Goal: Entertainment & Leisure: Browse casually

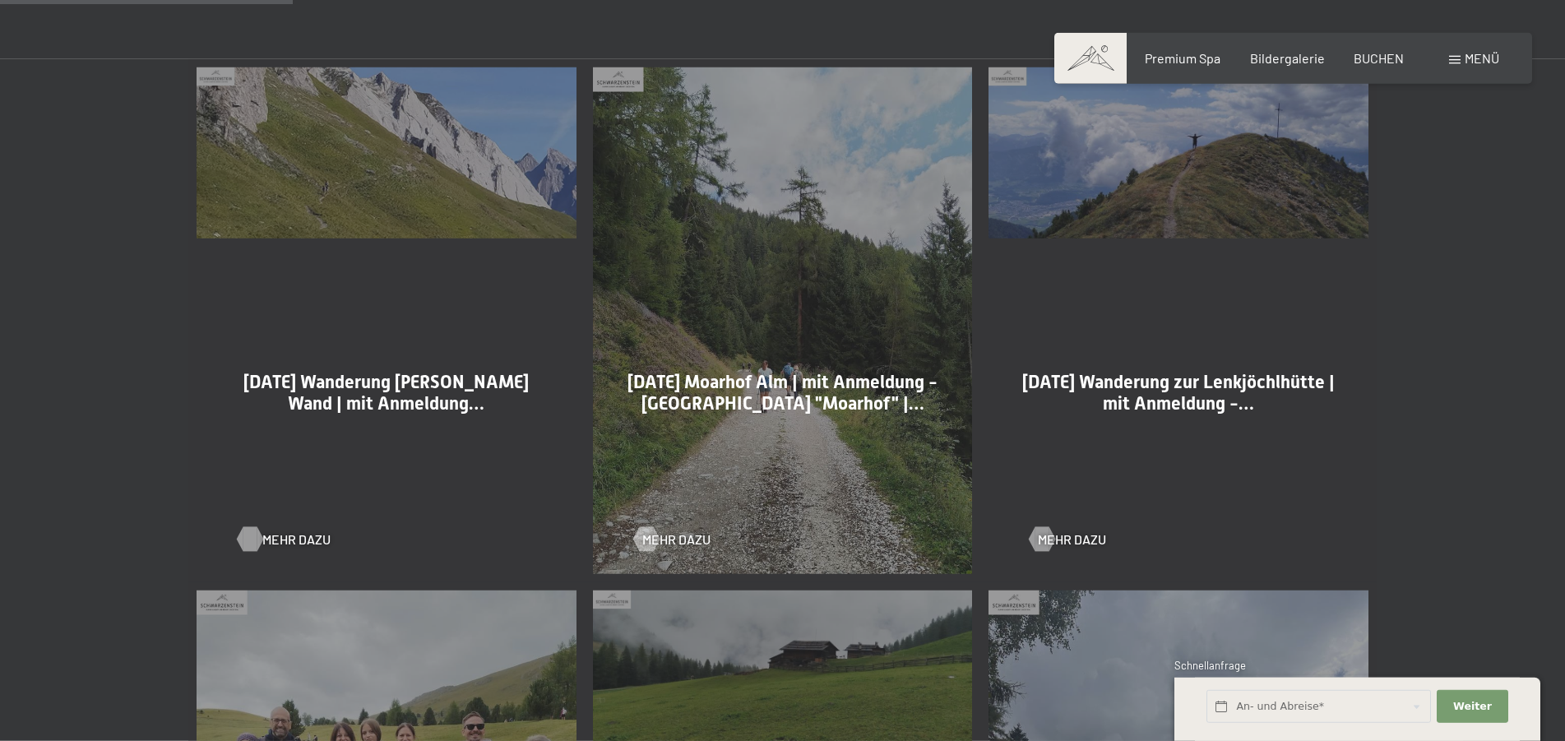
scroll to position [923, 0]
click at [267, 533] on span "Mehr dazu" at bounding box center [296, 538] width 68 height 18
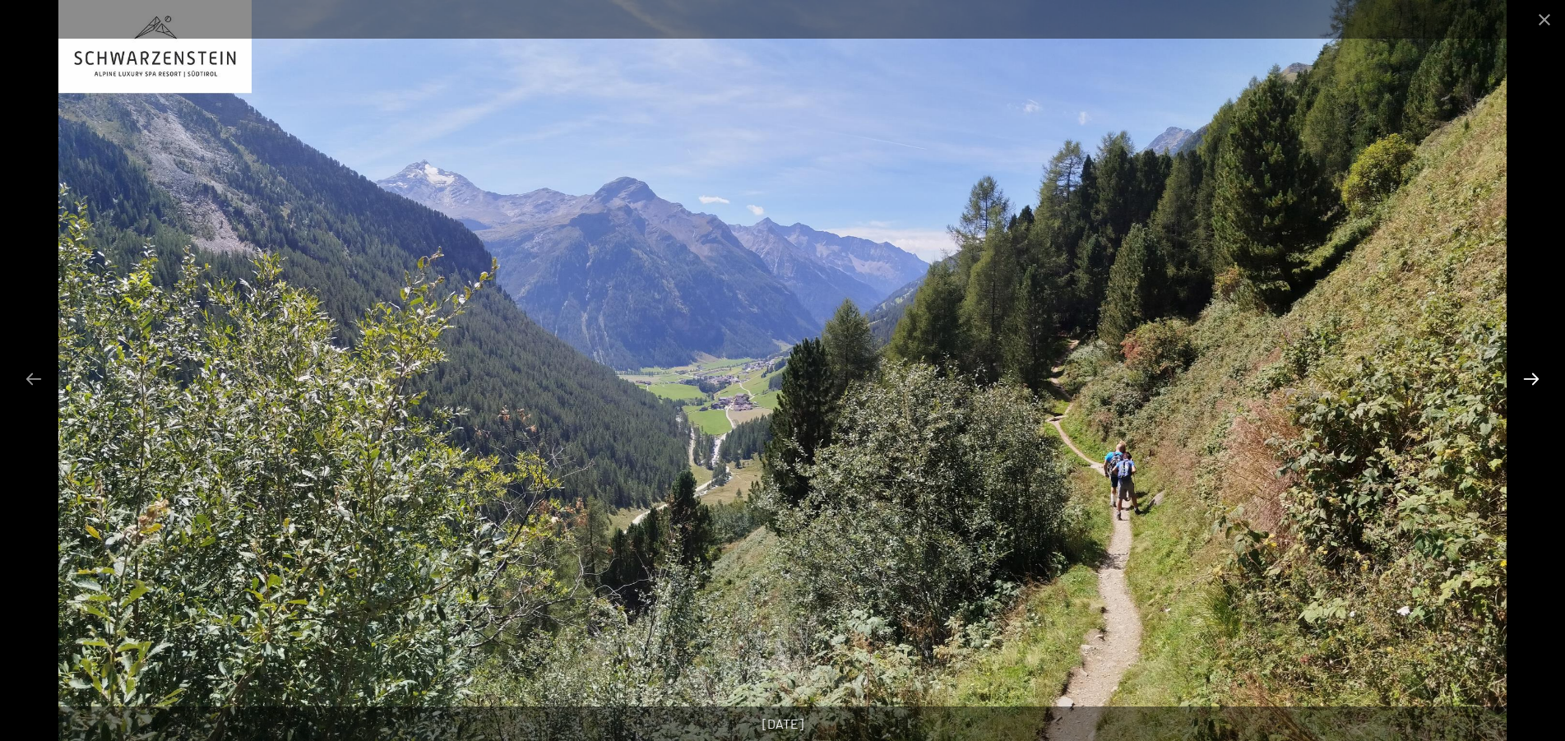
click at [1530, 381] on button "Next slide" at bounding box center [1531, 379] width 35 height 32
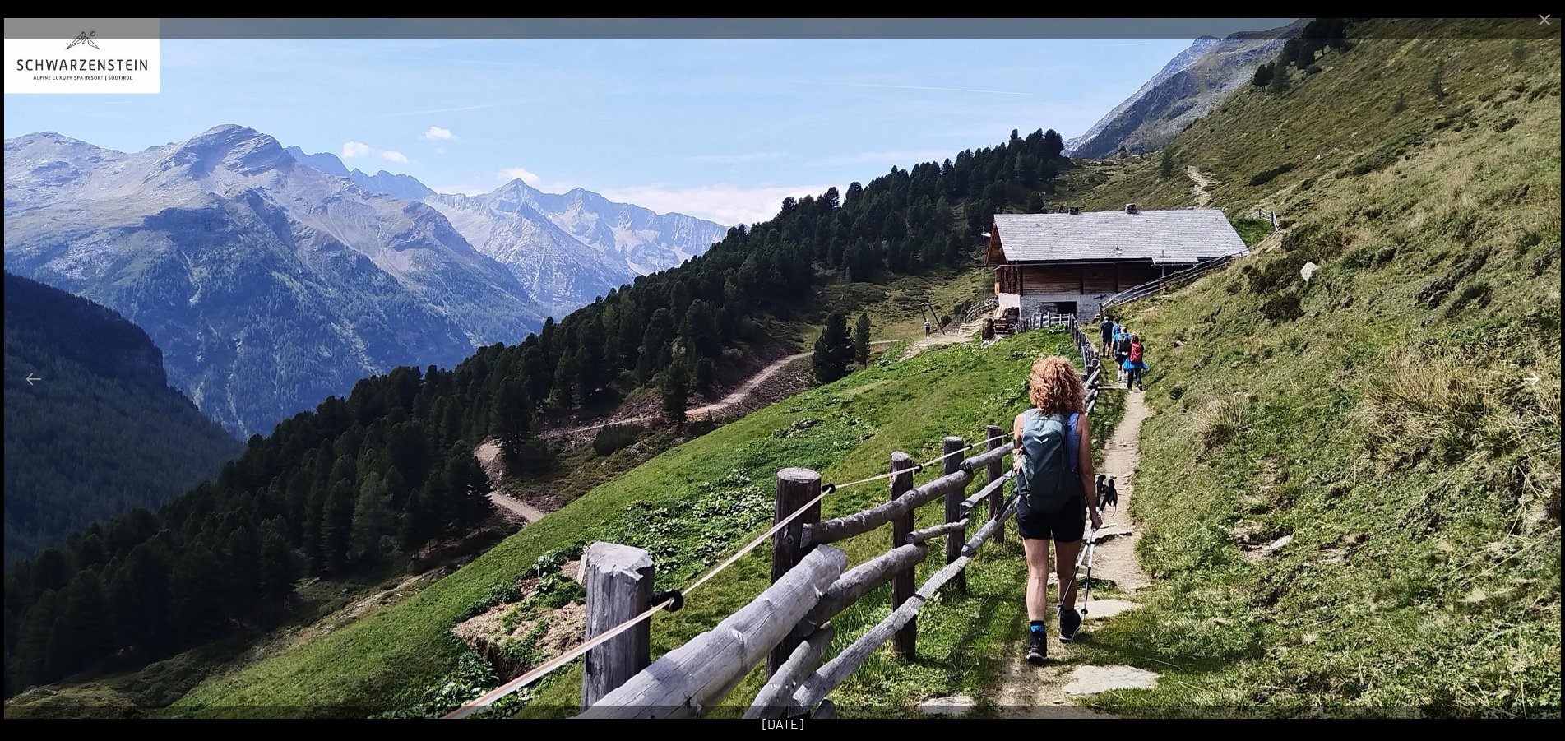
click at [1530, 381] on button "Next slide" at bounding box center [1531, 379] width 35 height 32
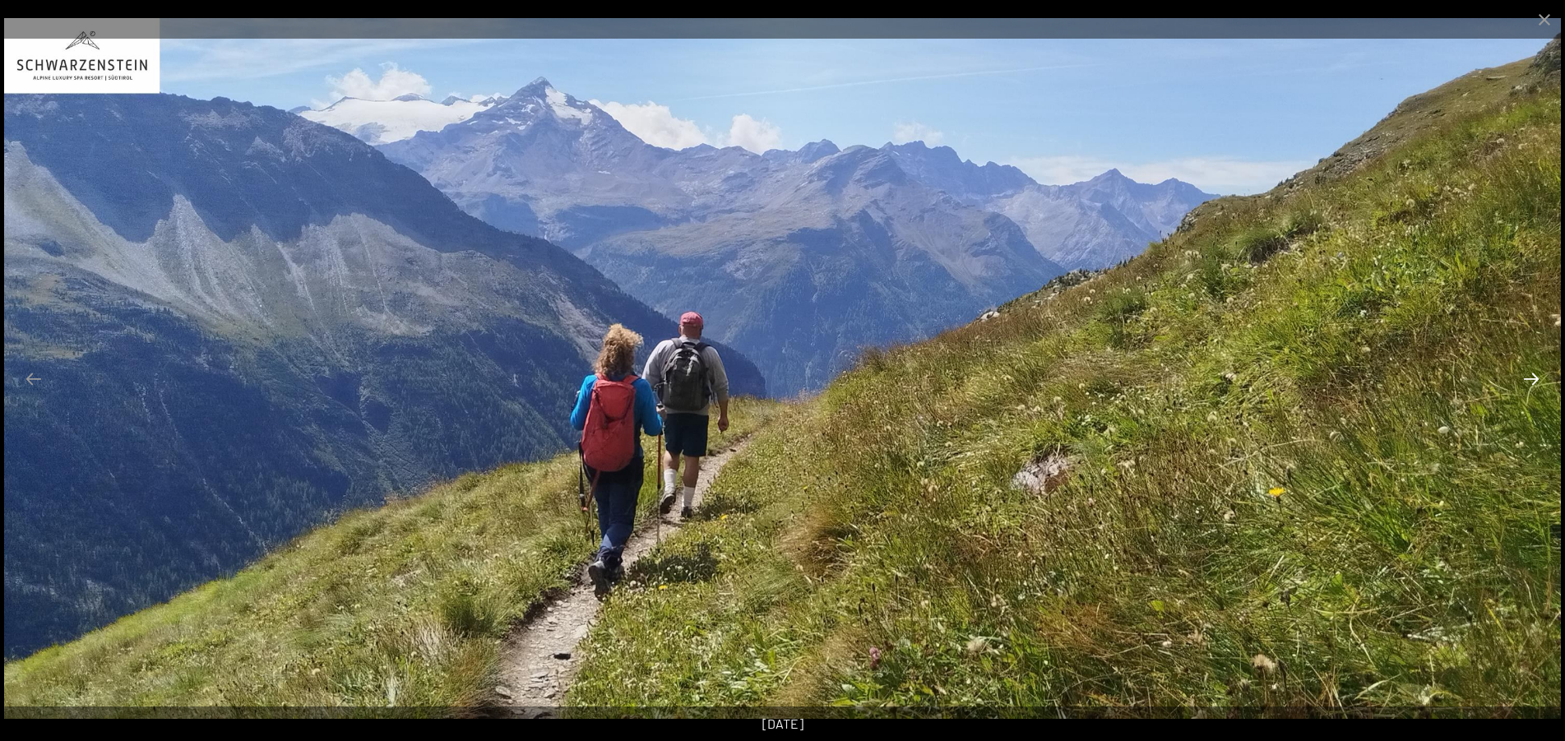
click at [1530, 381] on button "Next slide" at bounding box center [1531, 379] width 35 height 32
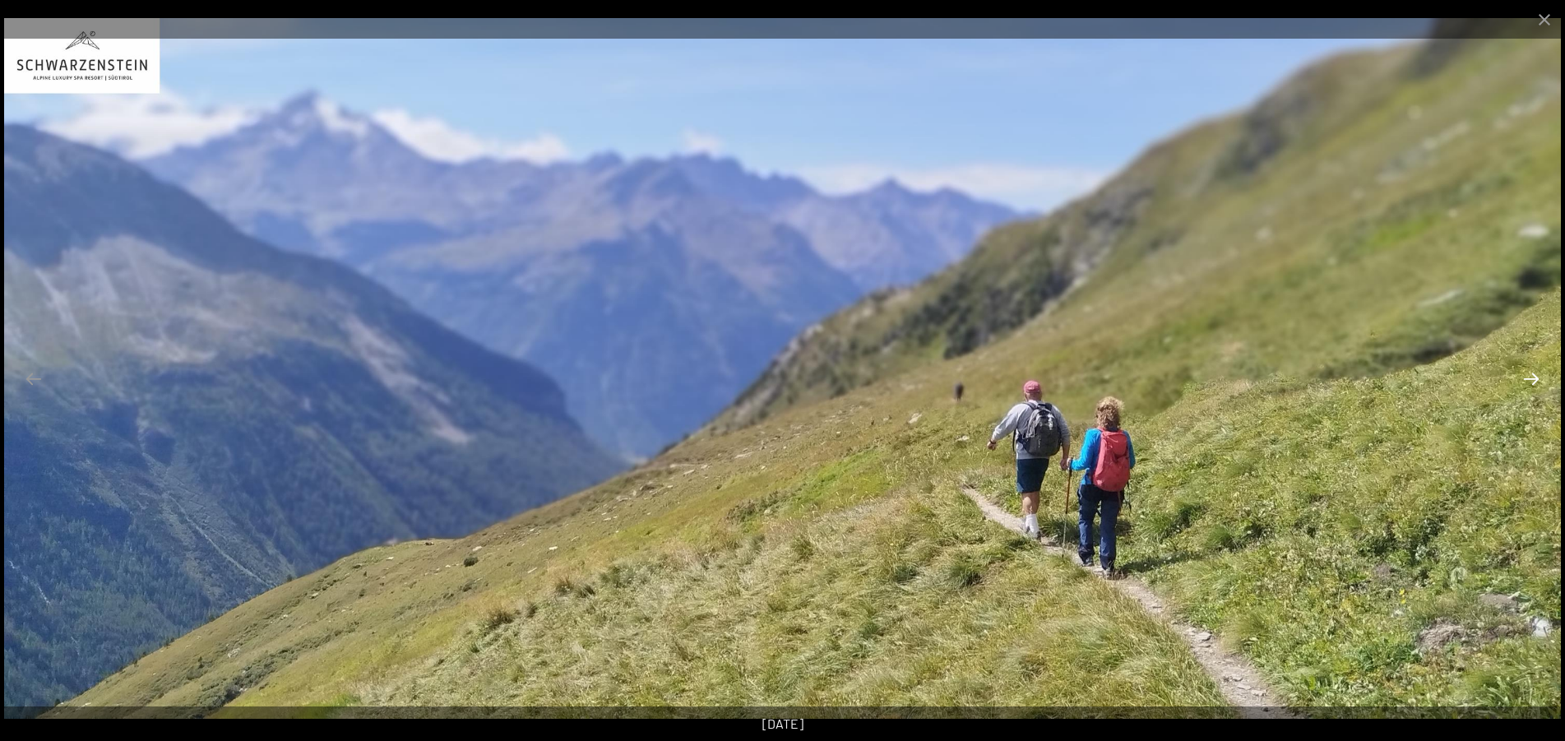
click at [1533, 378] on button "Next slide" at bounding box center [1531, 379] width 35 height 32
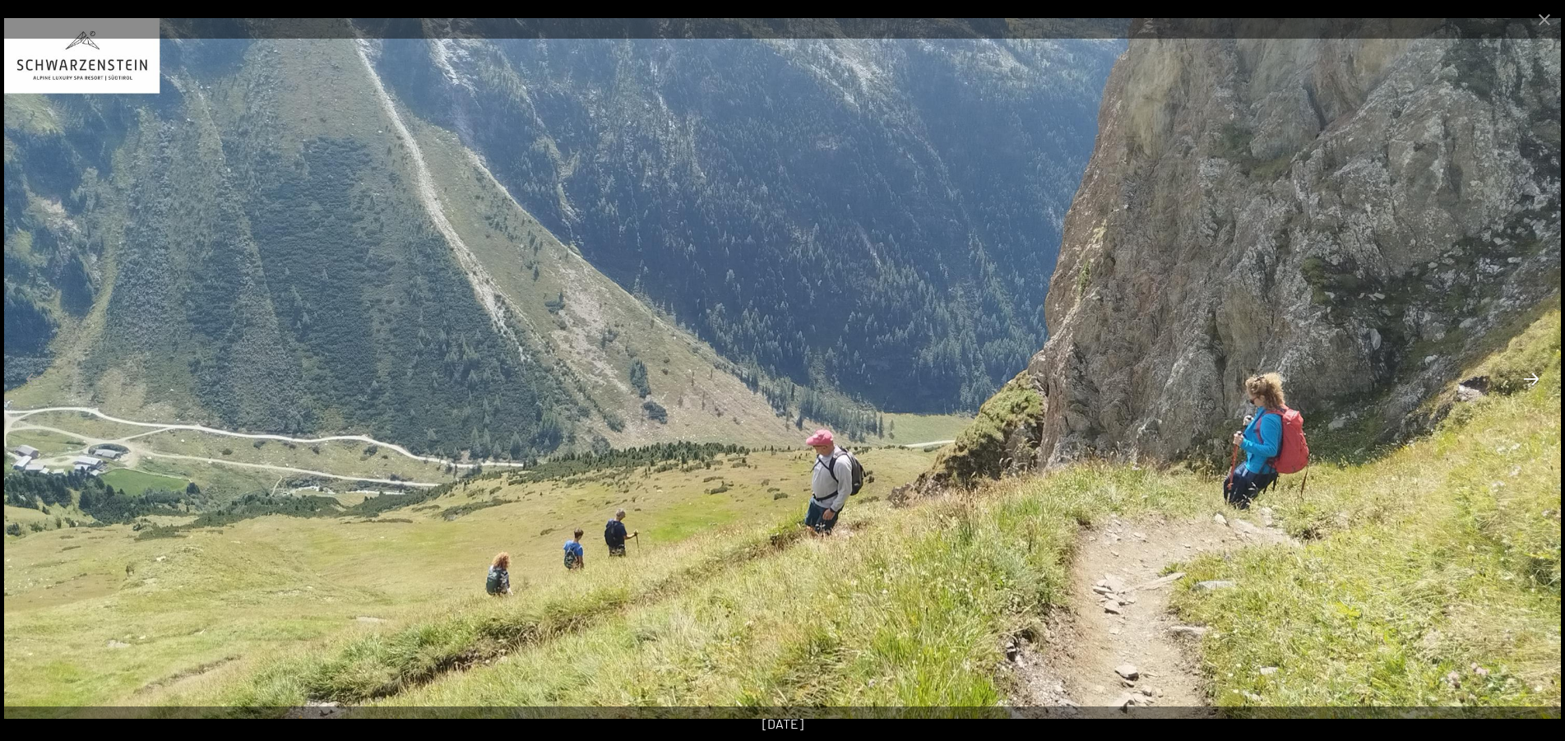
click at [1533, 378] on button "Next slide" at bounding box center [1531, 379] width 35 height 32
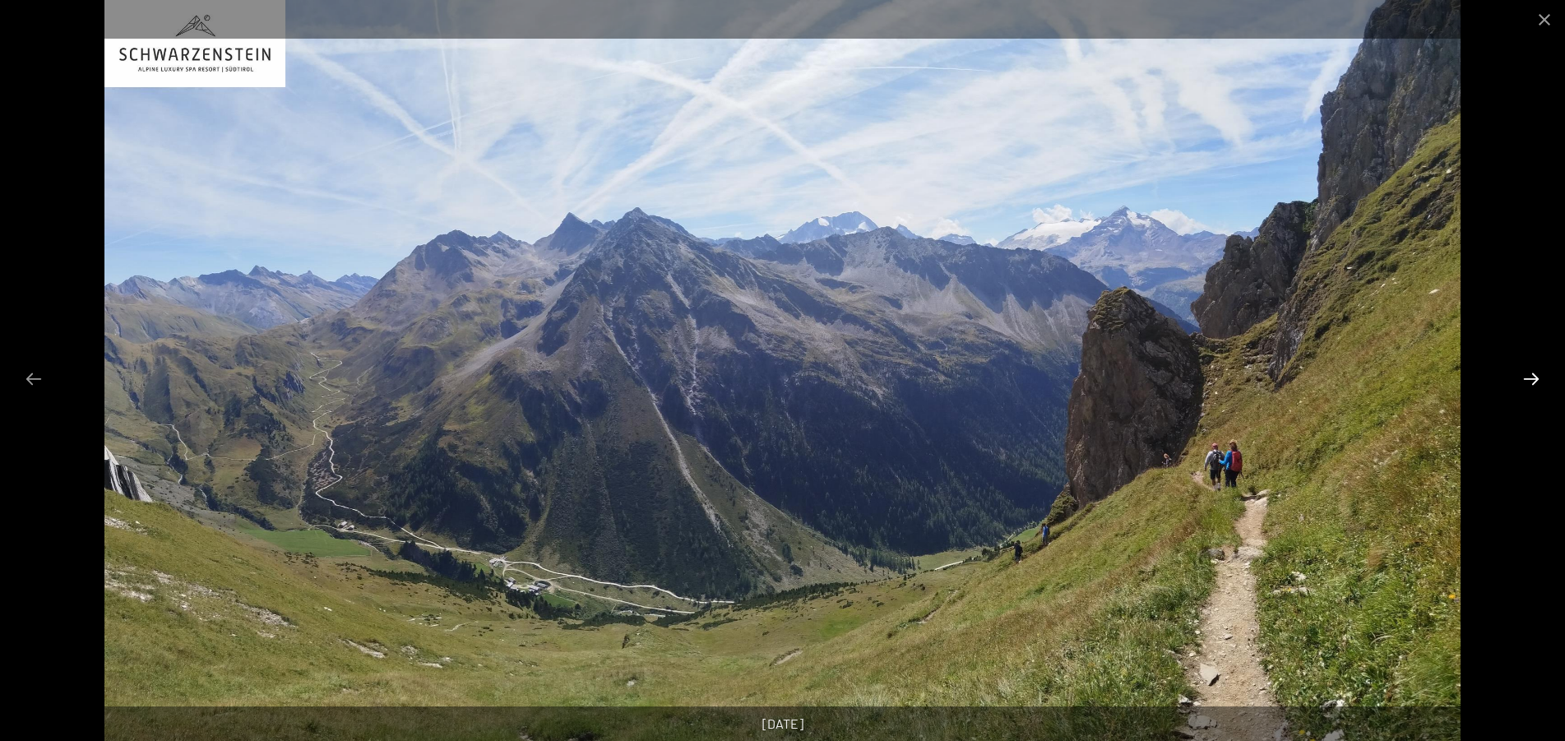
click at [1533, 378] on button "Next slide" at bounding box center [1531, 379] width 35 height 32
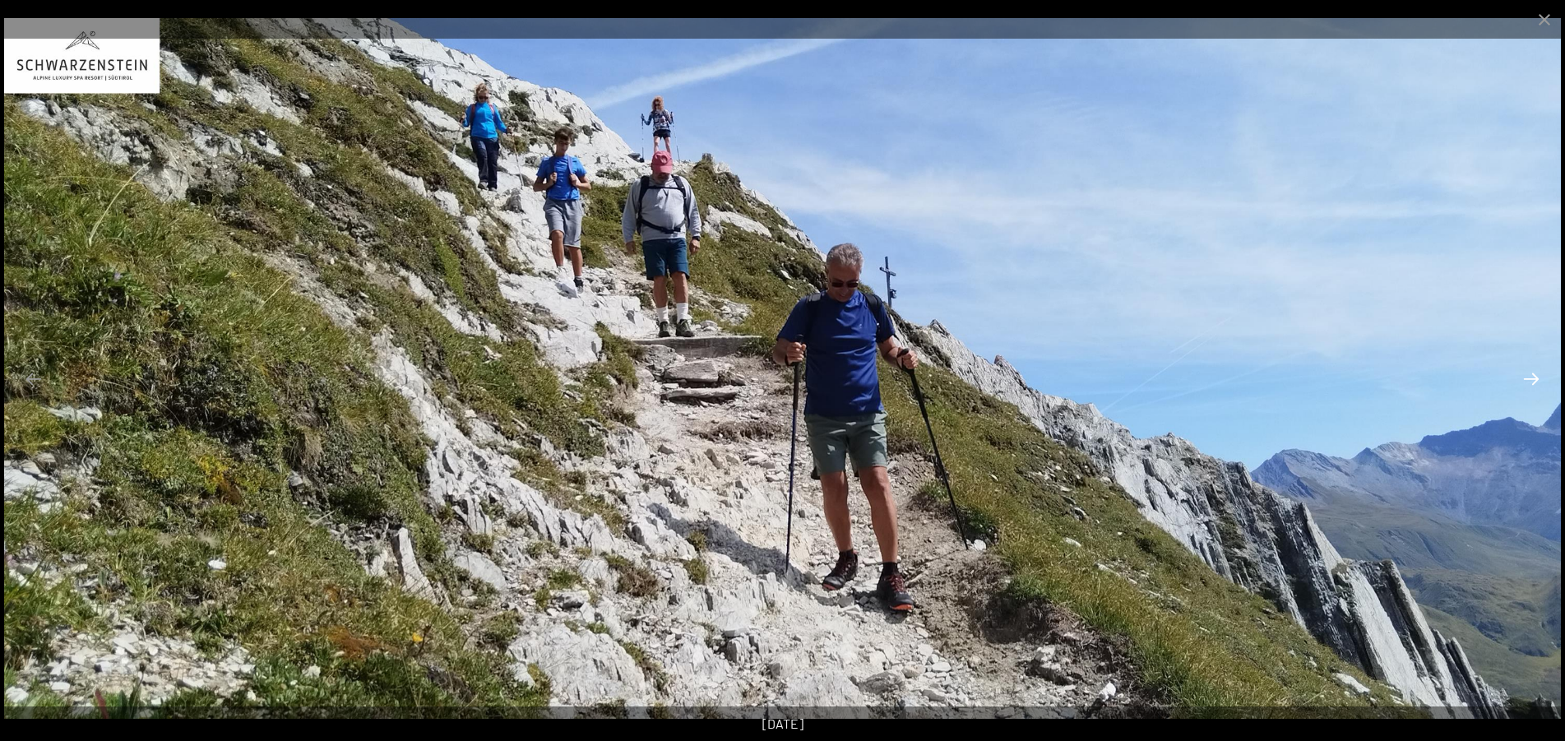
click at [1533, 378] on button "Next slide" at bounding box center [1531, 379] width 35 height 32
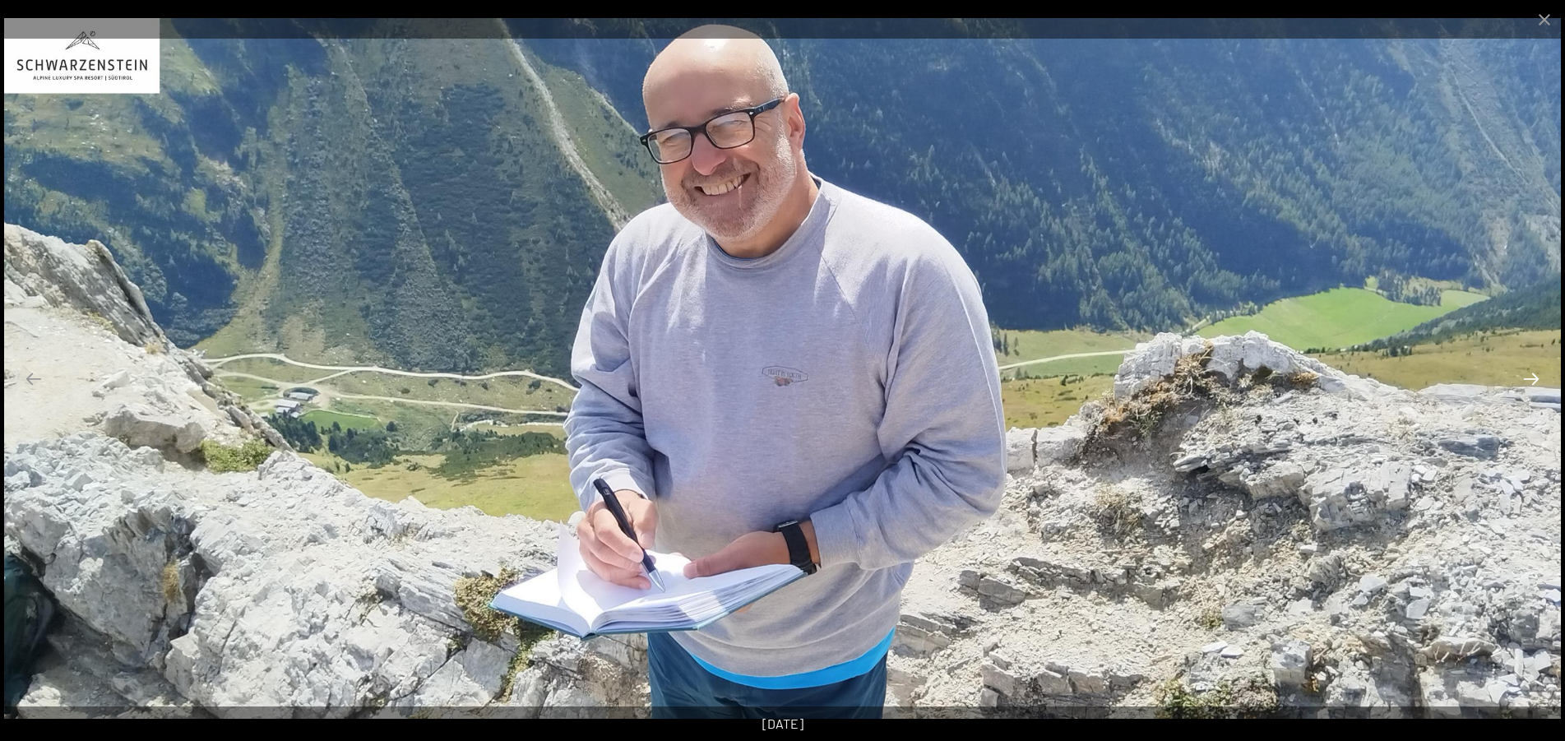
click at [1533, 378] on button "Next slide" at bounding box center [1531, 379] width 35 height 32
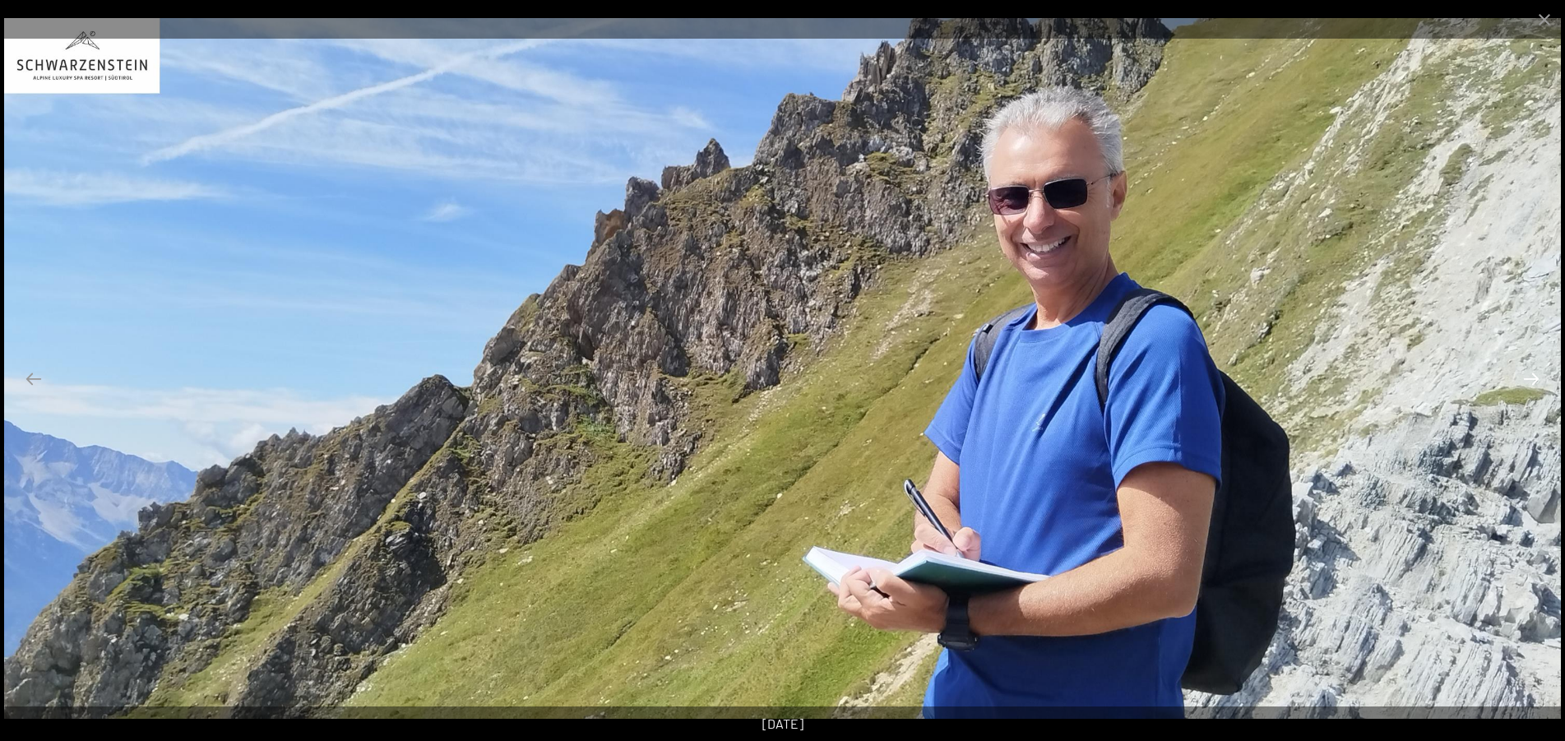
click at [1533, 378] on button "Next slide" at bounding box center [1531, 379] width 35 height 32
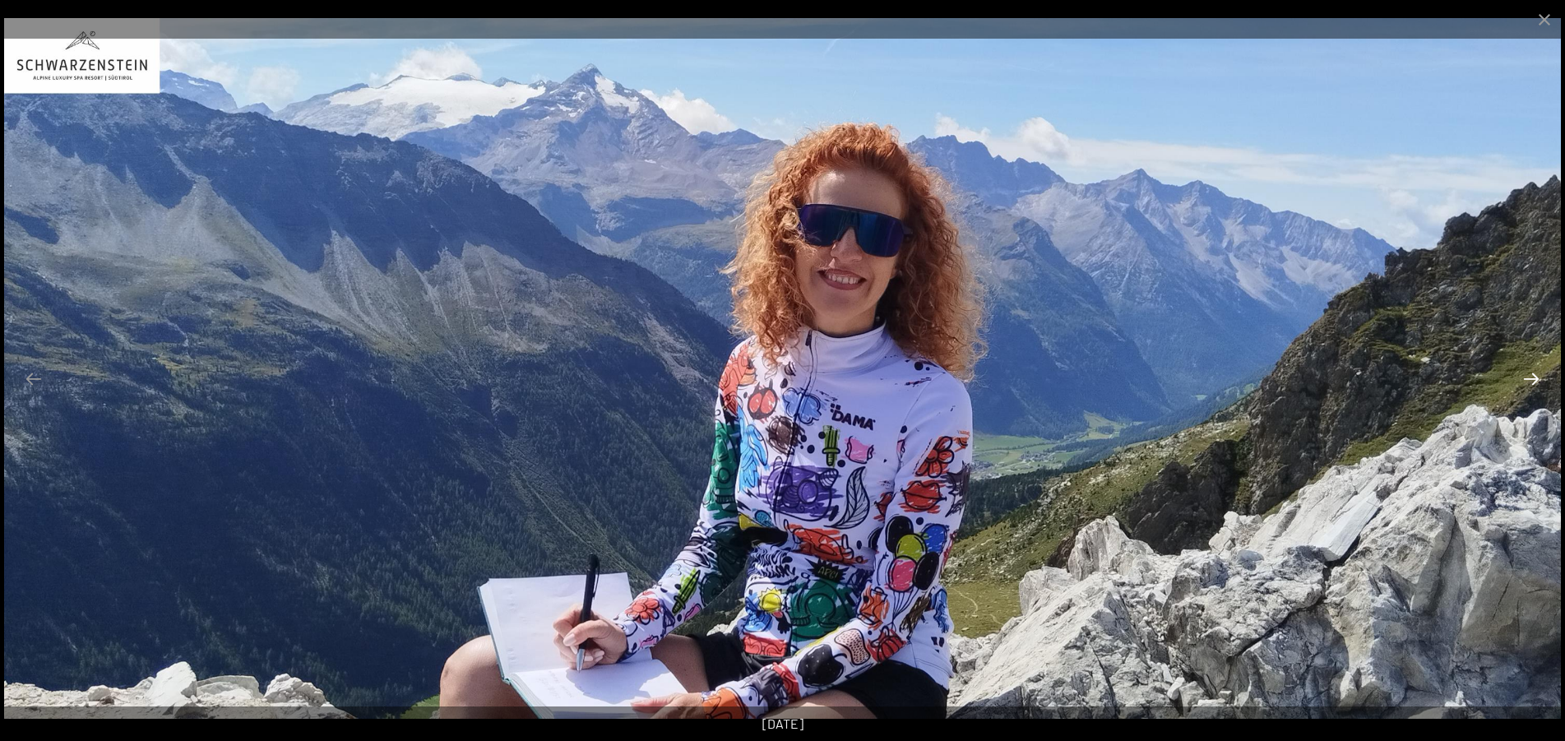
click at [1533, 378] on button "Next slide" at bounding box center [1531, 379] width 35 height 32
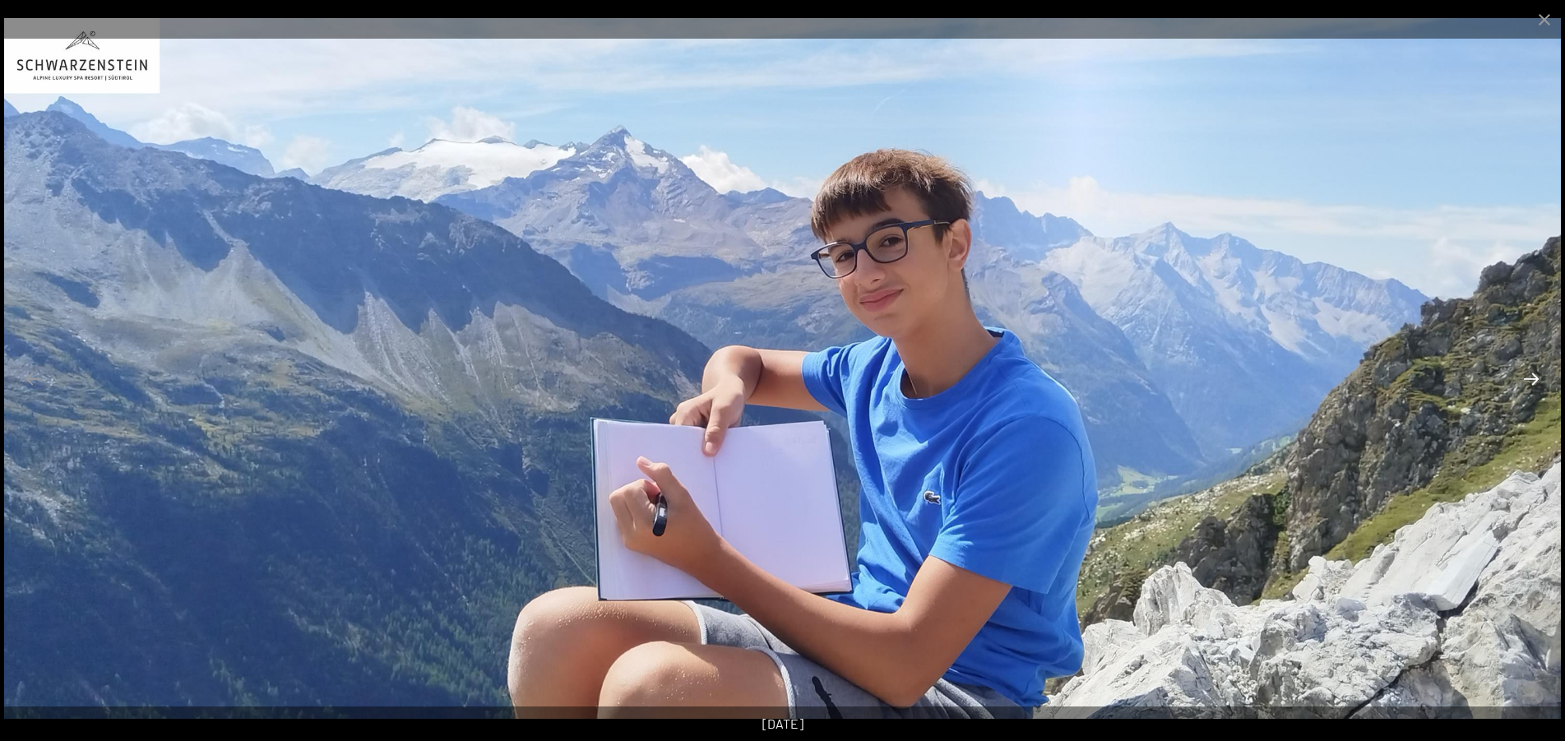
click at [1533, 378] on button "Next slide" at bounding box center [1531, 379] width 35 height 32
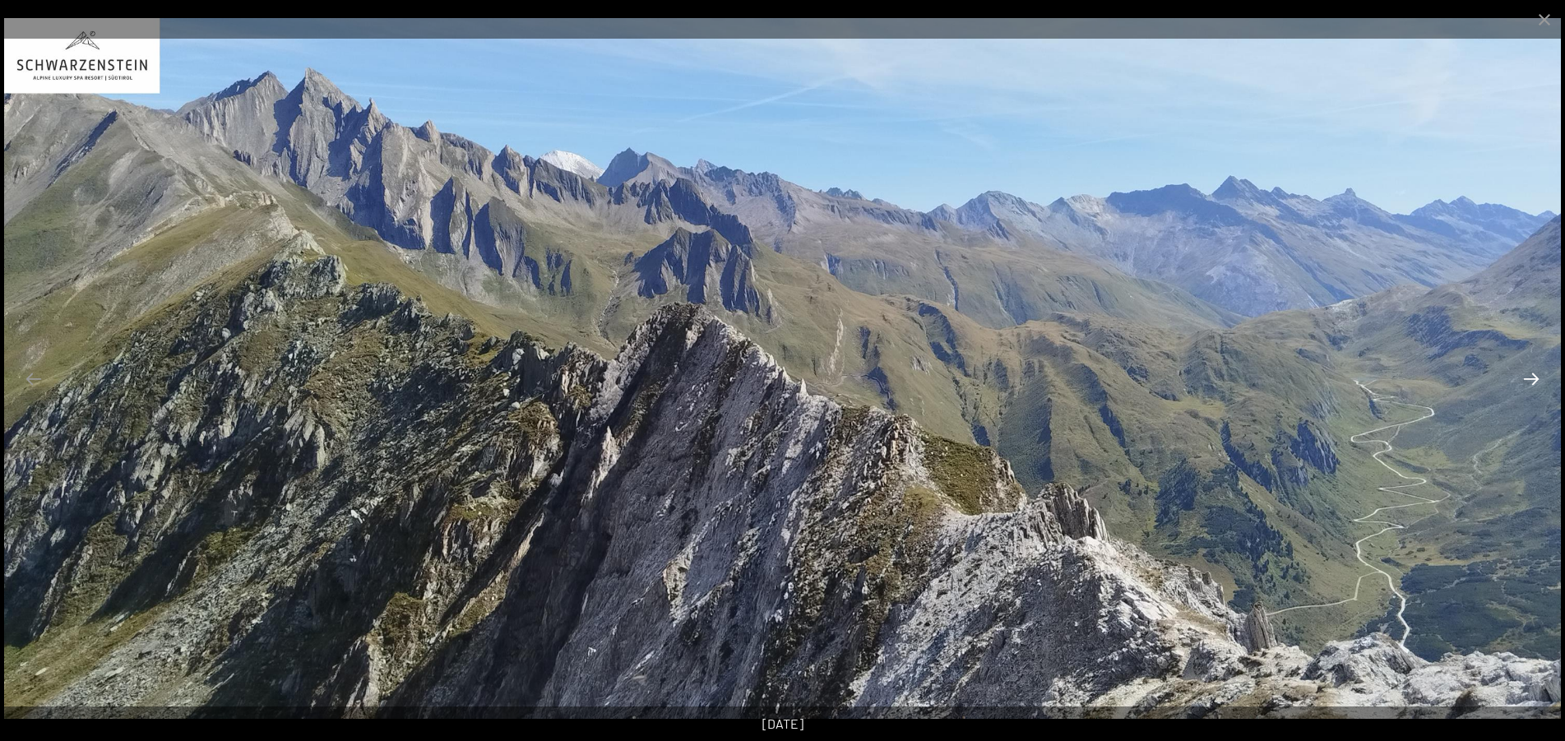
click at [1533, 378] on button "Next slide" at bounding box center [1531, 379] width 35 height 32
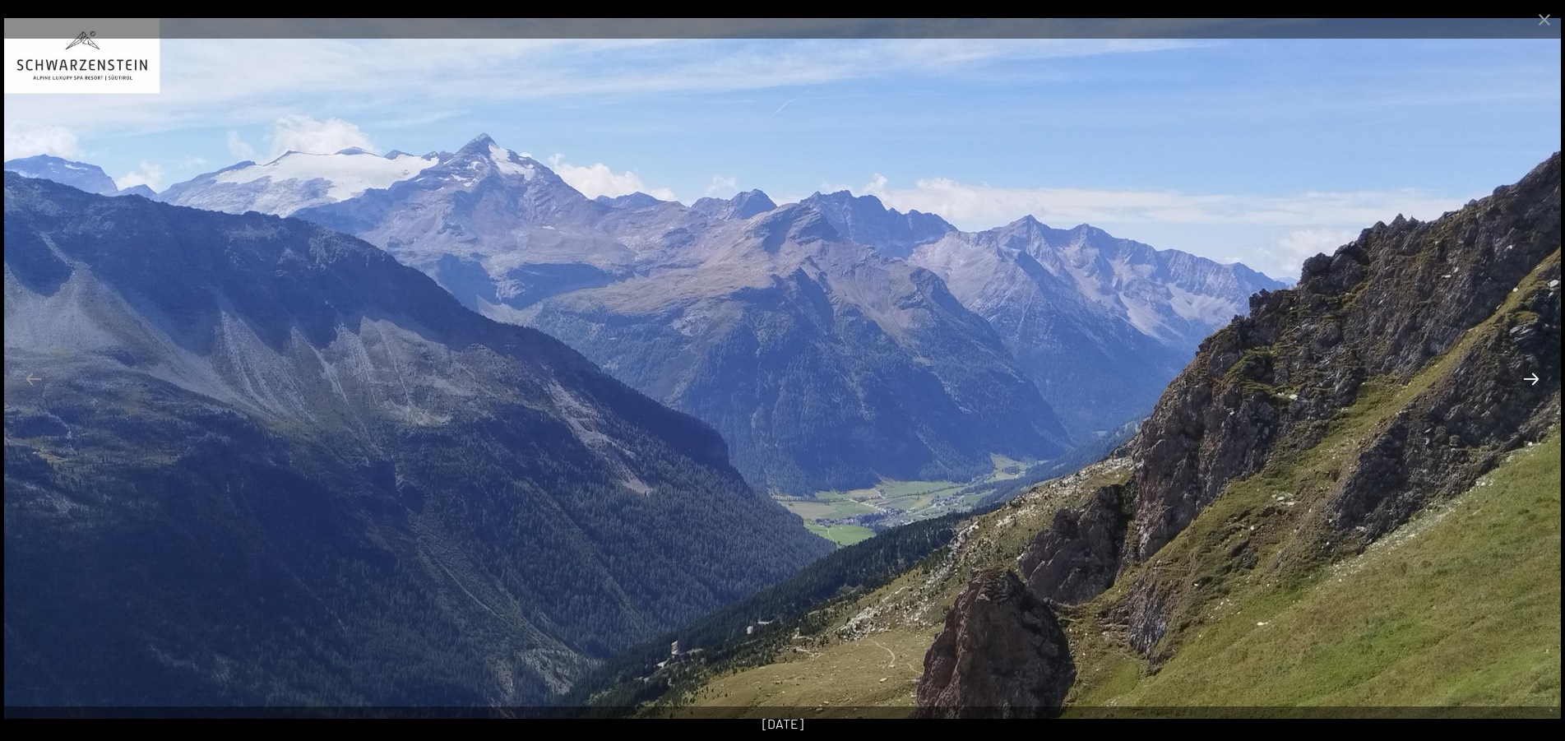
click at [1533, 378] on button "Next slide" at bounding box center [1531, 379] width 35 height 32
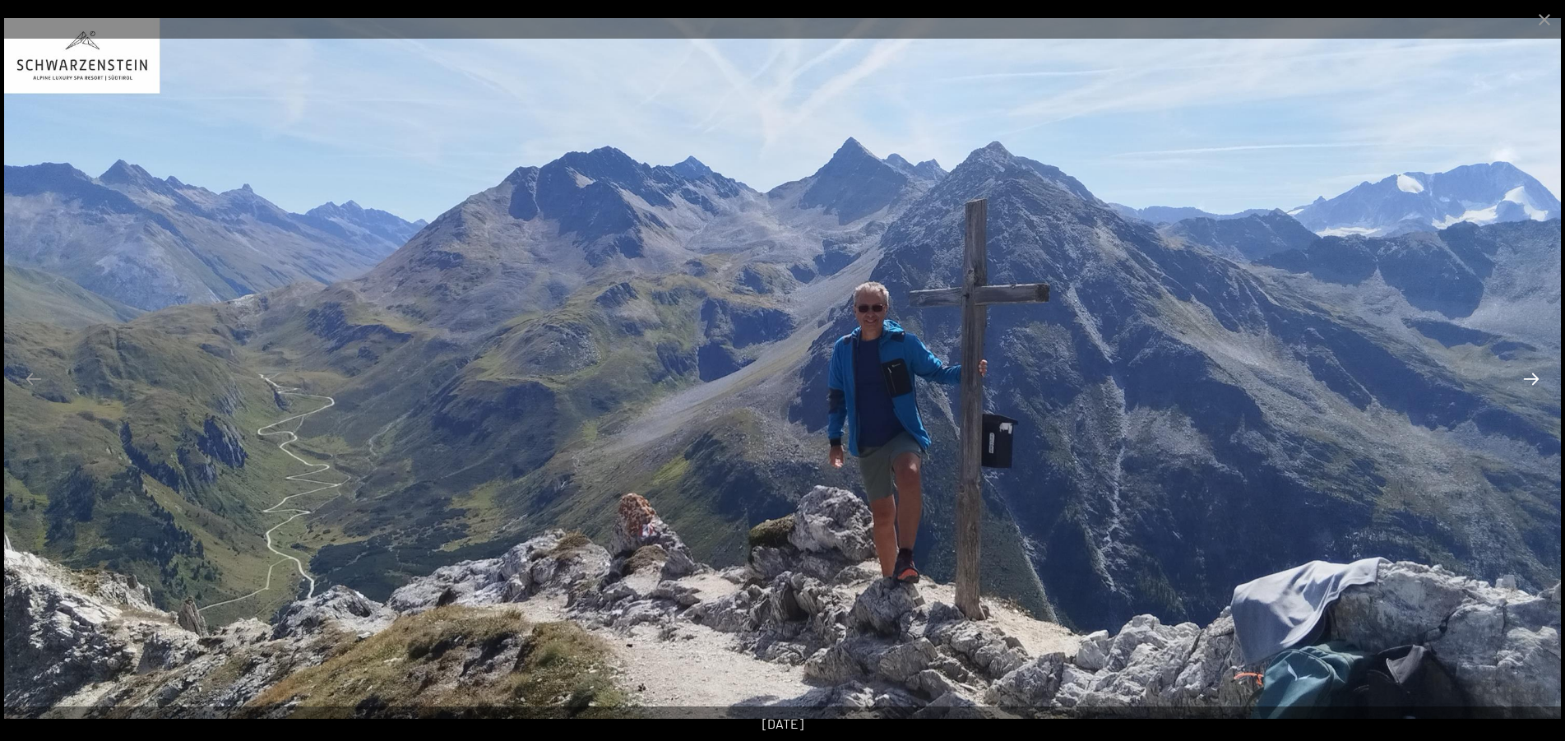
click at [1533, 378] on button "Next slide" at bounding box center [1531, 379] width 35 height 32
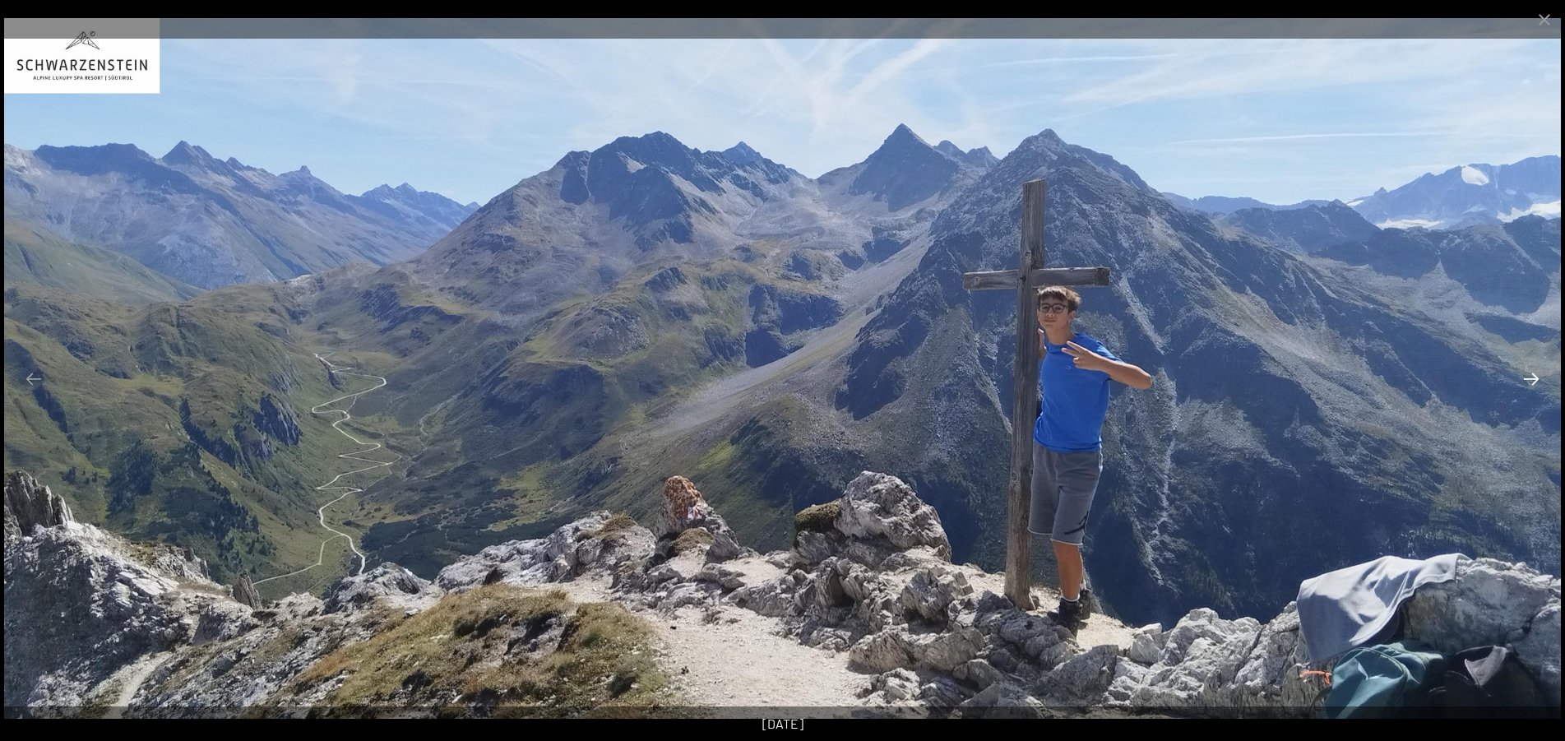
click at [1534, 375] on button "Next slide" at bounding box center [1531, 379] width 35 height 32
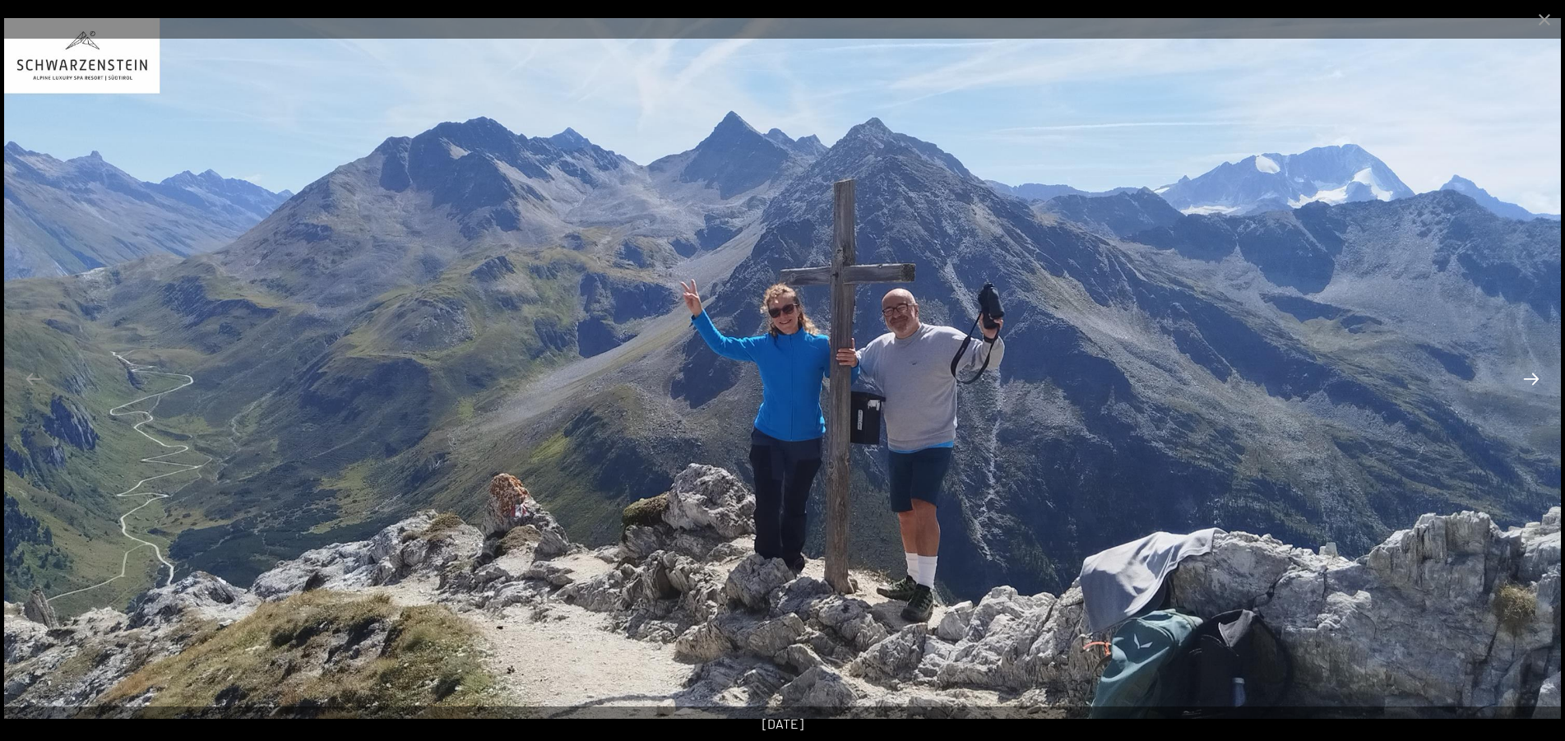
click at [1534, 375] on button "Next slide" at bounding box center [1531, 379] width 35 height 32
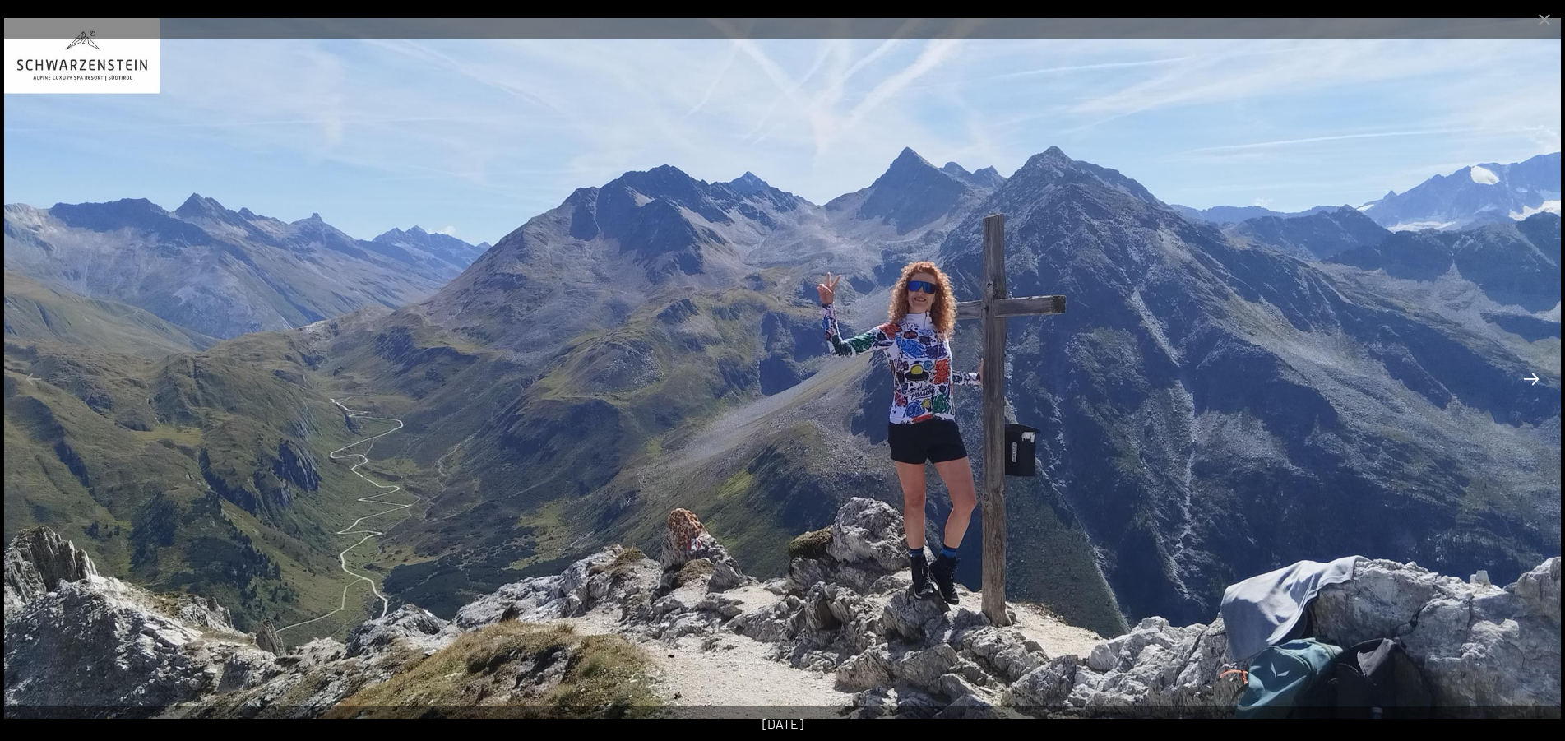
click at [1534, 375] on button "Next slide" at bounding box center [1531, 379] width 35 height 32
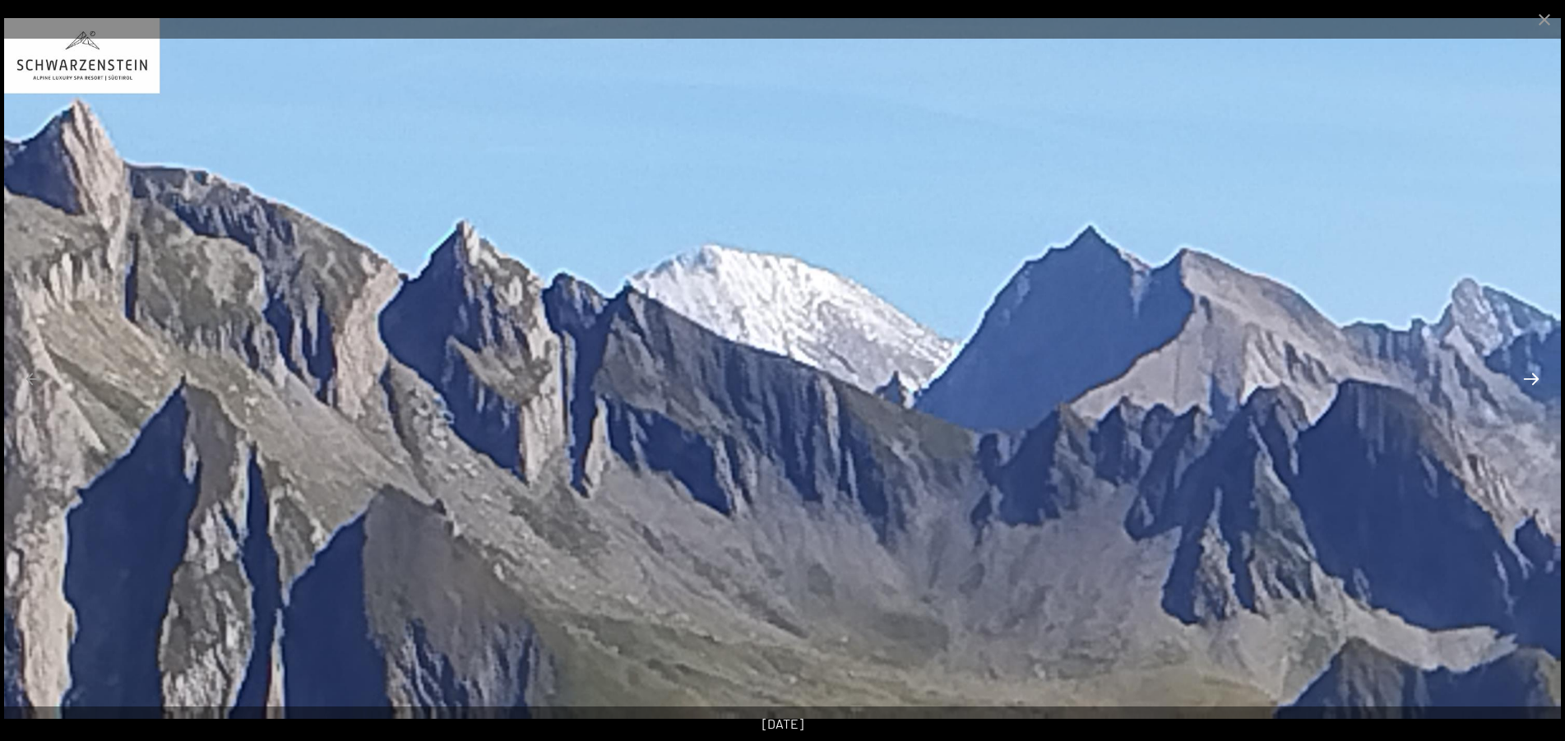
click at [1534, 375] on button "Next slide" at bounding box center [1531, 379] width 35 height 32
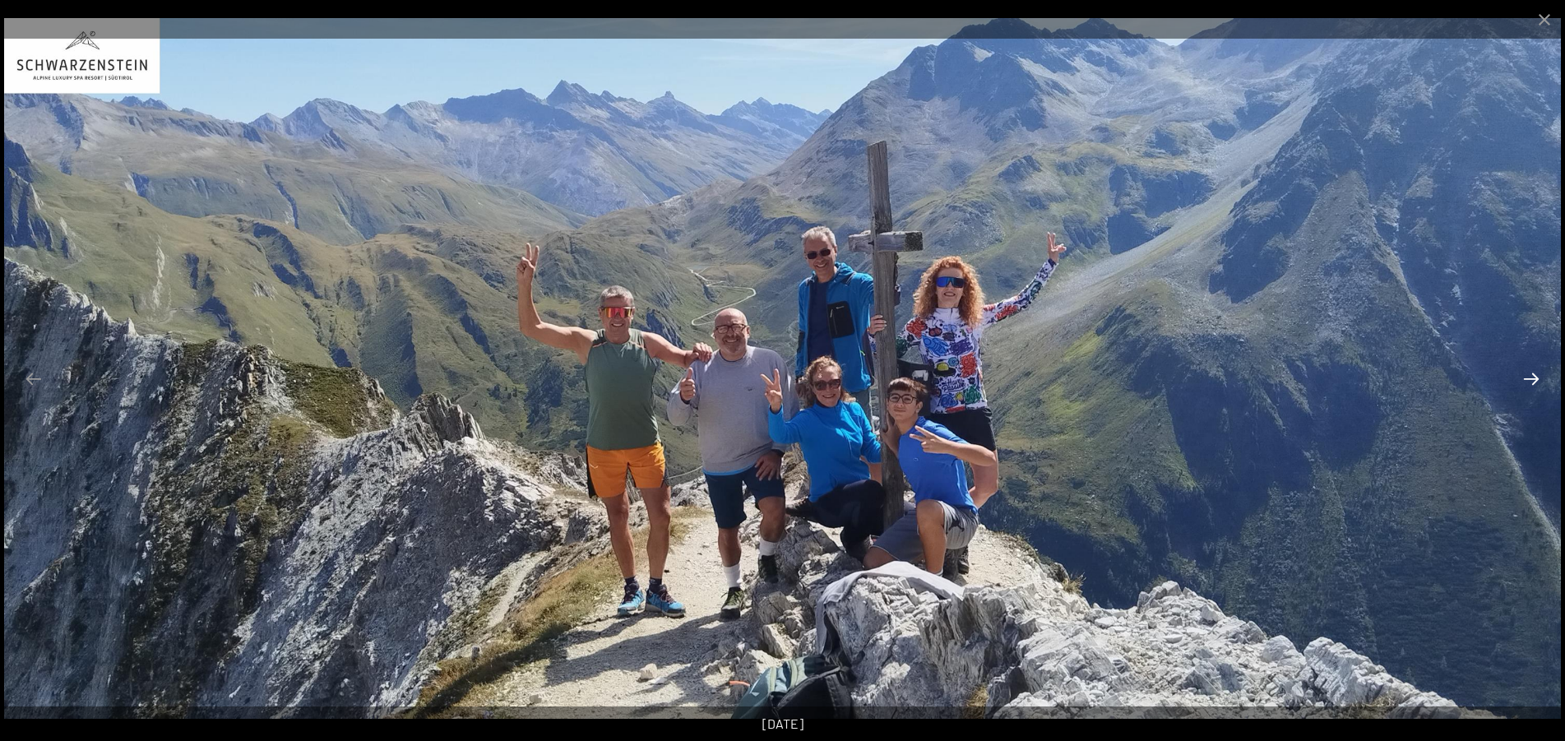
click at [1534, 375] on button "Next slide" at bounding box center [1531, 379] width 35 height 32
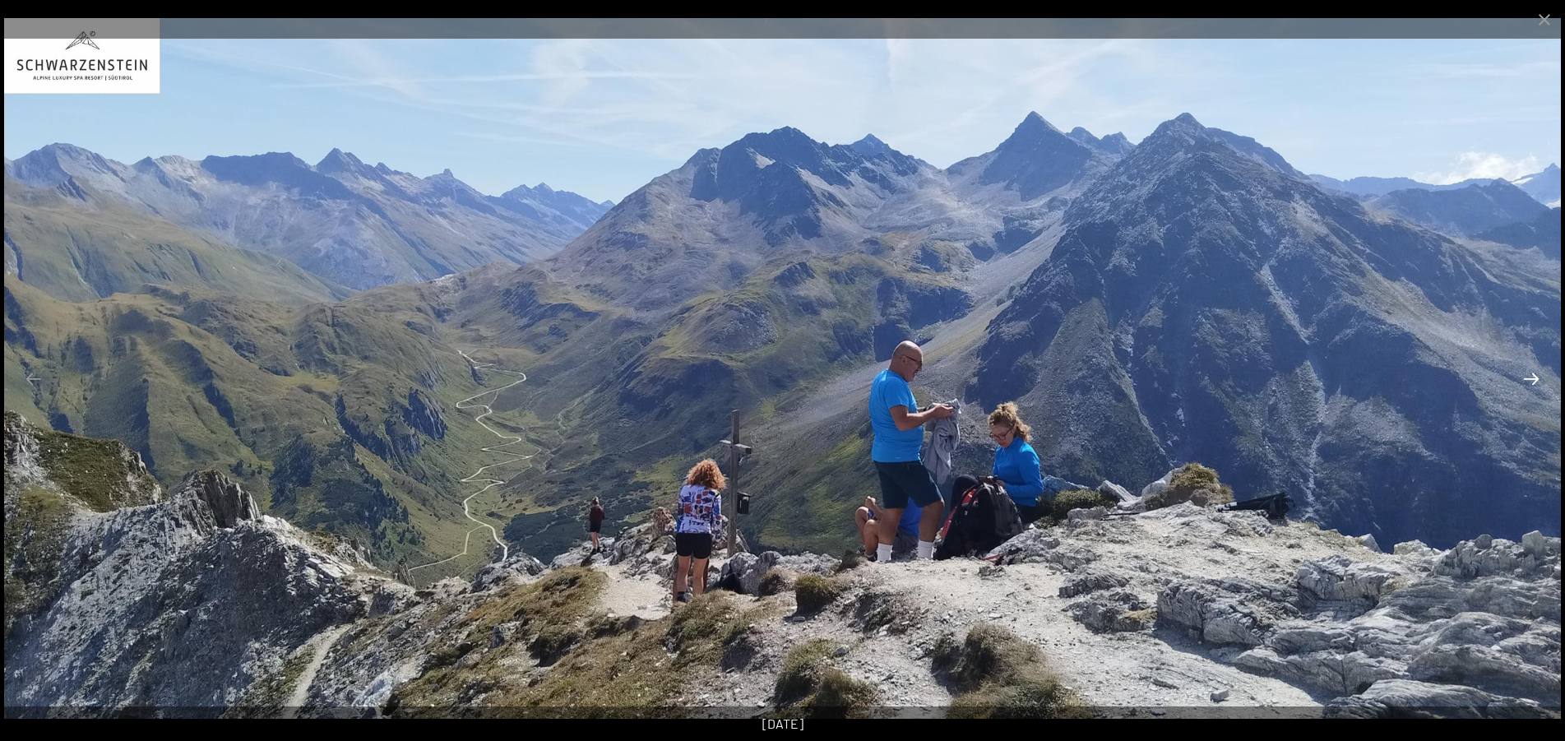
click at [1534, 375] on button "Next slide" at bounding box center [1531, 379] width 35 height 32
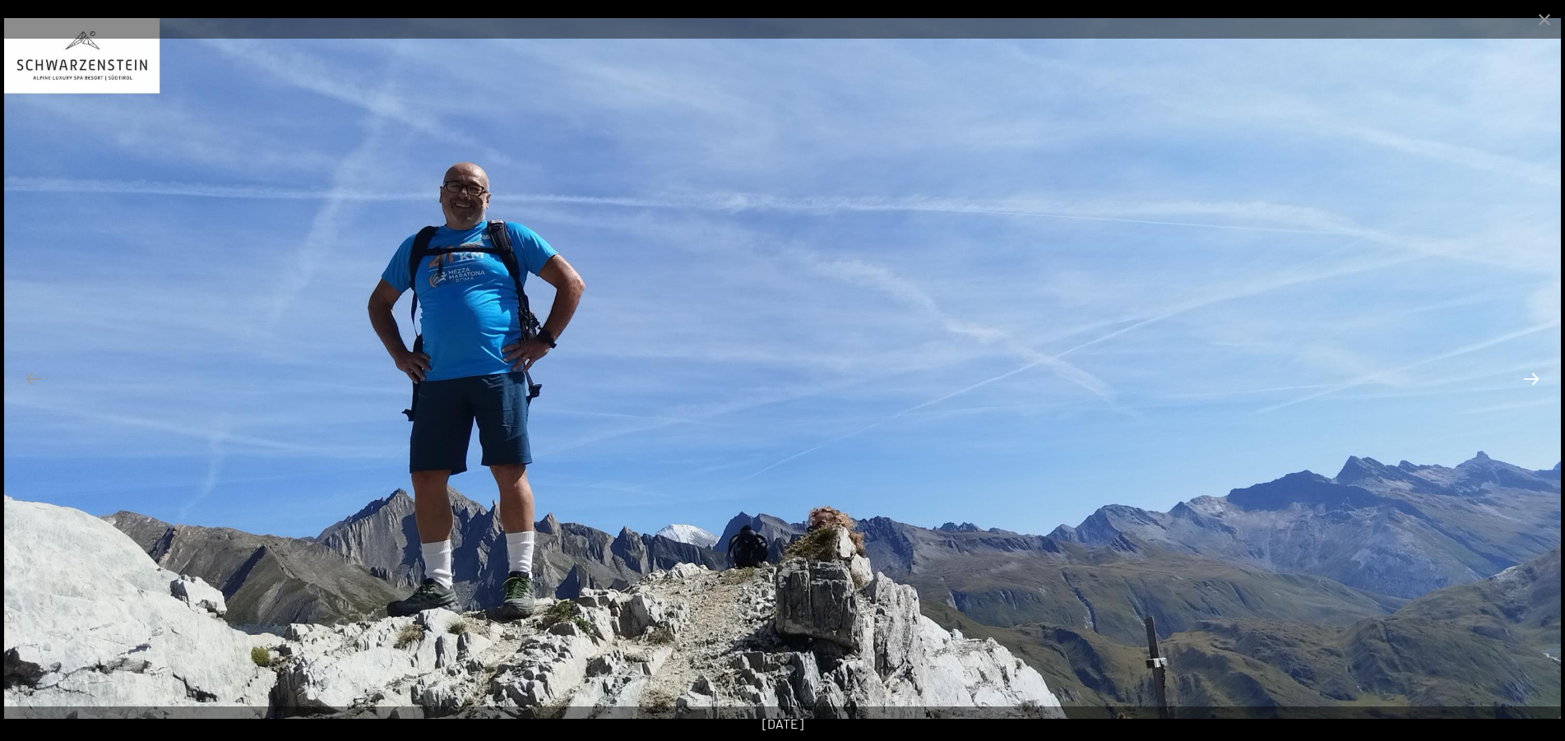
click at [1534, 375] on button "Next slide" at bounding box center [1531, 379] width 35 height 32
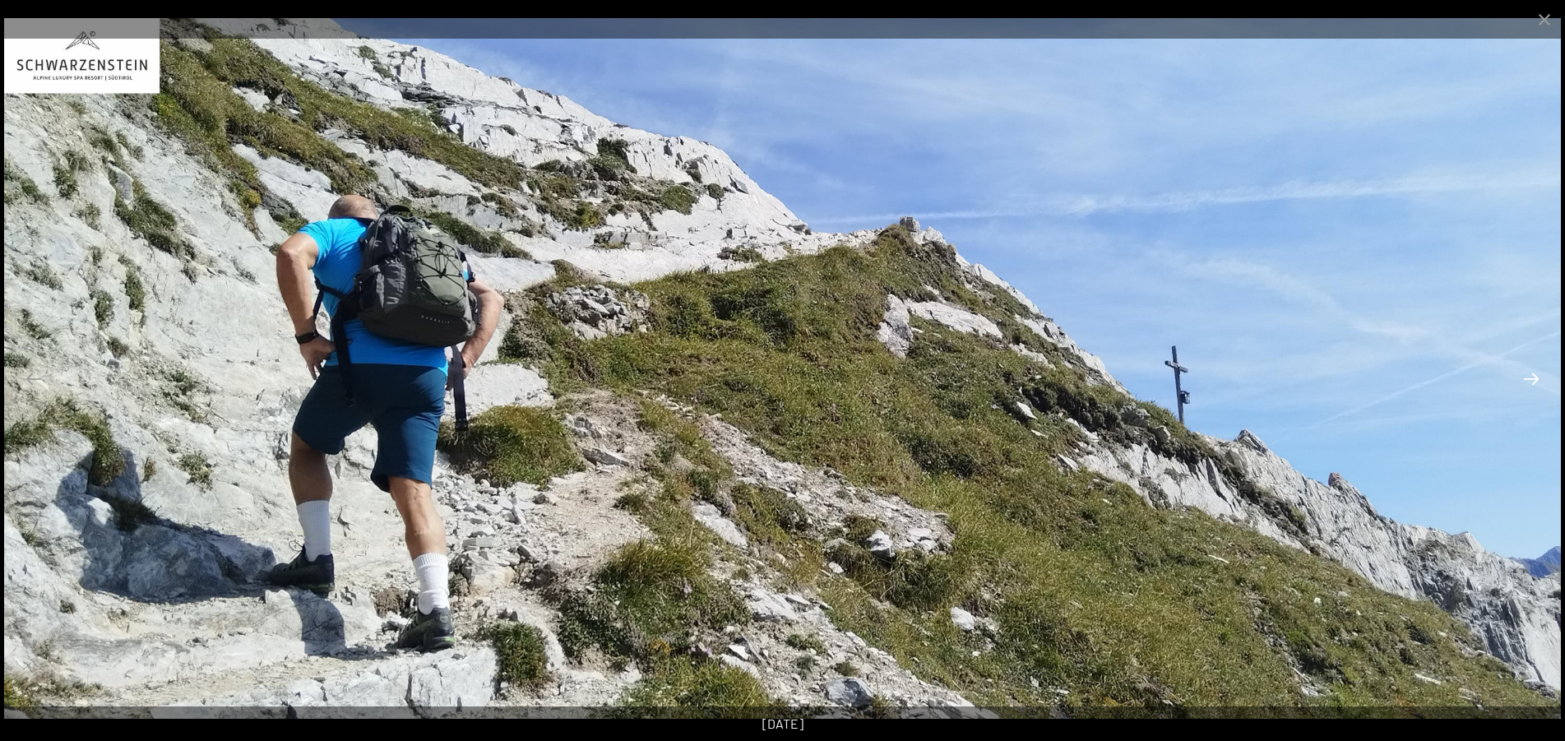
click at [1534, 375] on button "Next slide" at bounding box center [1531, 379] width 35 height 32
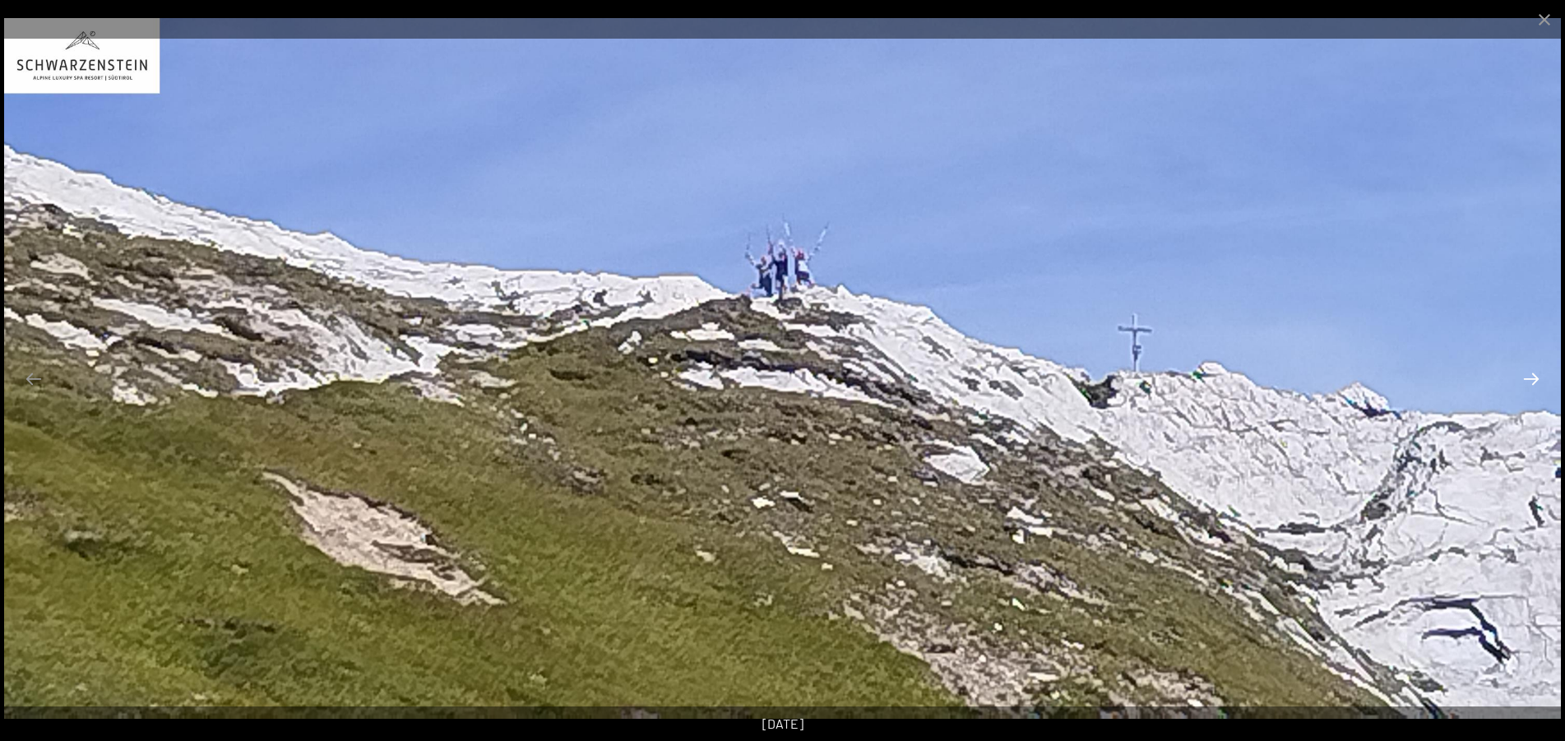
click at [1534, 375] on button "Next slide" at bounding box center [1531, 379] width 35 height 32
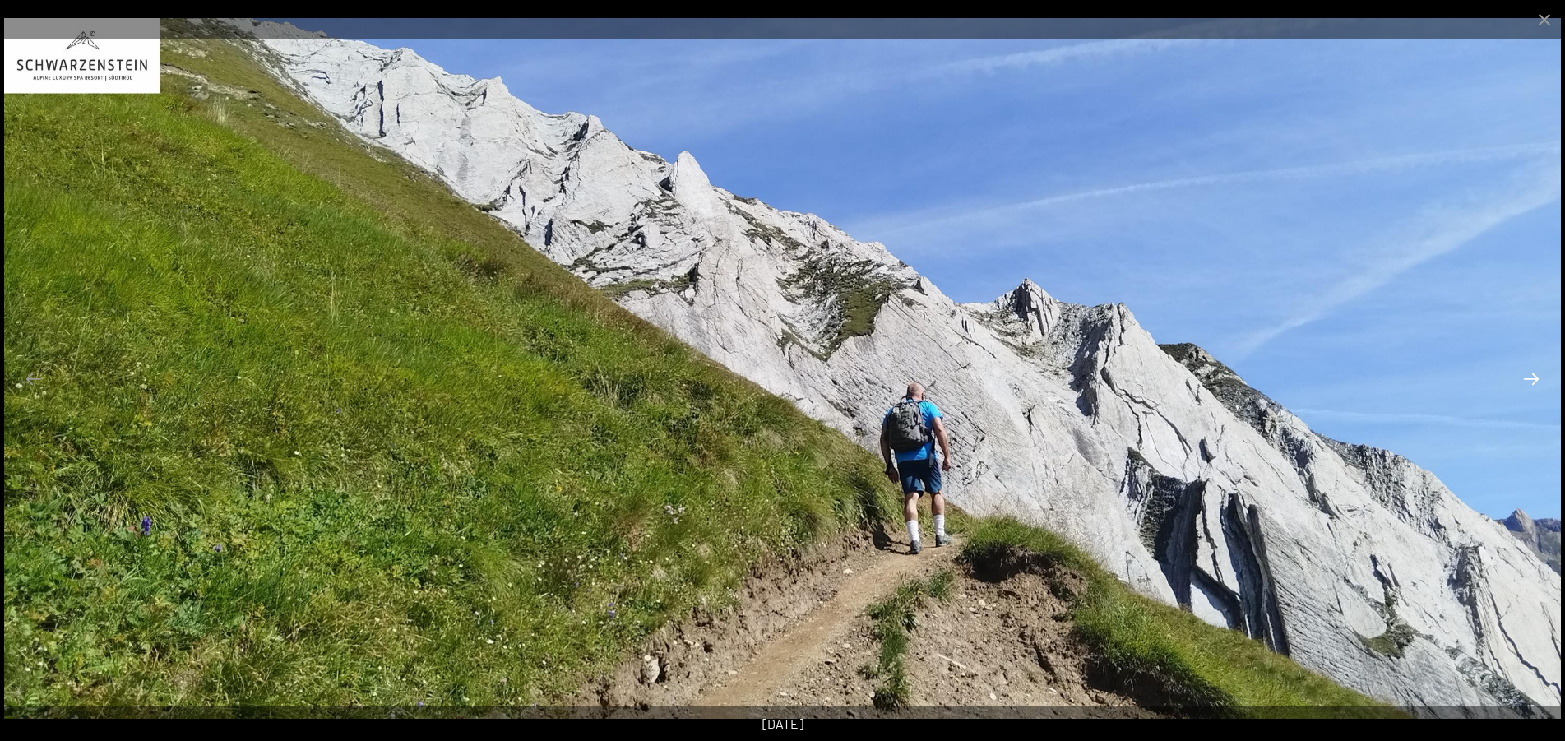
click at [1534, 375] on button "Next slide" at bounding box center [1531, 379] width 35 height 32
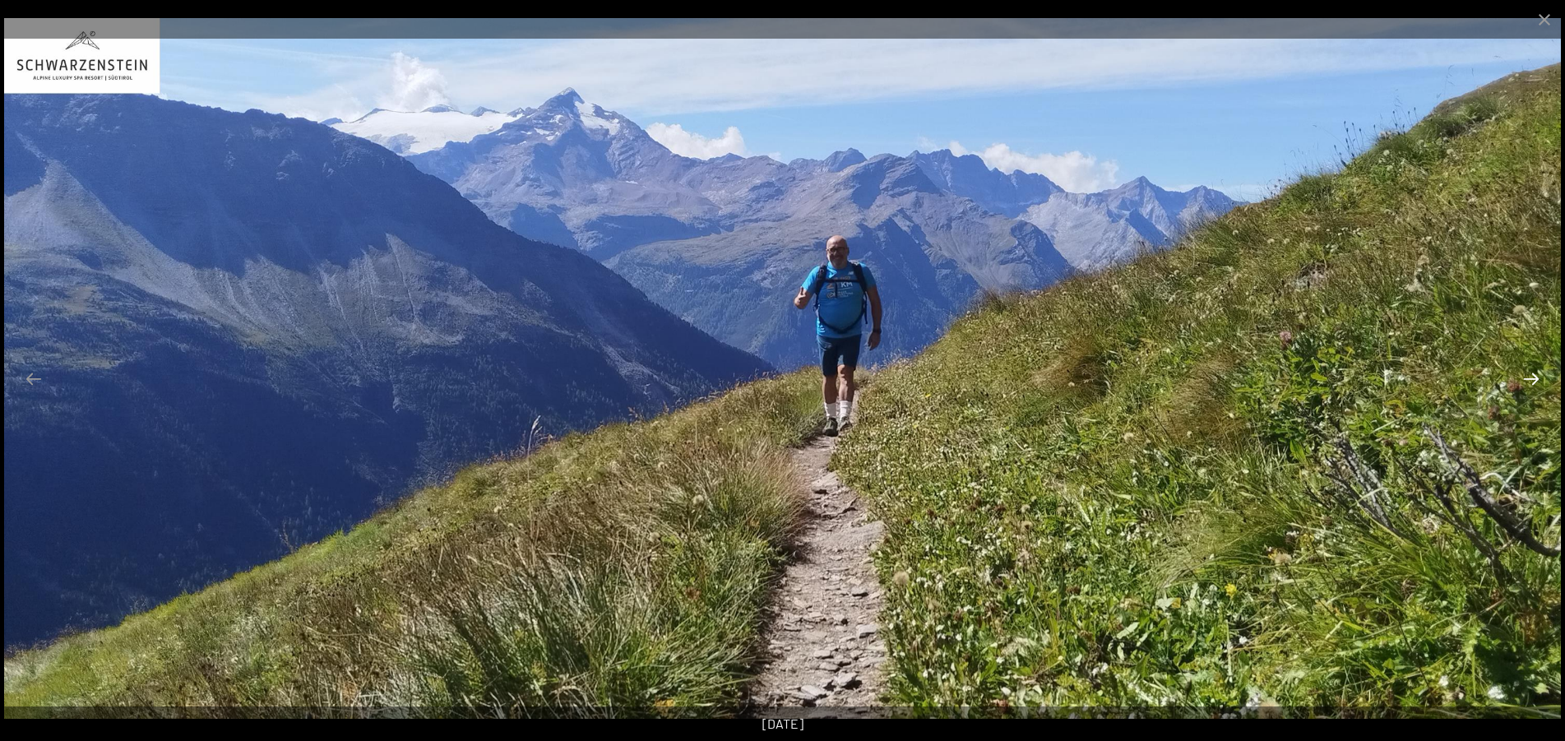
click at [1534, 375] on button "Next slide" at bounding box center [1531, 379] width 35 height 32
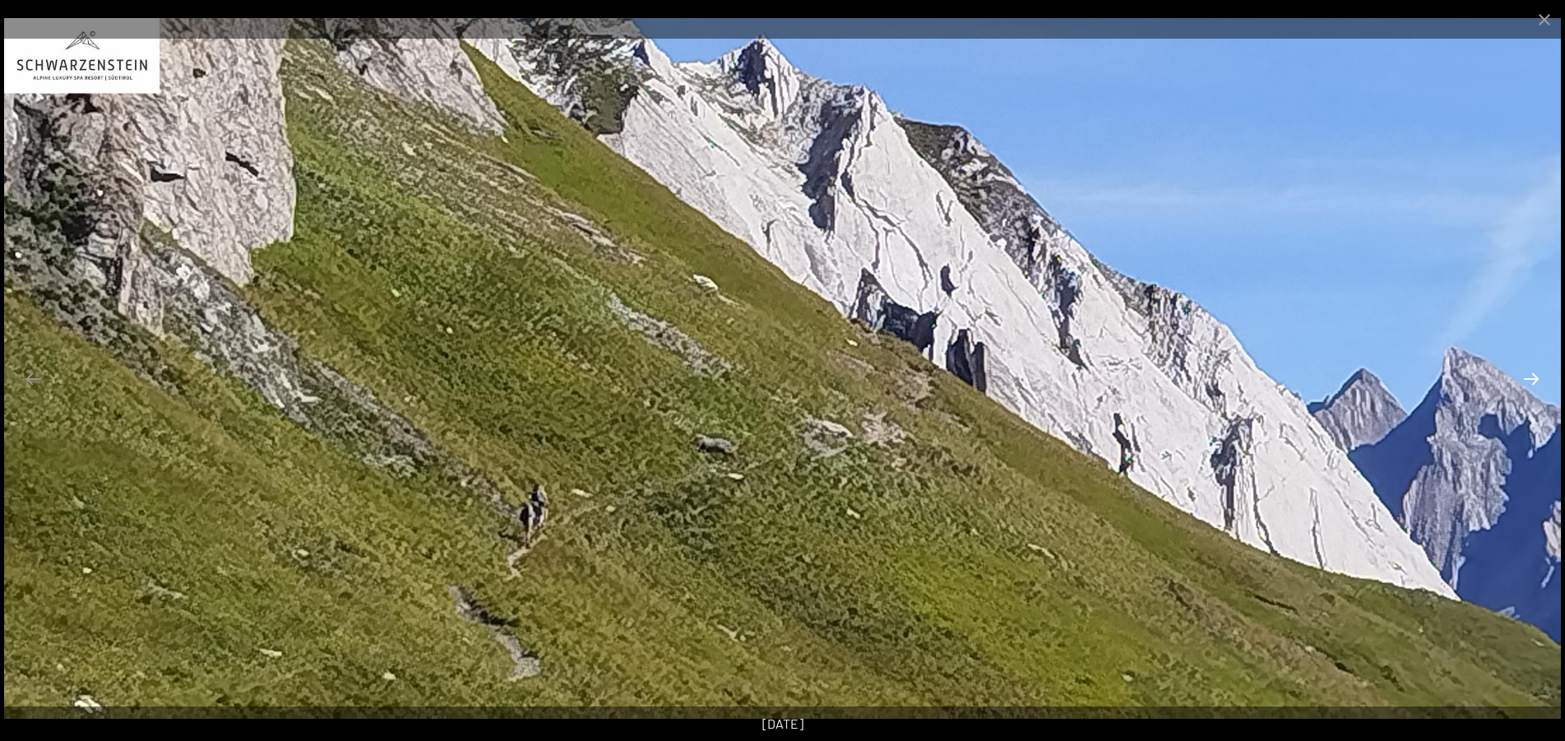
click at [1534, 375] on button "Next slide" at bounding box center [1531, 379] width 35 height 32
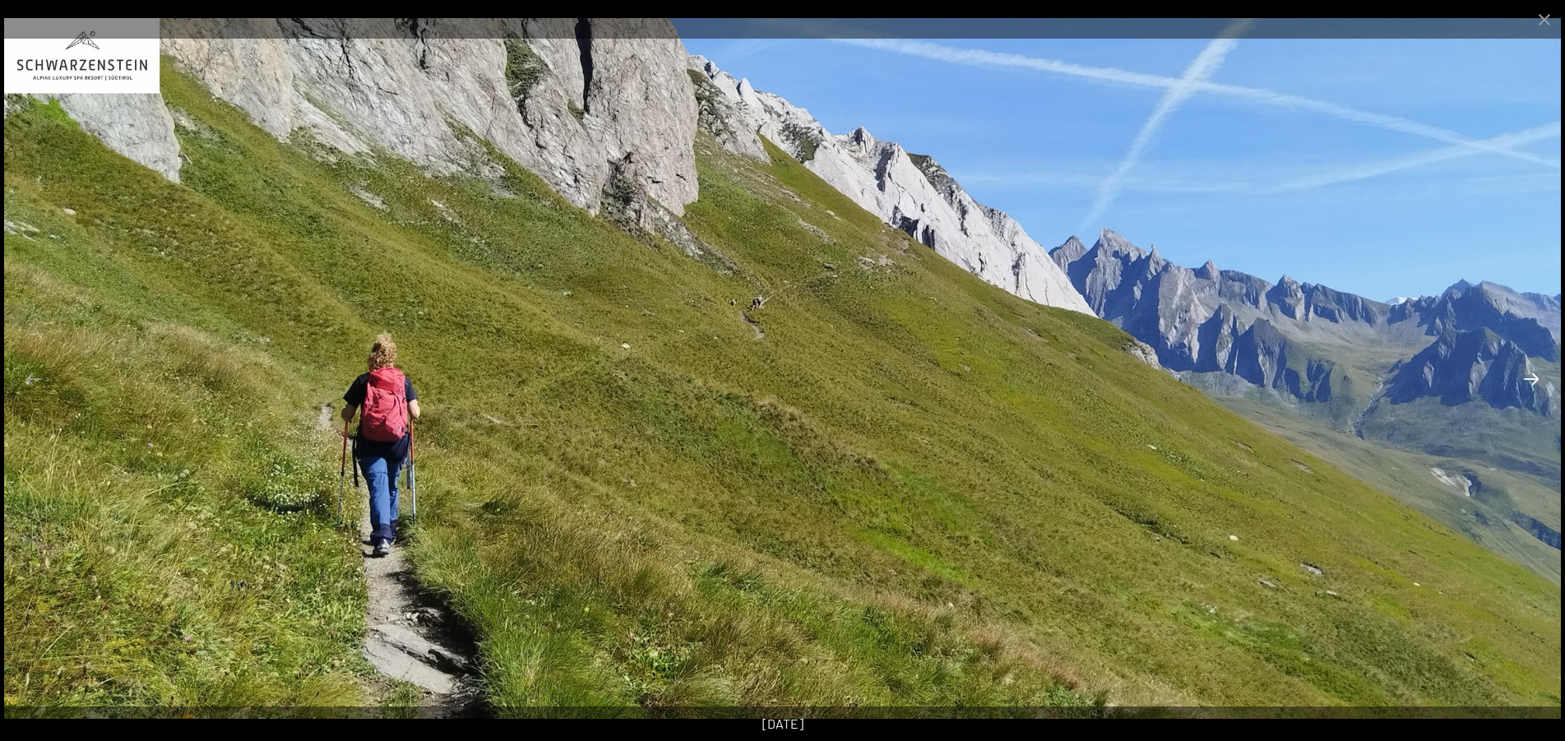
click at [1534, 375] on button "Next slide" at bounding box center [1531, 379] width 35 height 32
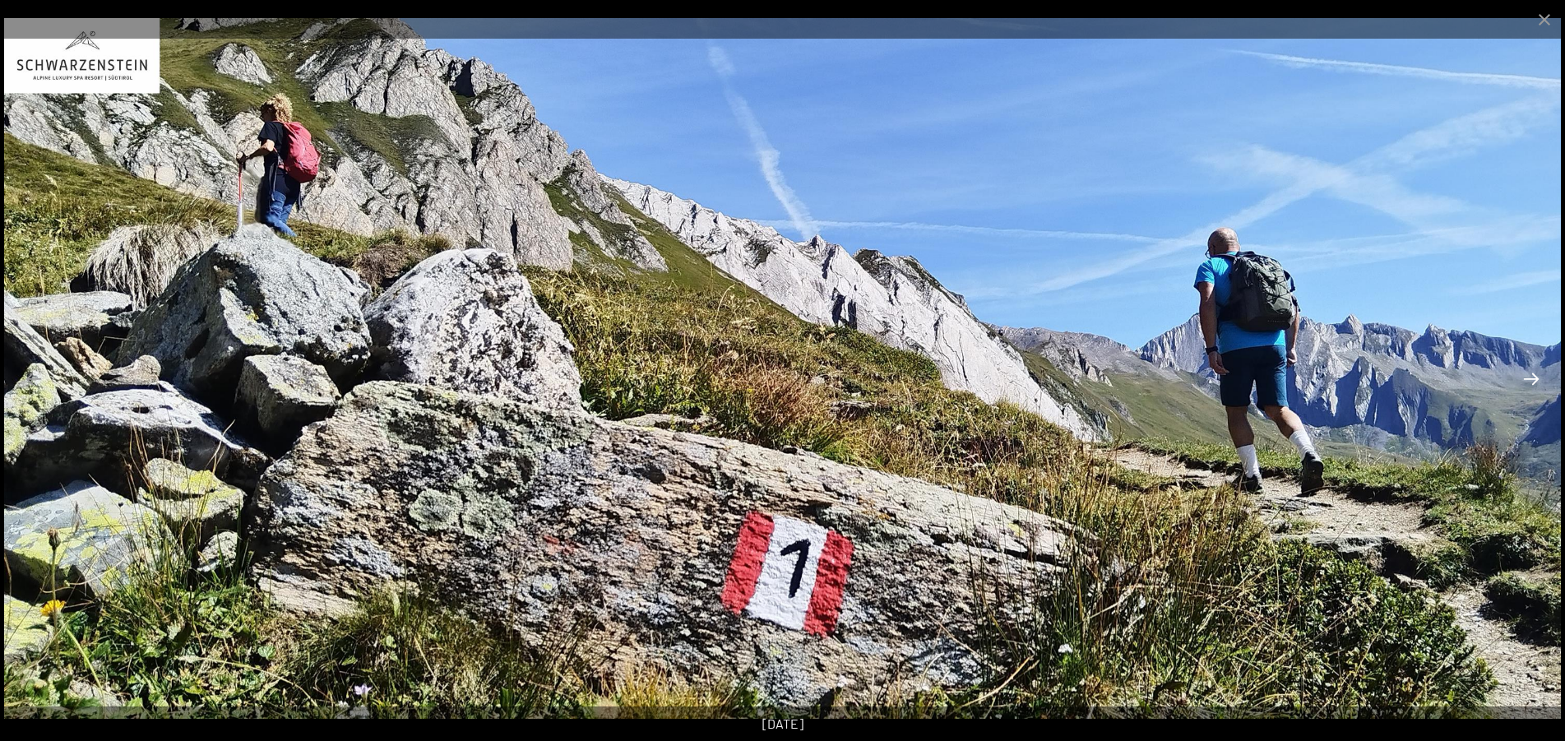
click at [1534, 375] on button "Next slide" at bounding box center [1531, 379] width 35 height 32
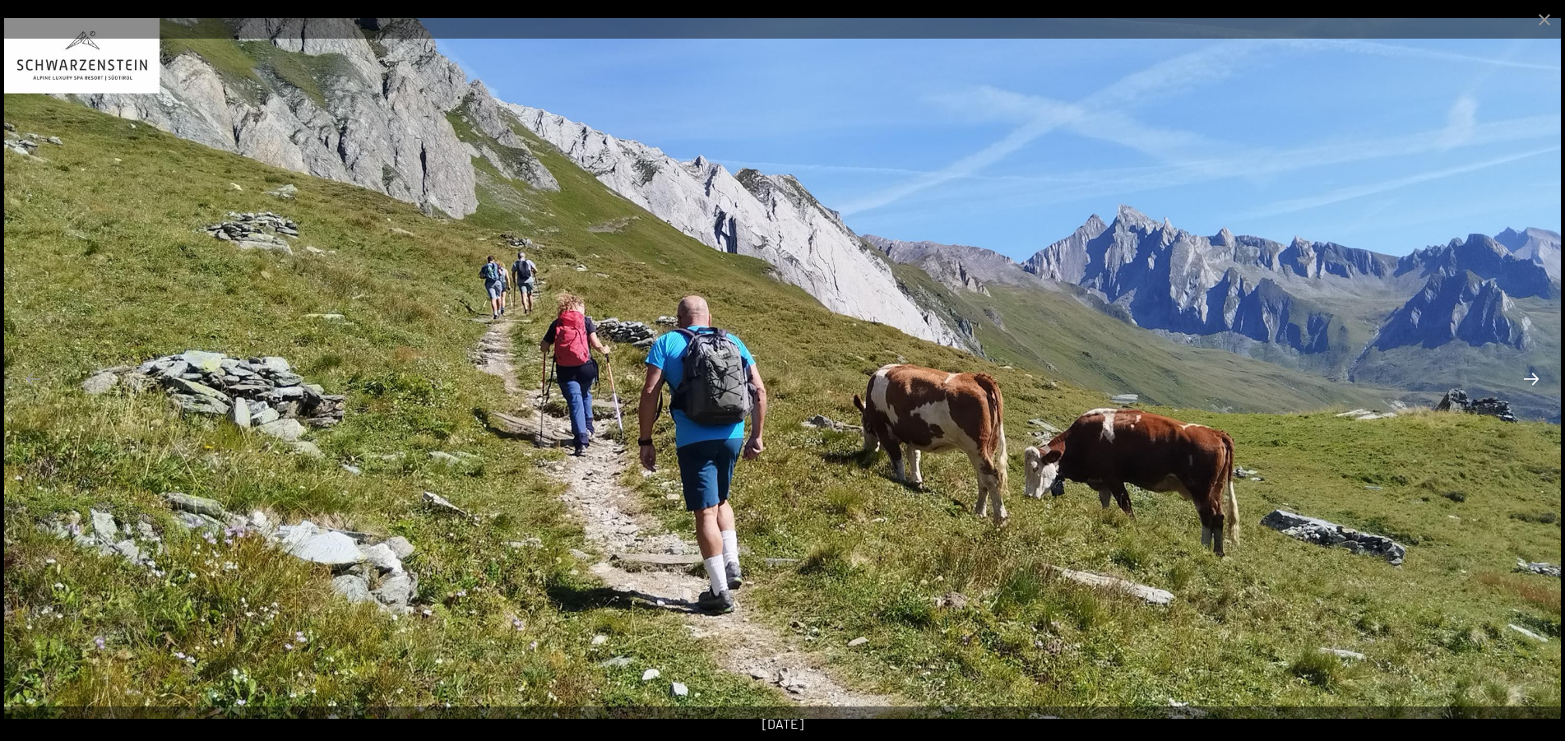
click at [1534, 375] on button "Next slide" at bounding box center [1531, 379] width 35 height 32
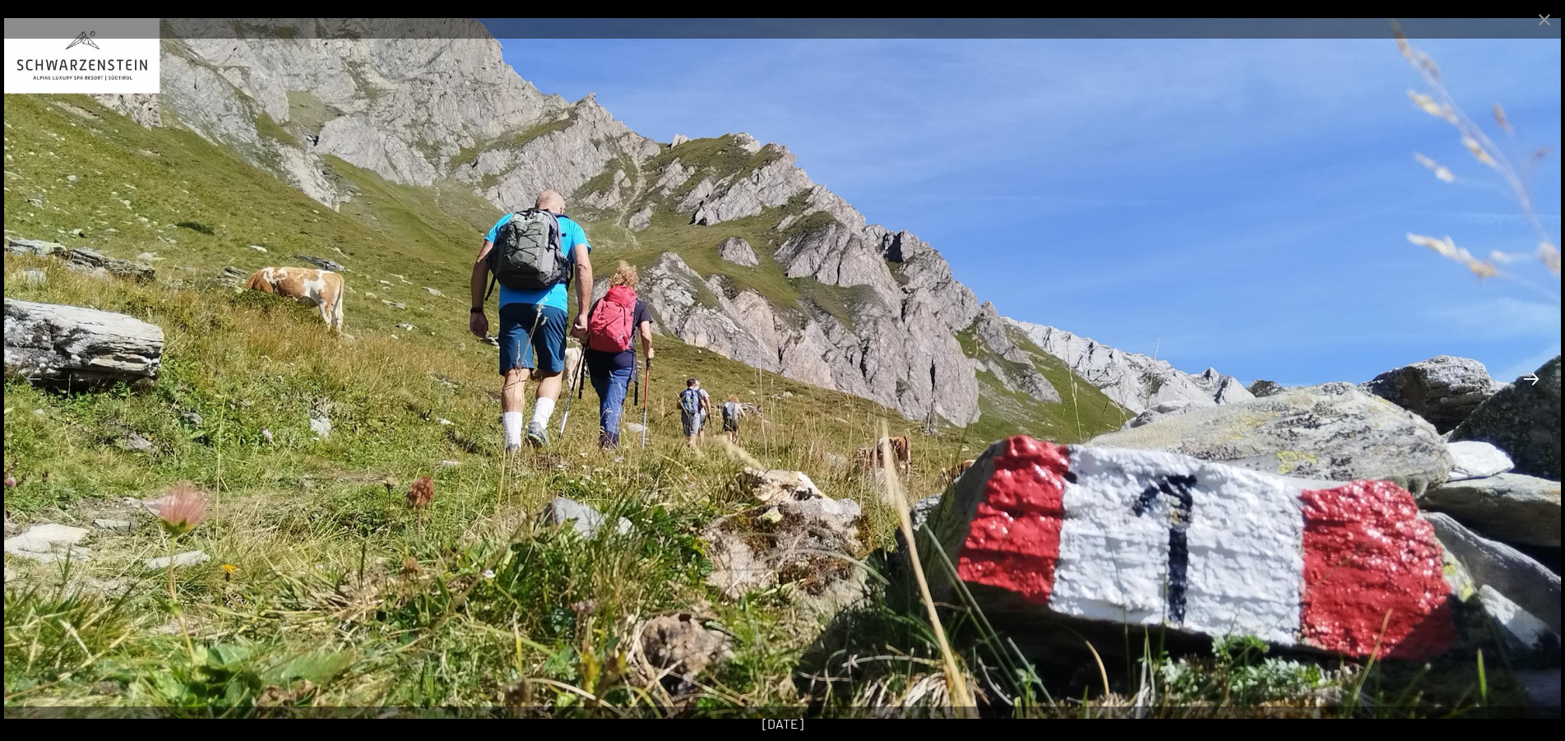
click at [1534, 375] on button "Next slide" at bounding box center [1531, 379] width 35 height 32
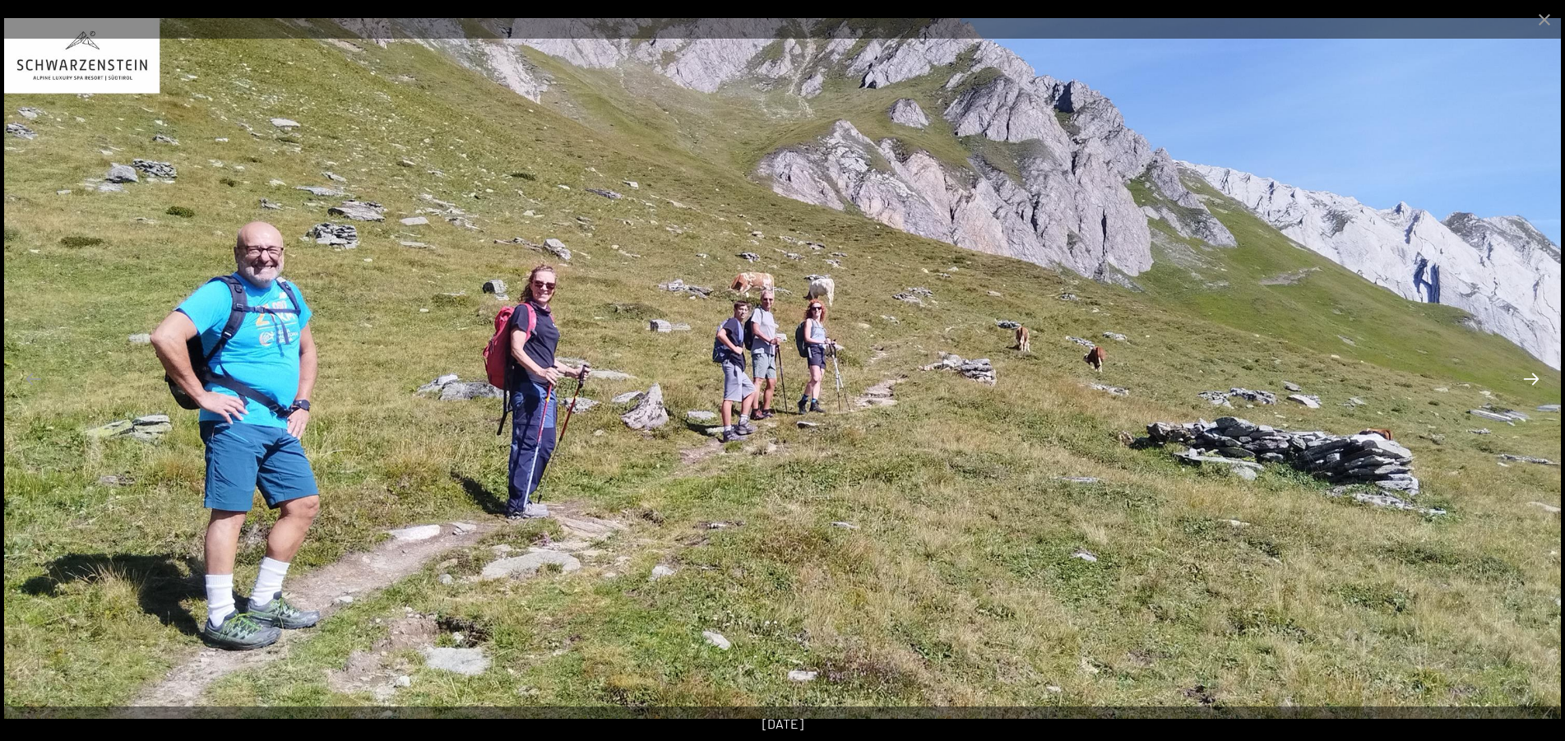
click at [1534, 375] on button "Next slide" at bounding box center [1531, 379] width 35 height 32
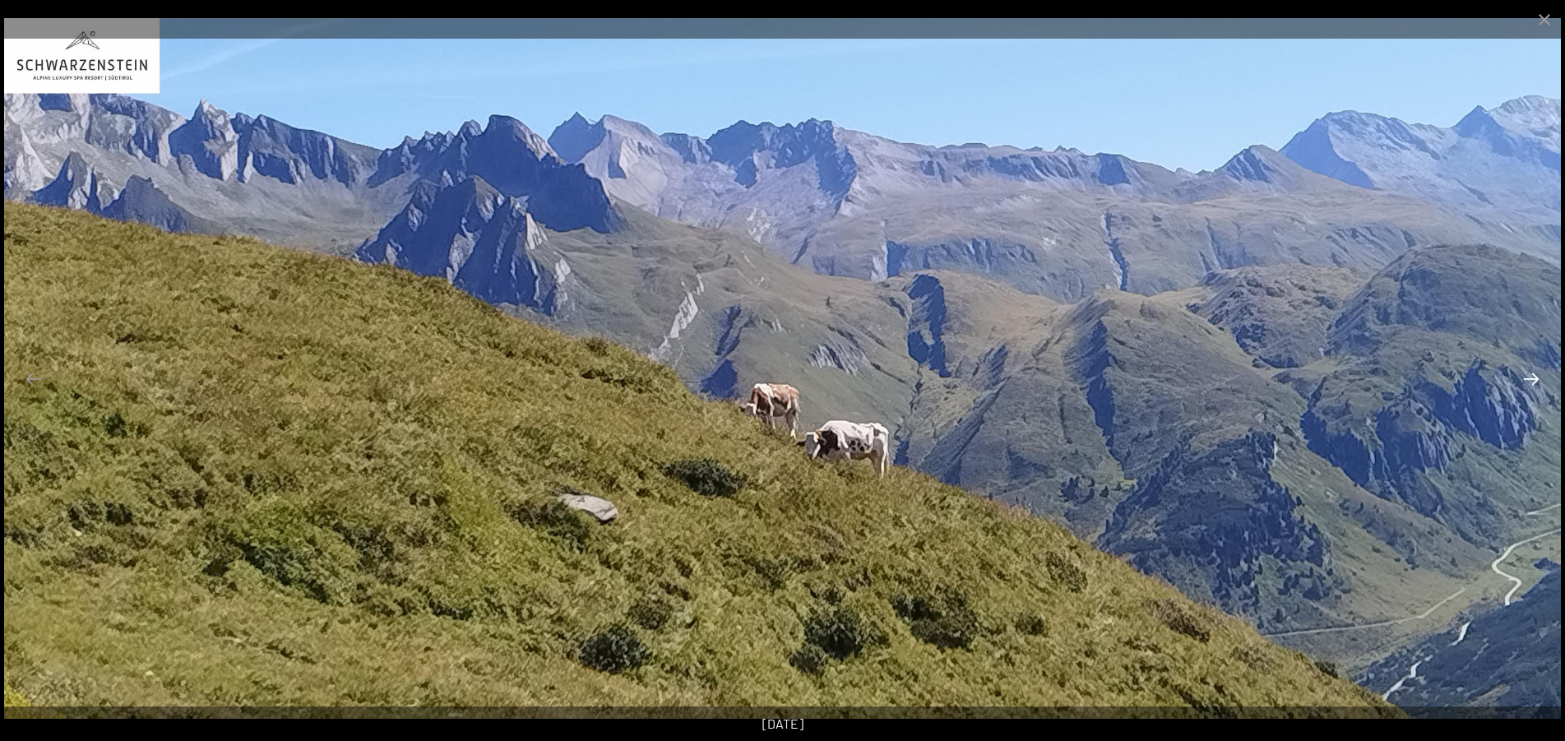
click at [1534, 375] on button "Next slide" at bounding box center [1531, 379] width 35 height 32
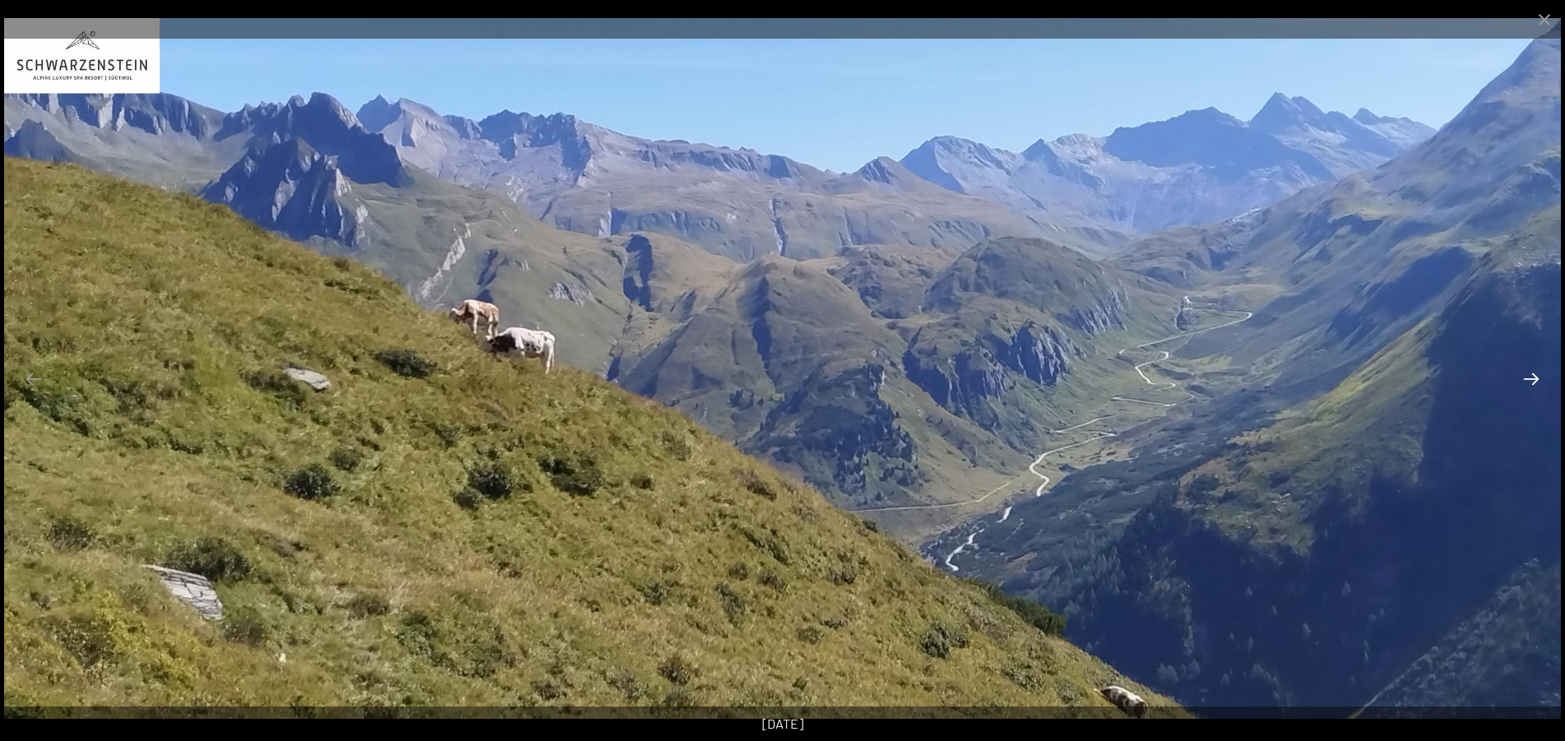
click at [1534, 375] on button "Next slide" at bounding box center [1531, 379] width 35 height 32
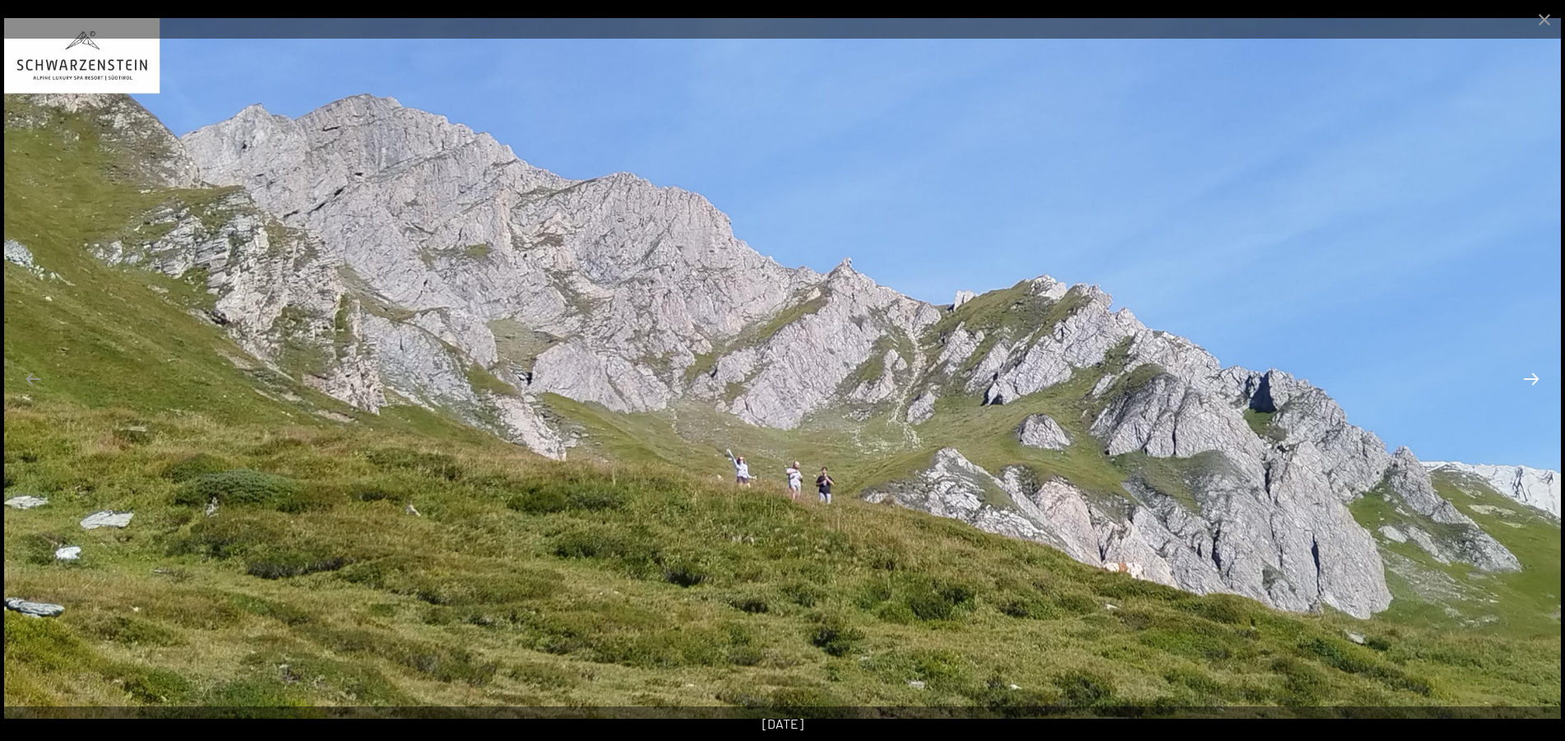
click at [1534, 375] on button "Next slide" at bounding box center [1531, 379] width 35 height 32
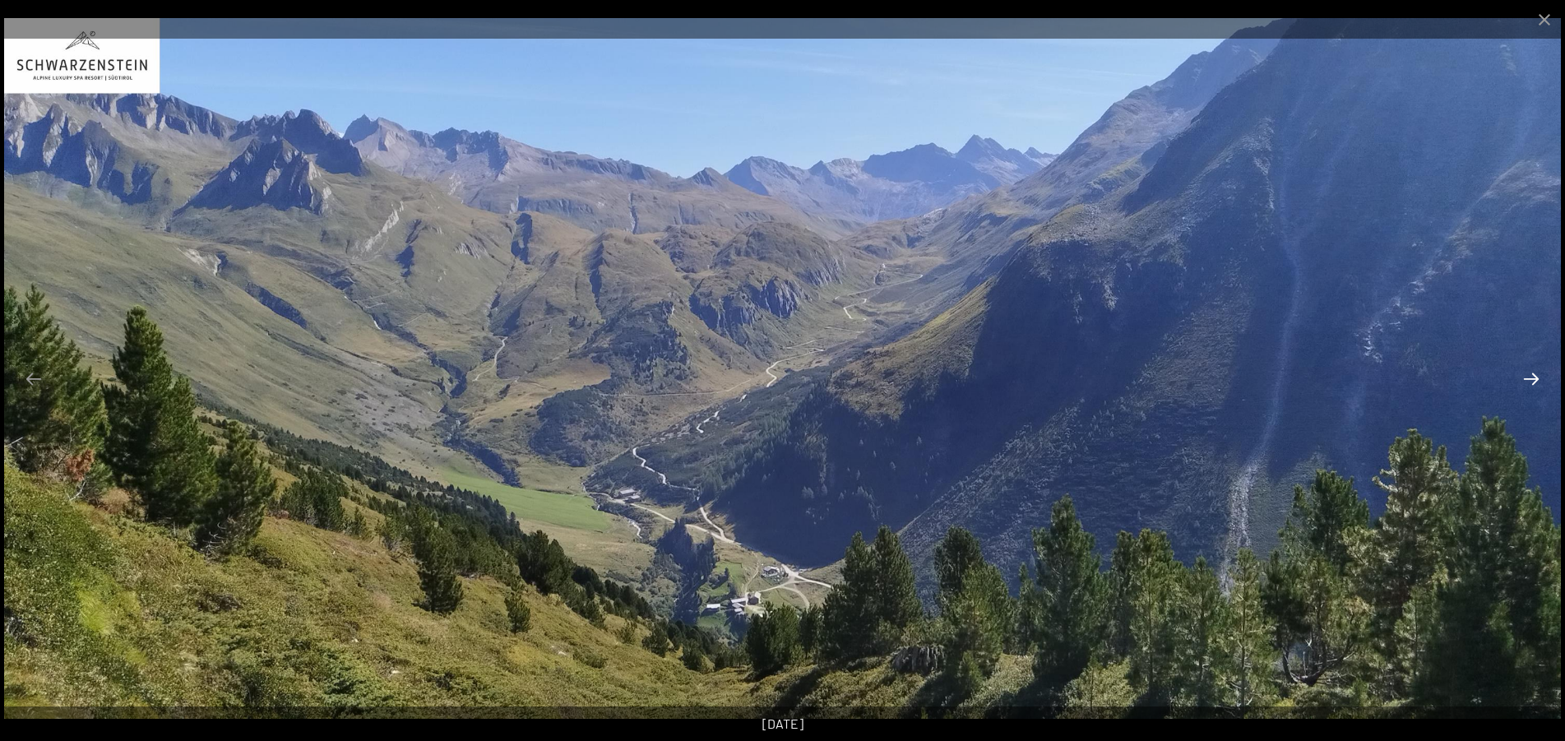
click at [1534, 375] on button "Next slide" at bounding box center [1531, 379] width 35 height 32
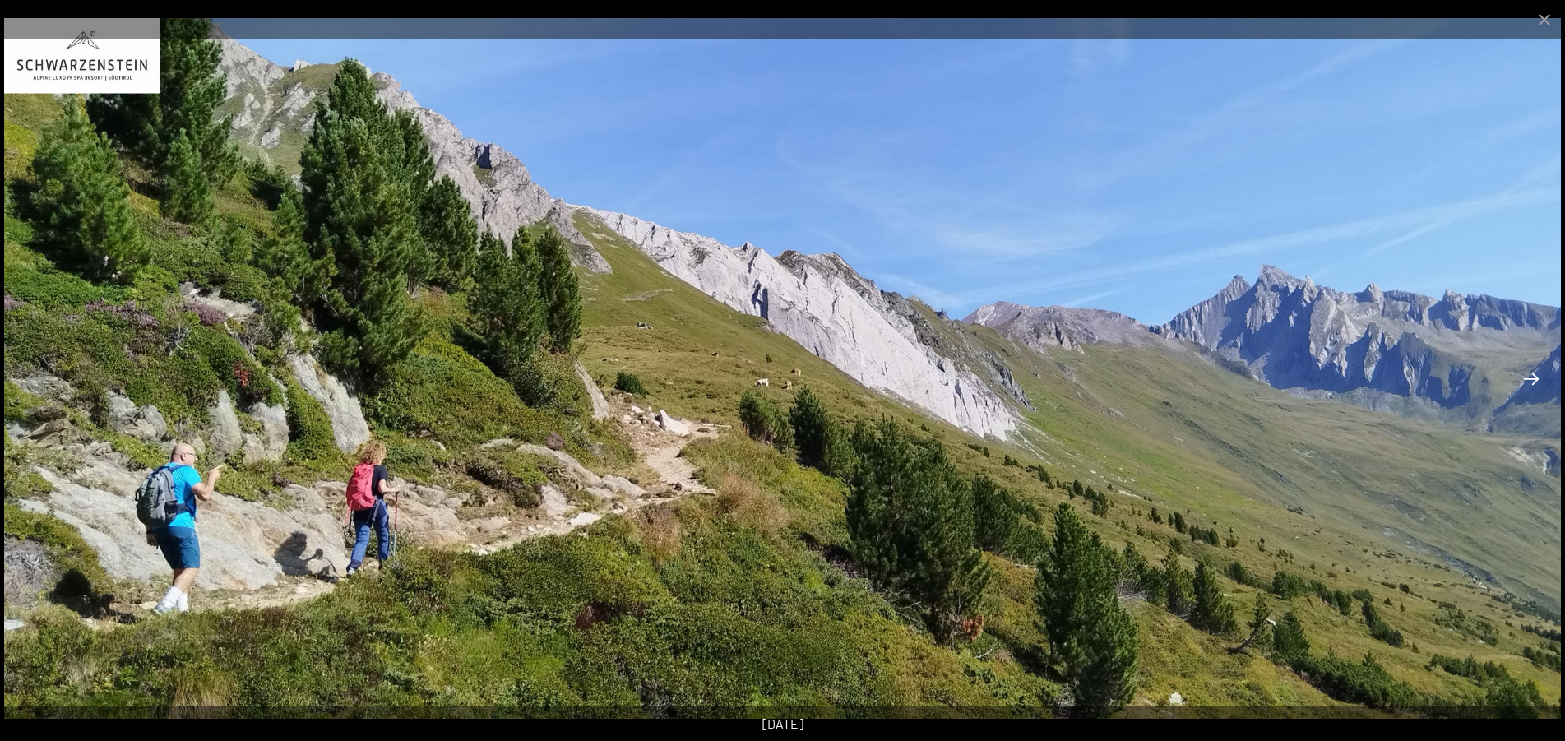
click at [1534, 375] on button "Next slide" at bounding box center [1531, 379] width 35 height 32
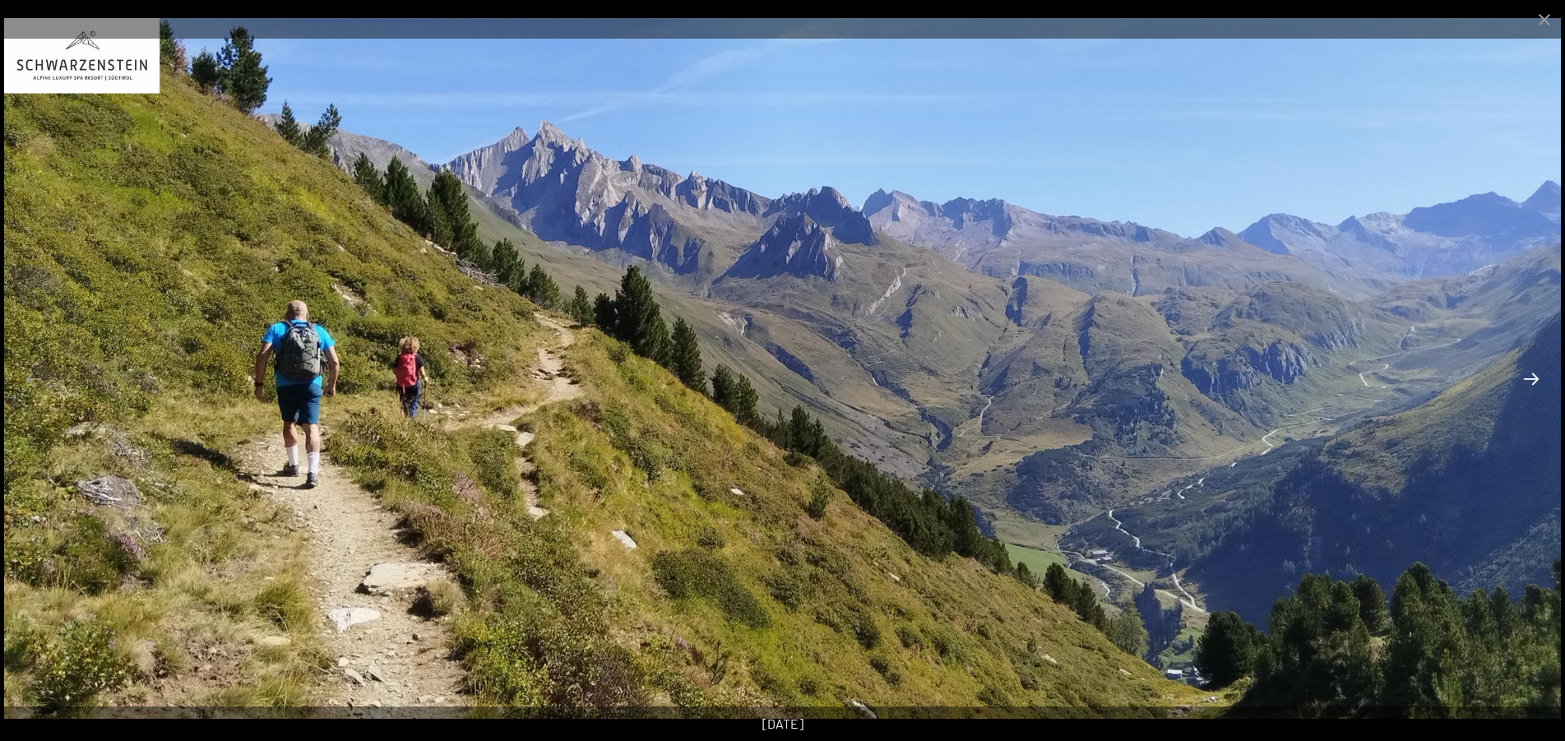
click at [1535, 385] on button "Next slide" at bounding box center [1531, 379] width 35 height 32
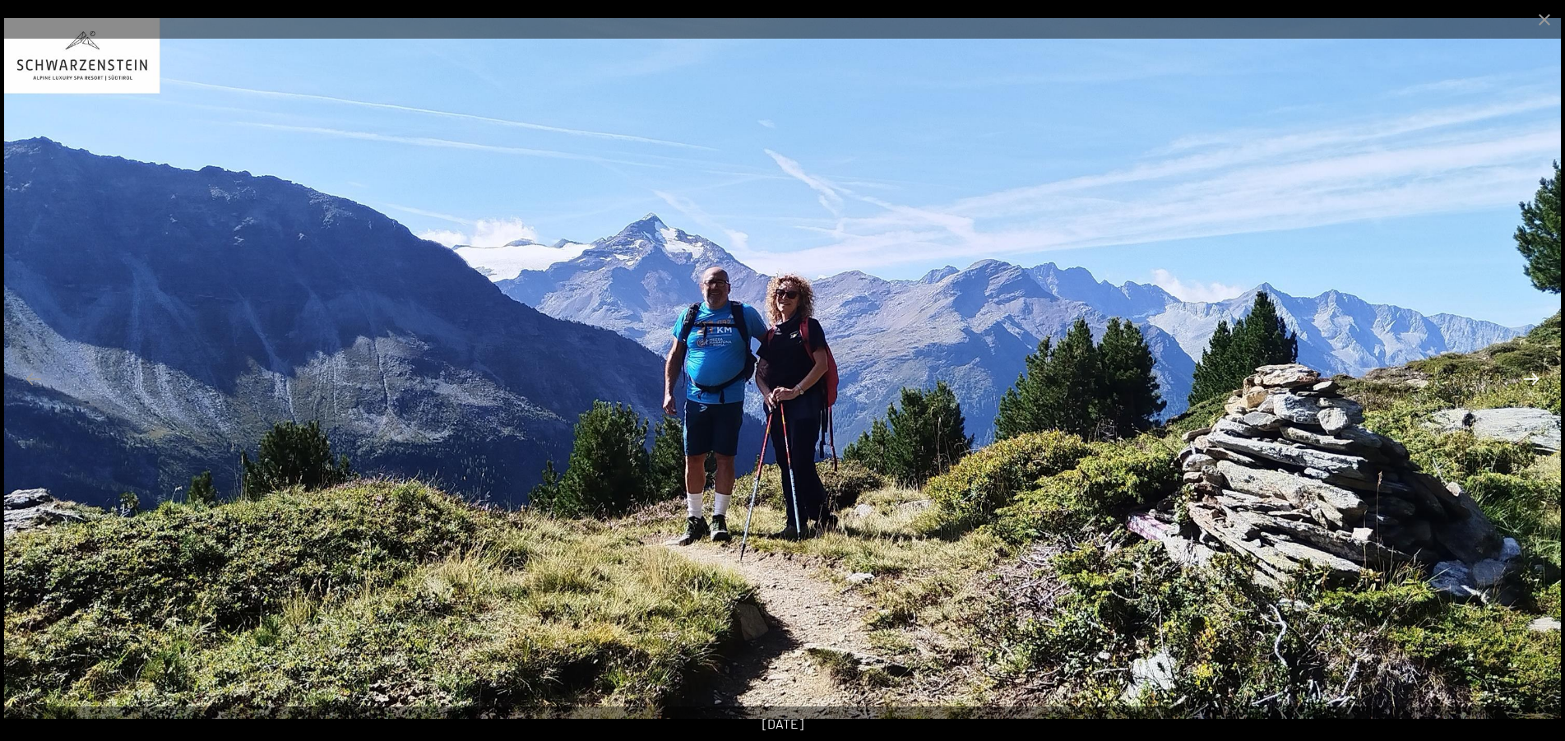
click at [1534, 382] on button "Next slide" at bounding box center [1531, 379] width 35 height 32
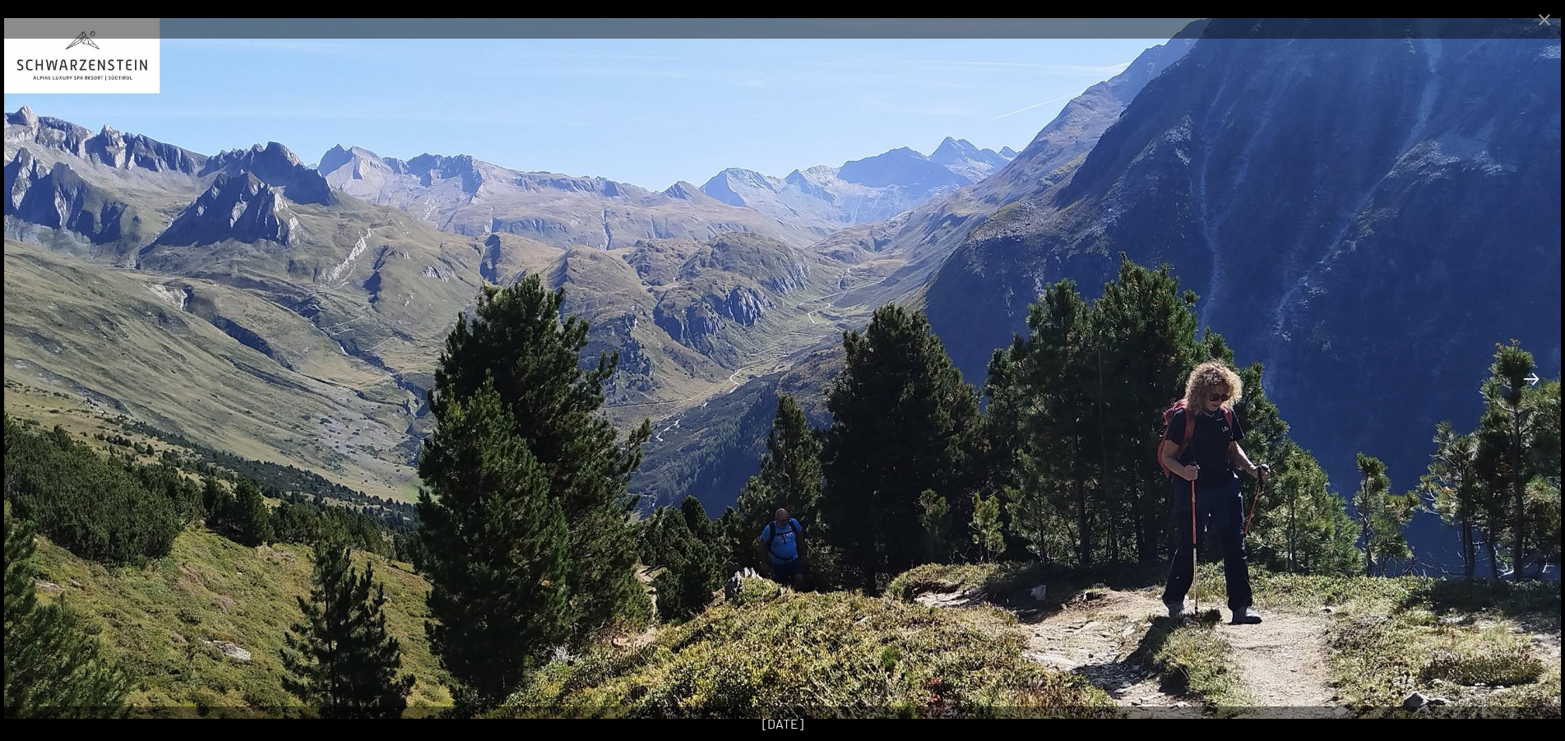
click at [1534, 382] on button "Next slide" at bounding box center [1531, 379] width 35 height 32
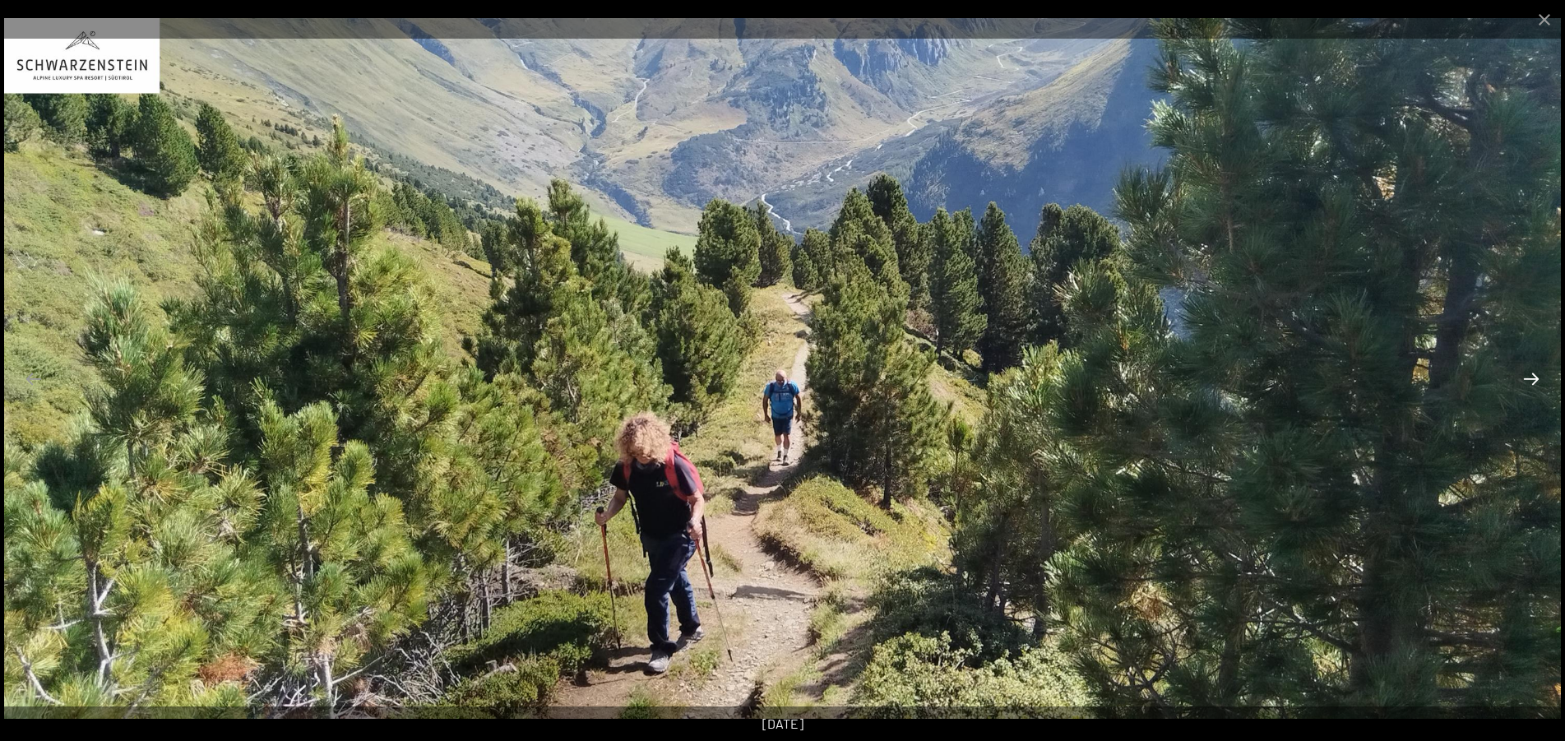
click at [1533, 380] on button "Next slide" at bounding box center [1531, 379] width 35 height 32
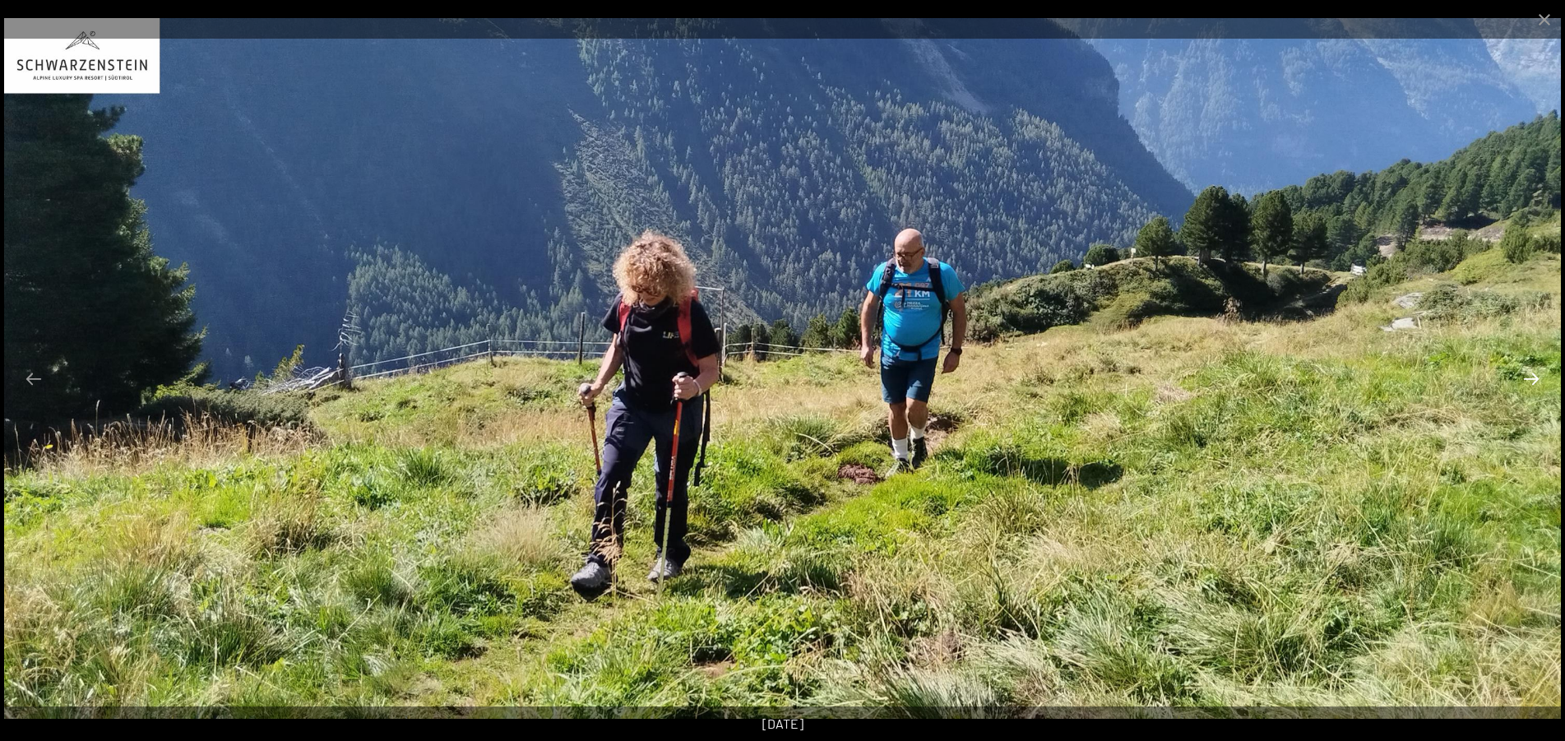
click at [1533, 378] on button "Next slide" at bounding box center [1531, 379] width 35 height 32
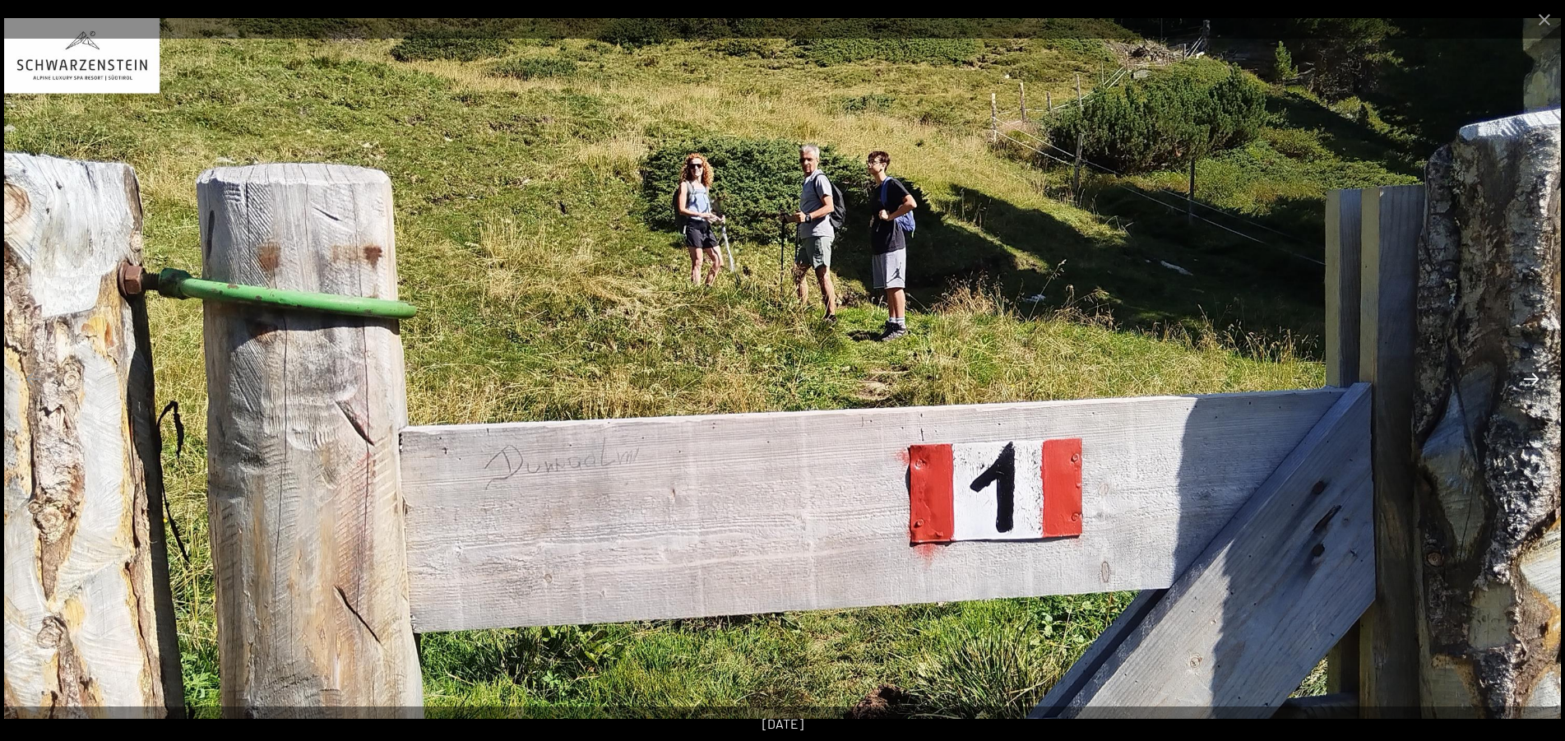
click at [1533, 378] on button "Next slide" at bounding box center [1531, 379] width 35 height 32
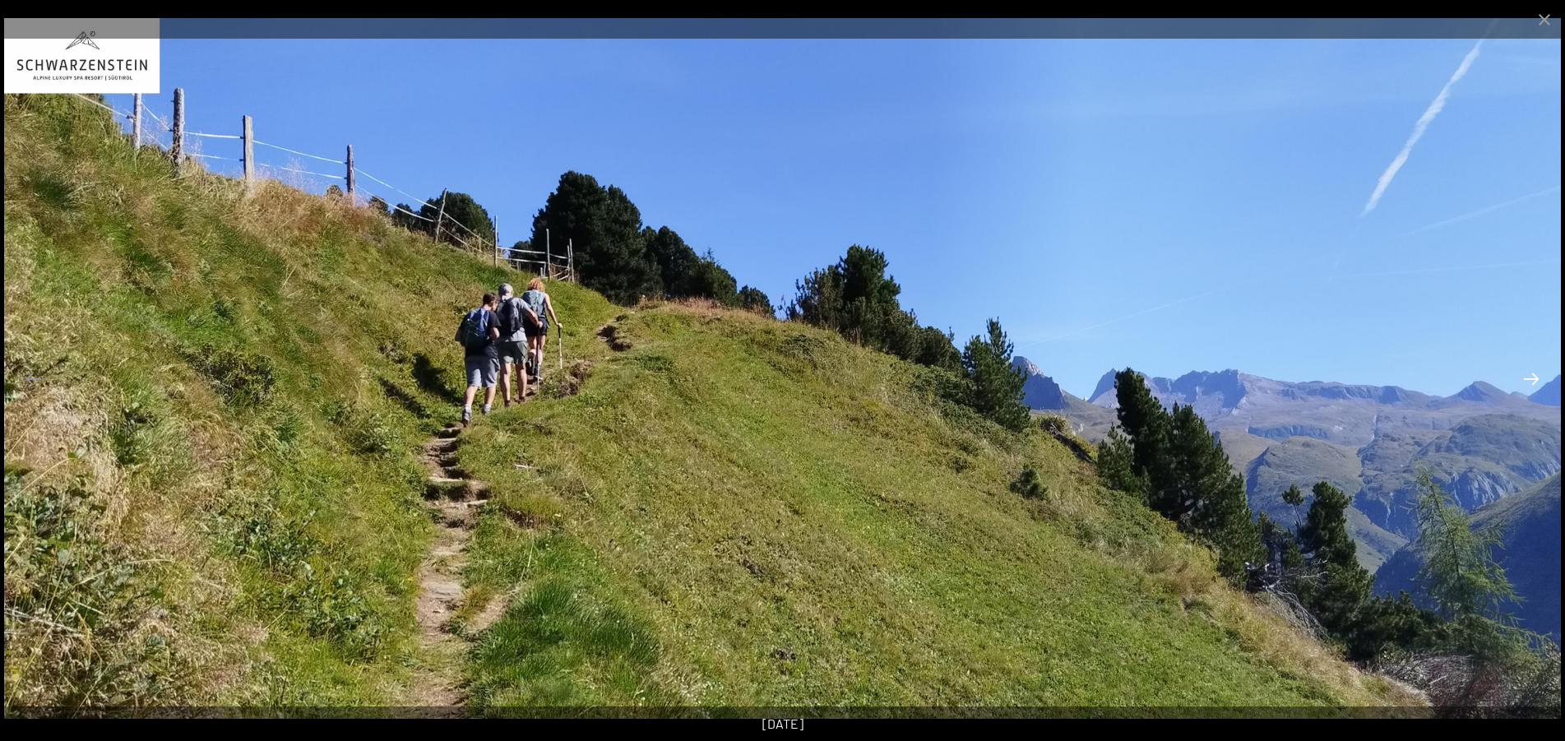
click at [1533, 378] on button "Next slide" at bounding box center [1531, 379] width 35 height 32
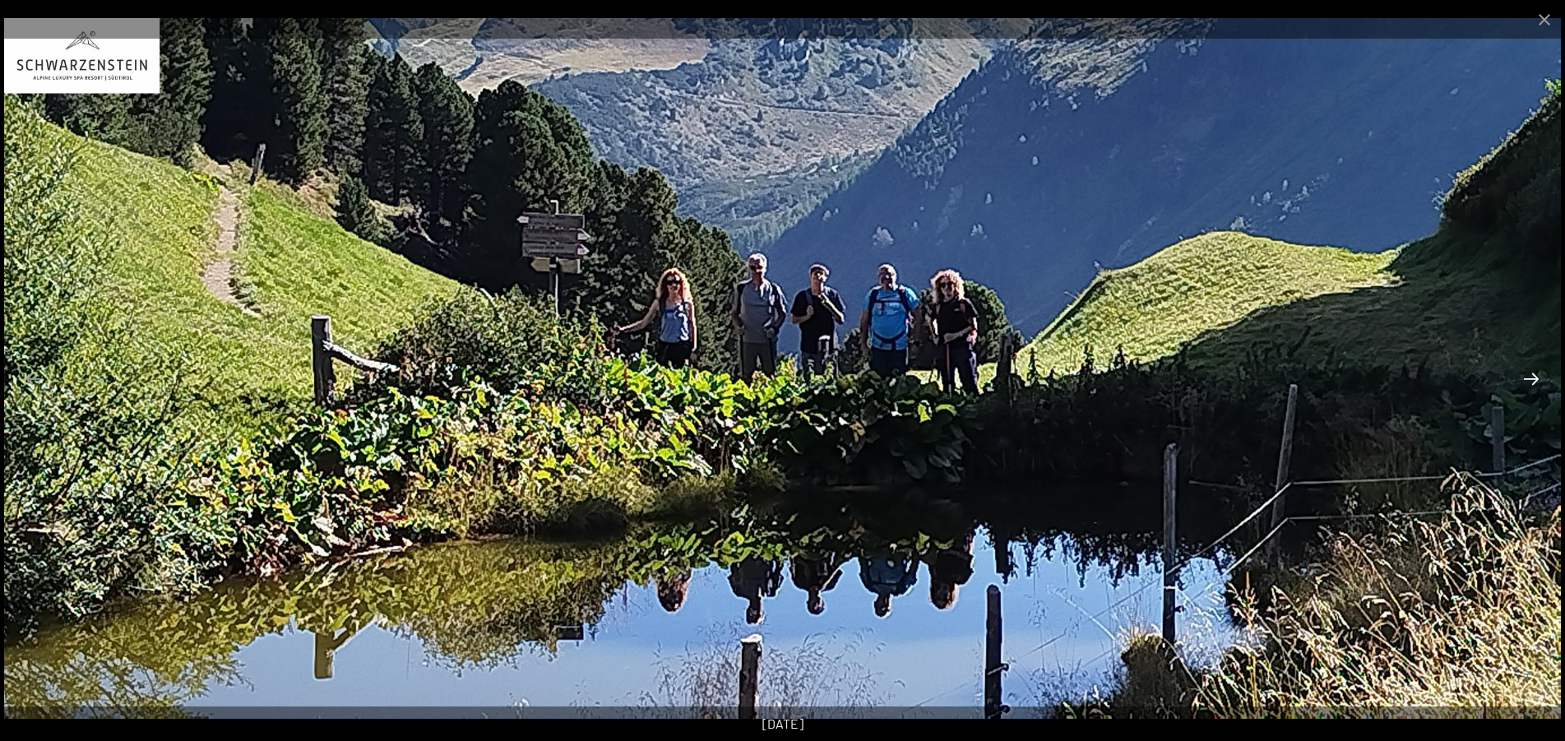
click at [1533, 378] on button "Next slide" at bounding box center [1531, 379] width 35 height 32
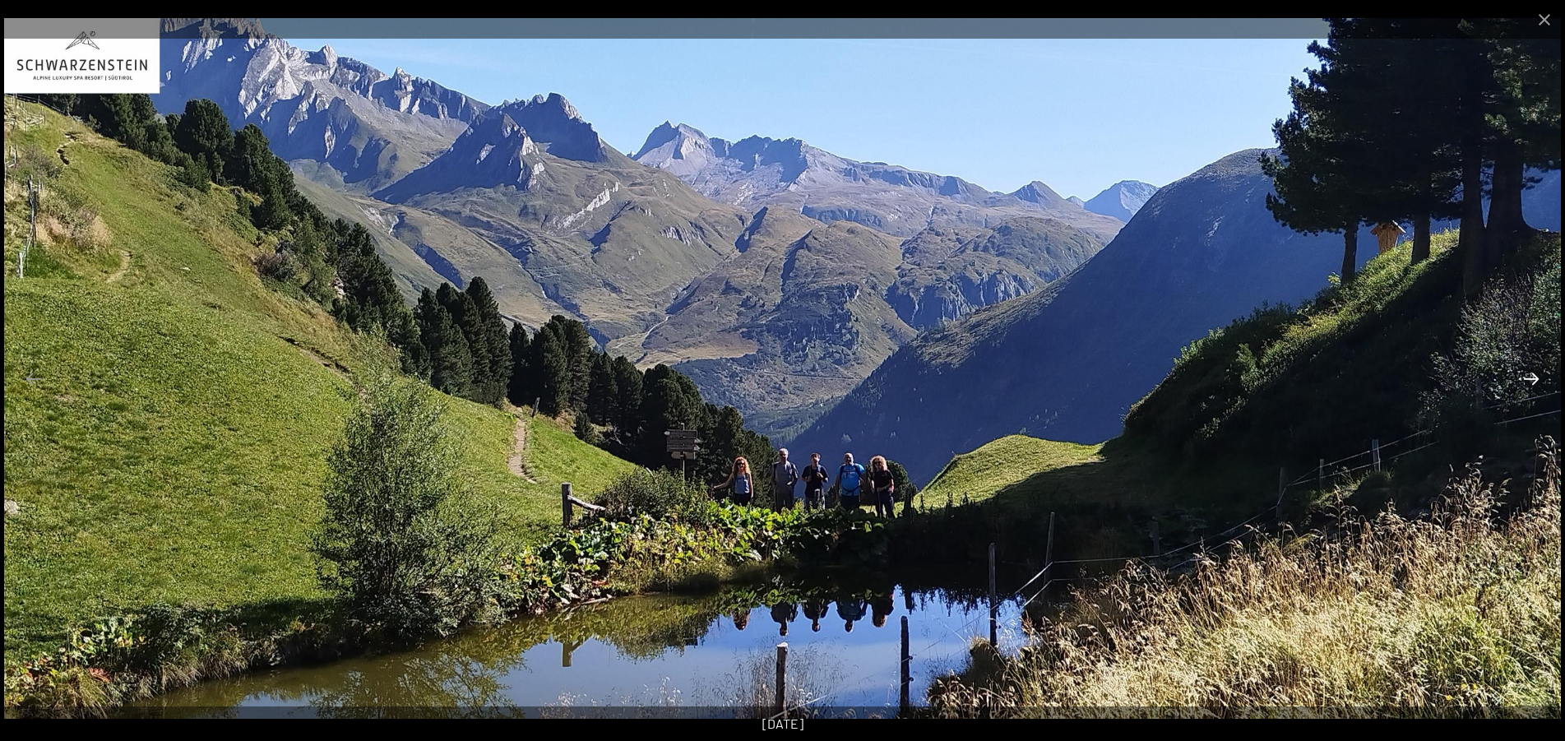
click at [1533, 378] on button "Next slide" at bounding box center [1531, 379] width 35 height 32
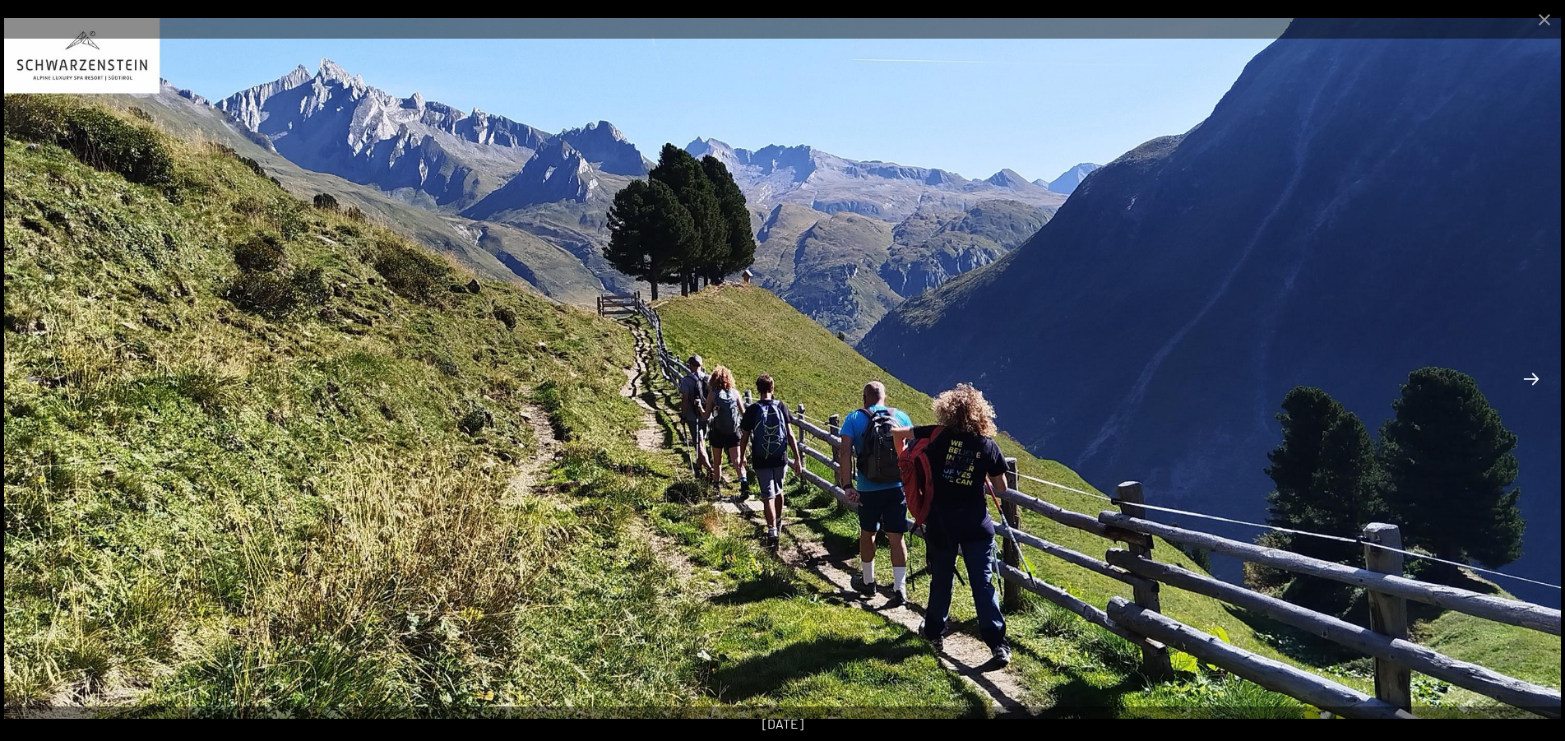
click at [1533, 378] on button "Next slide" at bounding box center [1531, 379] width 35 height 32
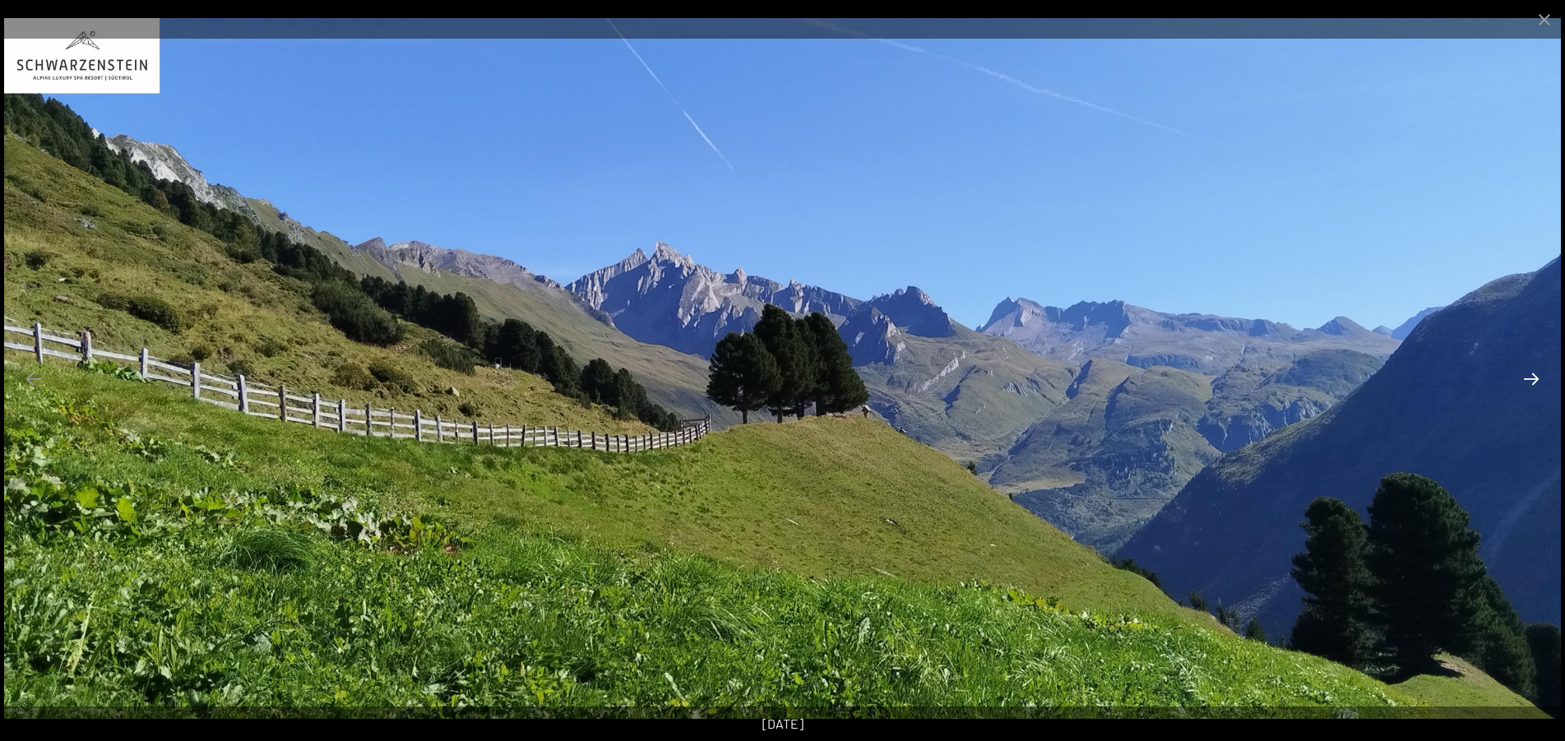
click at [1527, 376] on button "Next slide" at bounding box center [1531, 379] width 35 height 32
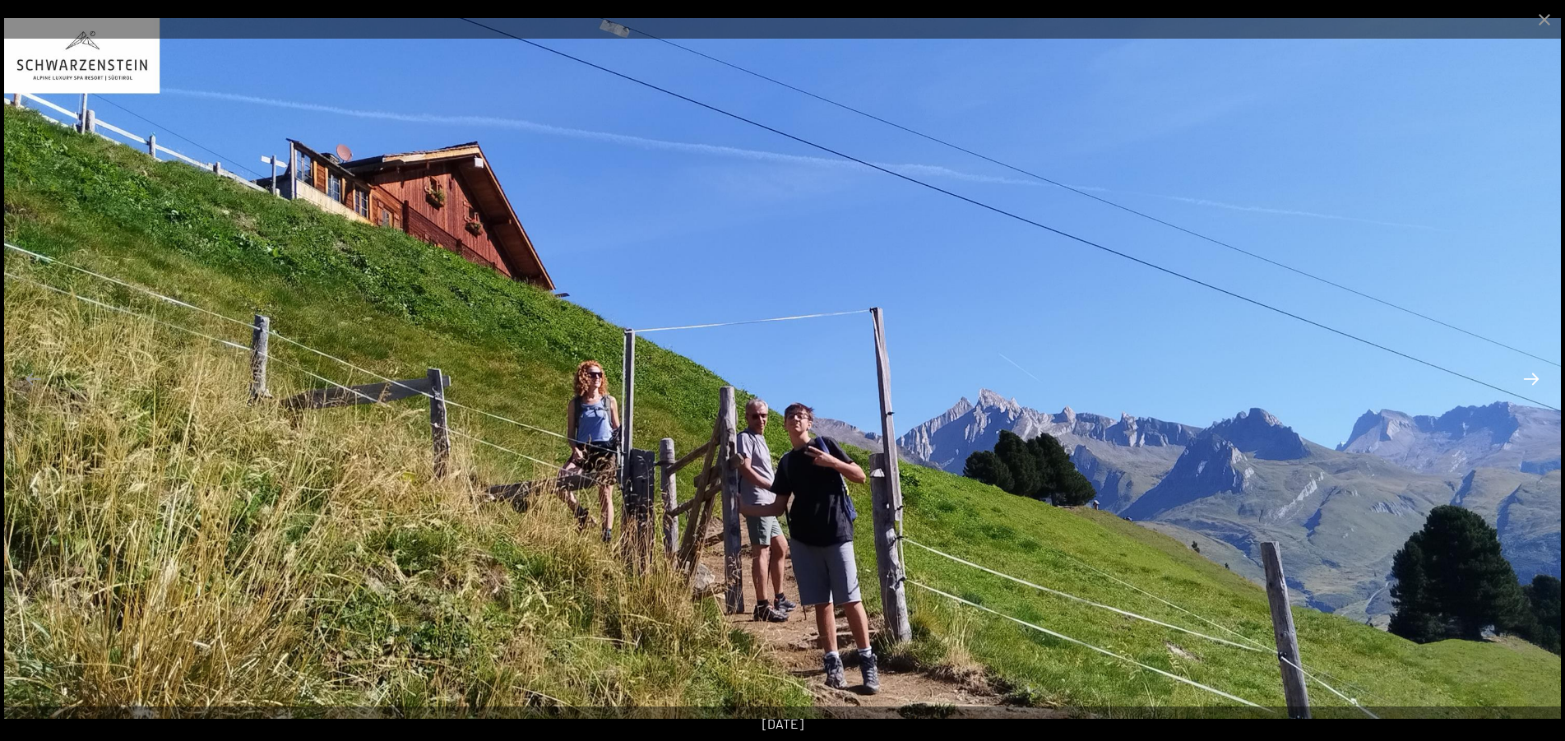
click at [1527, 376] on button "Next slide" at bounding box center [1531, 379] width 35 height 32
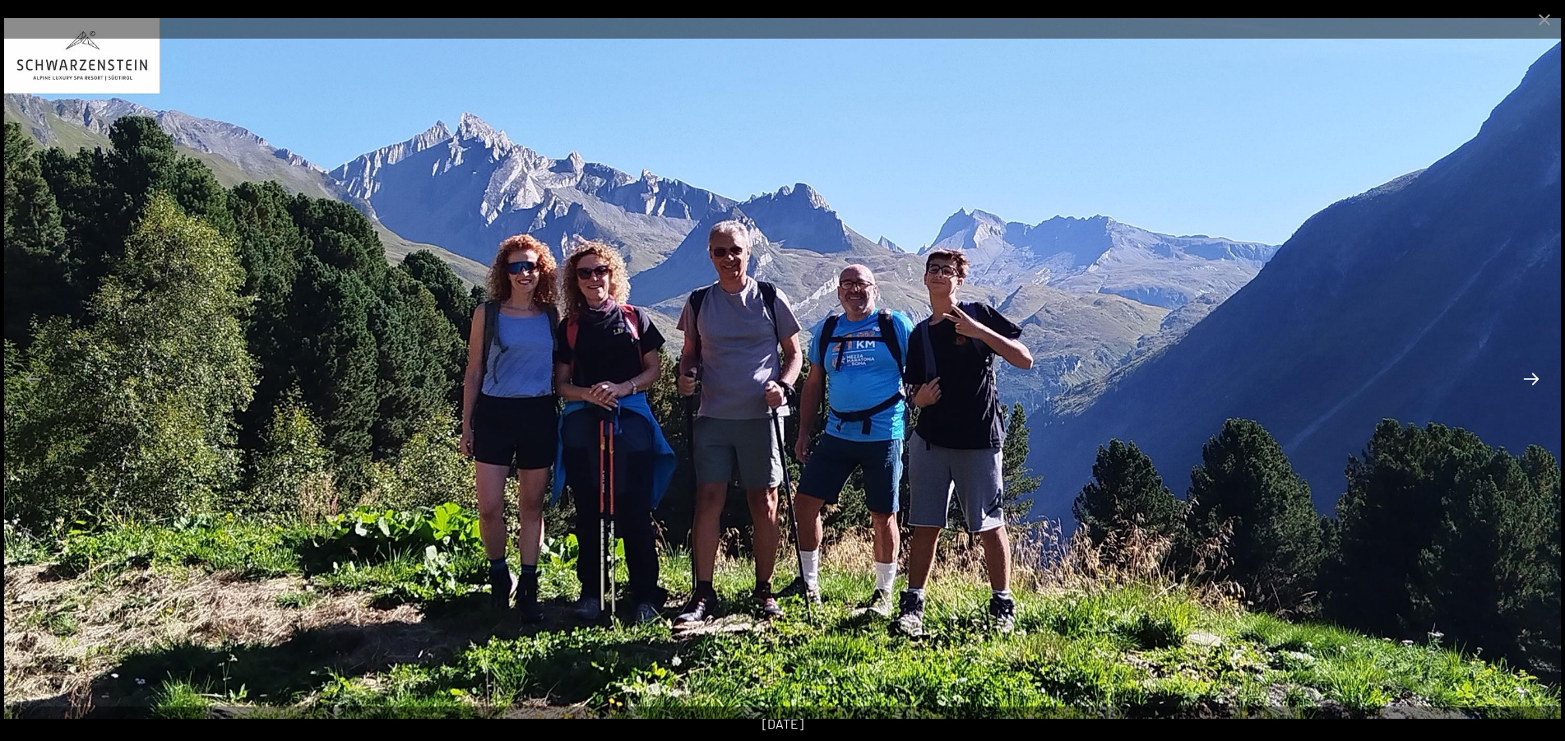
click at [1527, 376] on button "Next slide" at bounding box center [1531, 379] width 35 height 32
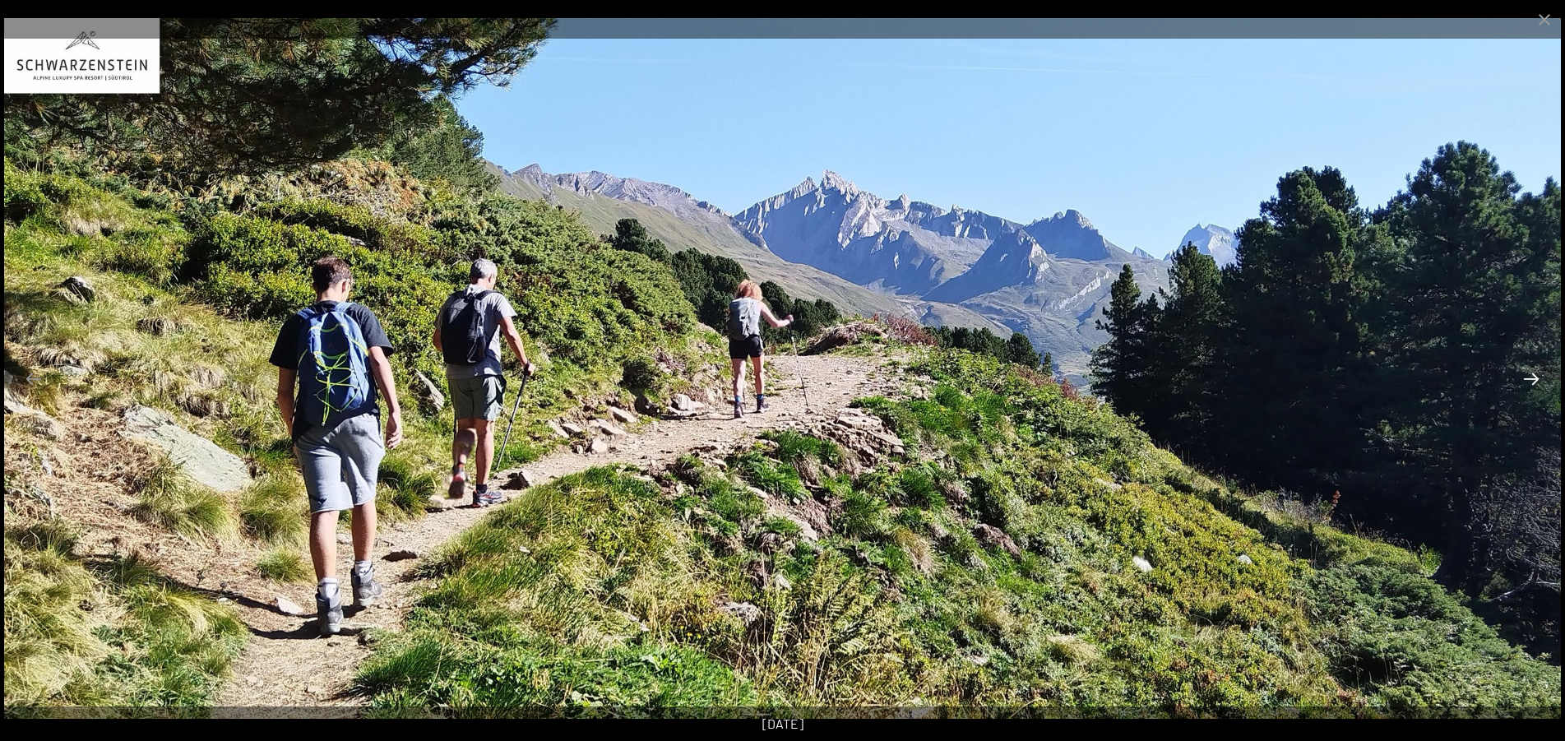
click at [1527, 376] on button "Next slide" at bounding box center [1531, 379] width 35 height 32
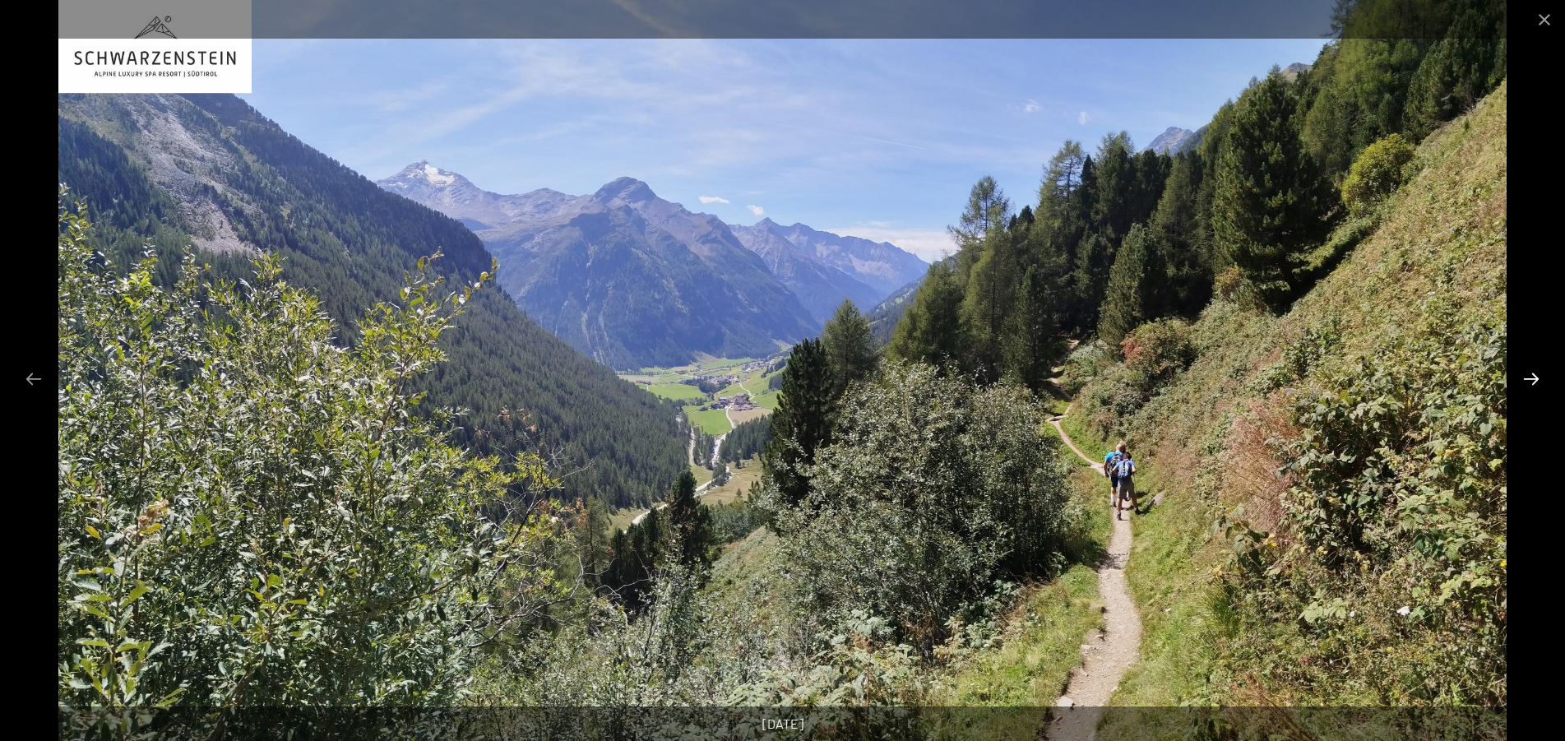
click at [1527, 376] on button "Next slide" at bounding box center [1531, 379] width 35 height 32
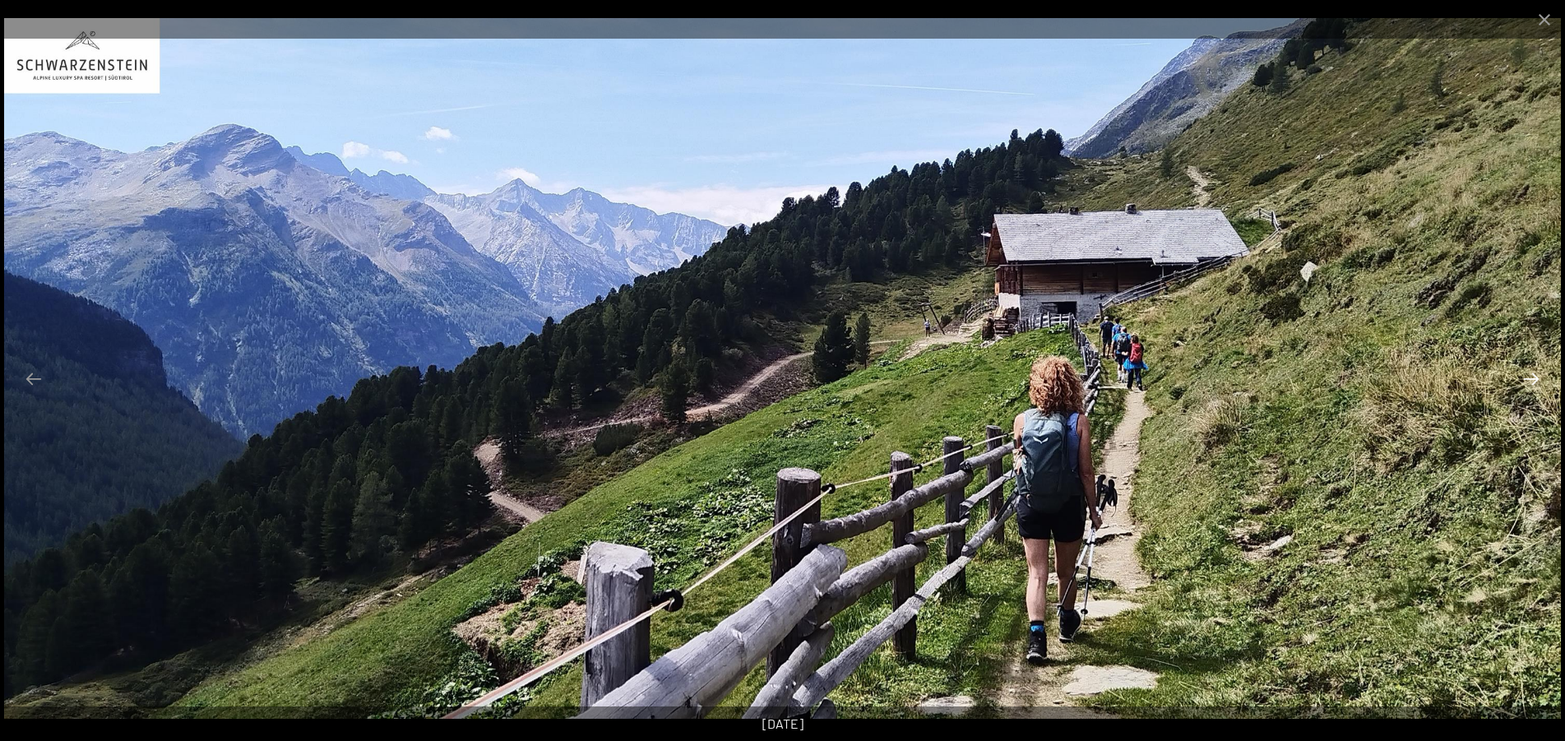
click at [1527, 376] on button "Next slide" at bounding box center [1531, 379] width 35 height 32
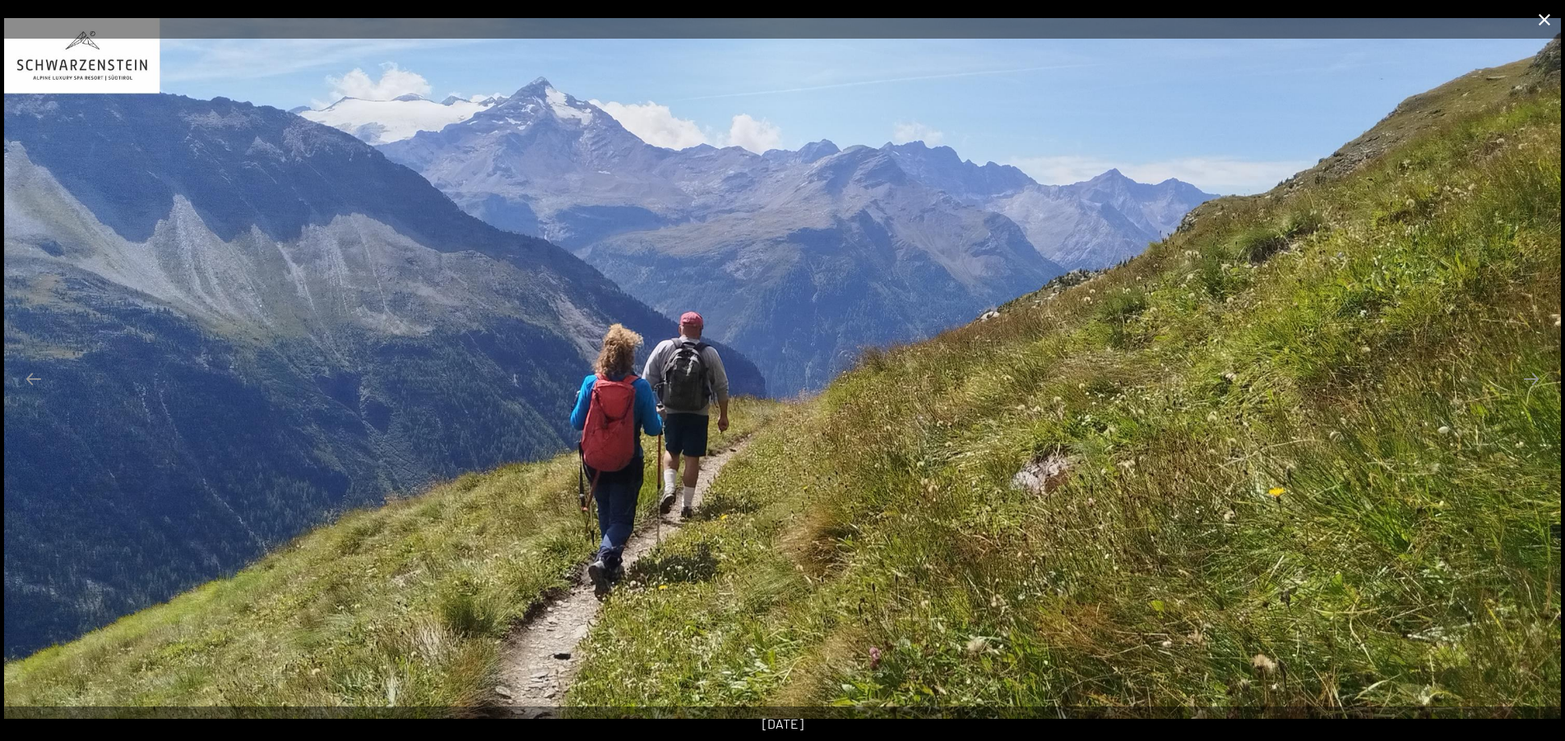
click at [1540, 16] on button "Close gallery" at bounding box center [1544, 19] width 41 height 39
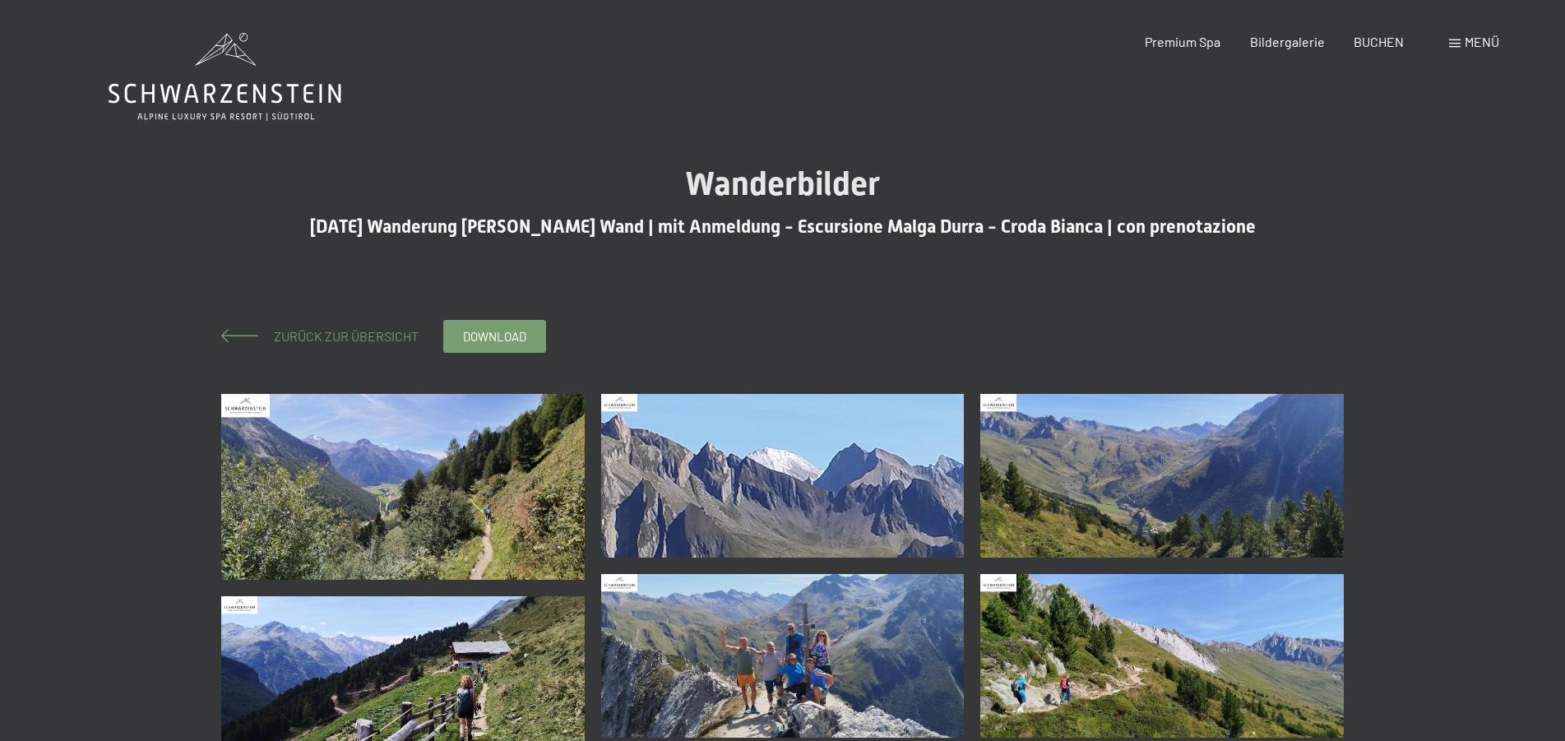
click at [228, 331] on span at bounding box center [239, 335] width 37 height 13
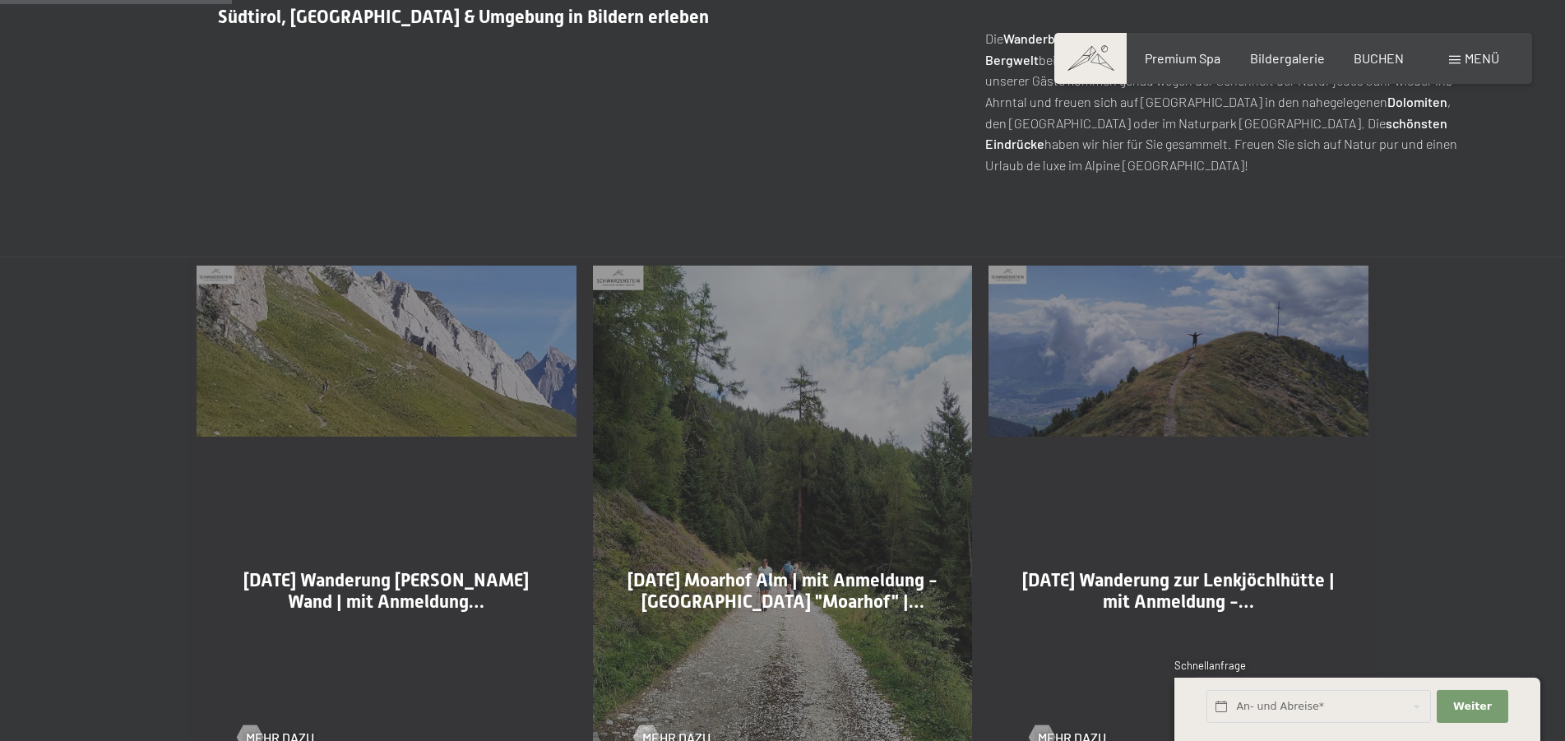
scroll to position [839, 0]
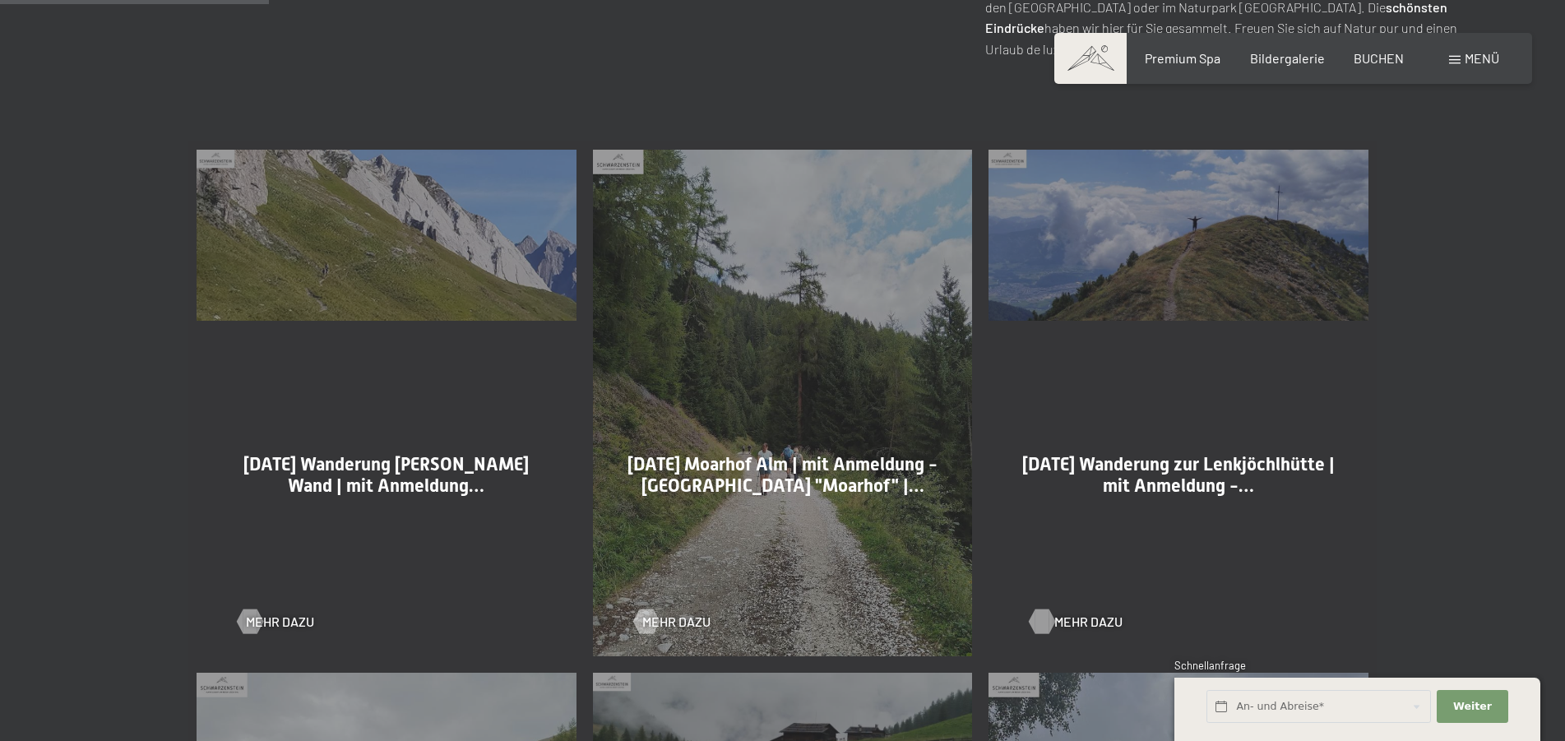
click at [1075, 621] on span "Mehr dazu" at bounding box center [1089, 622] width 68 height 18
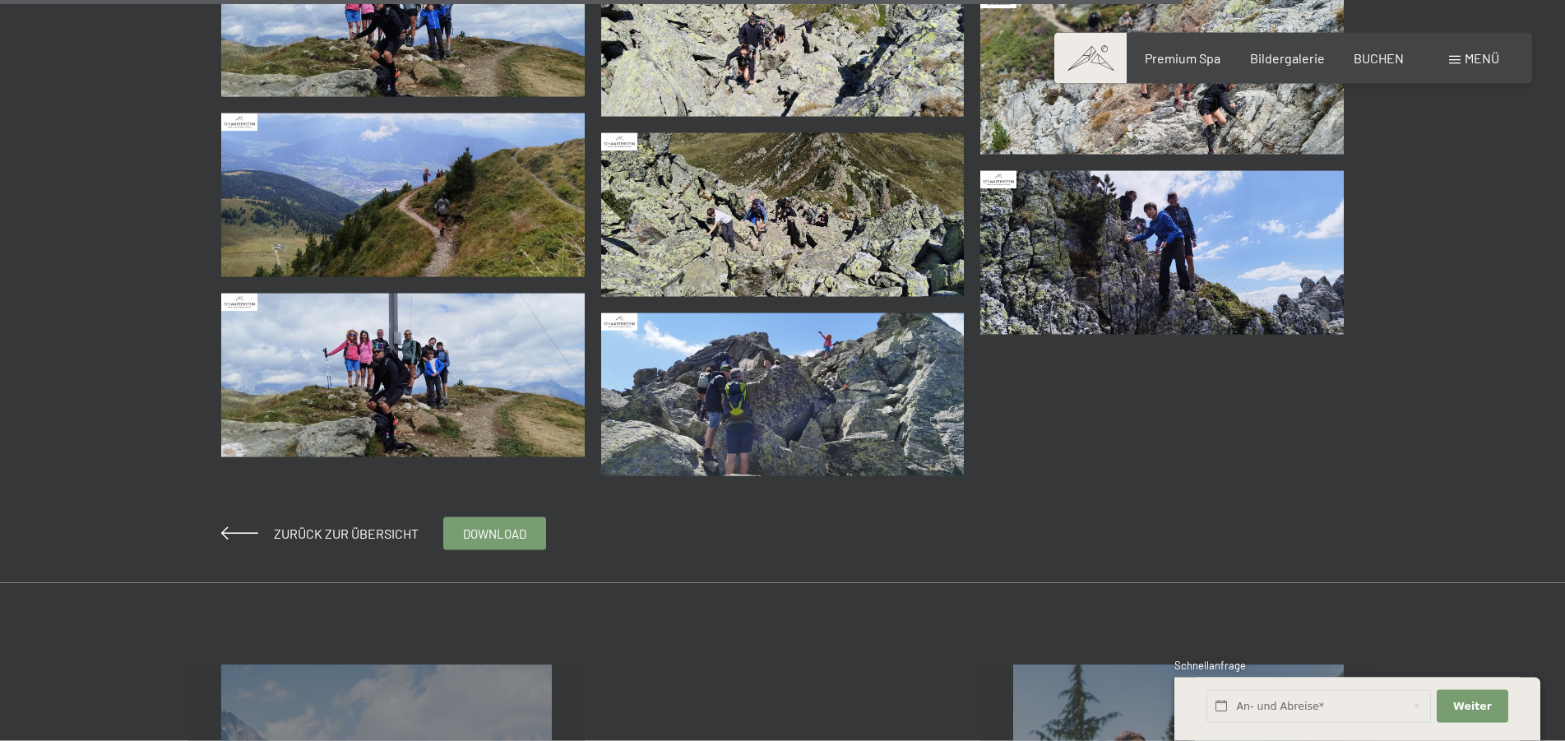
scroll to position [3020, 0]
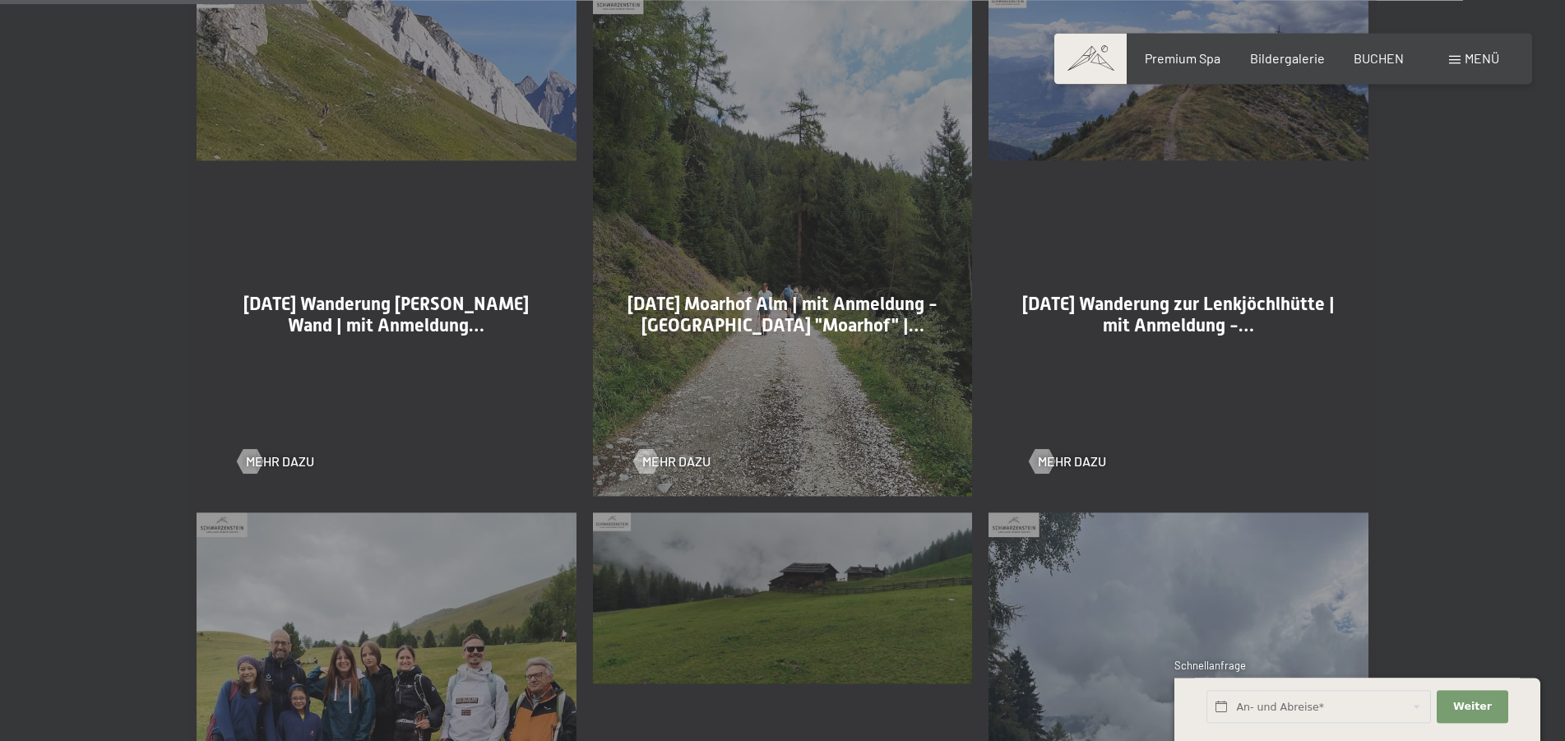
scroll to position [1007, 0]
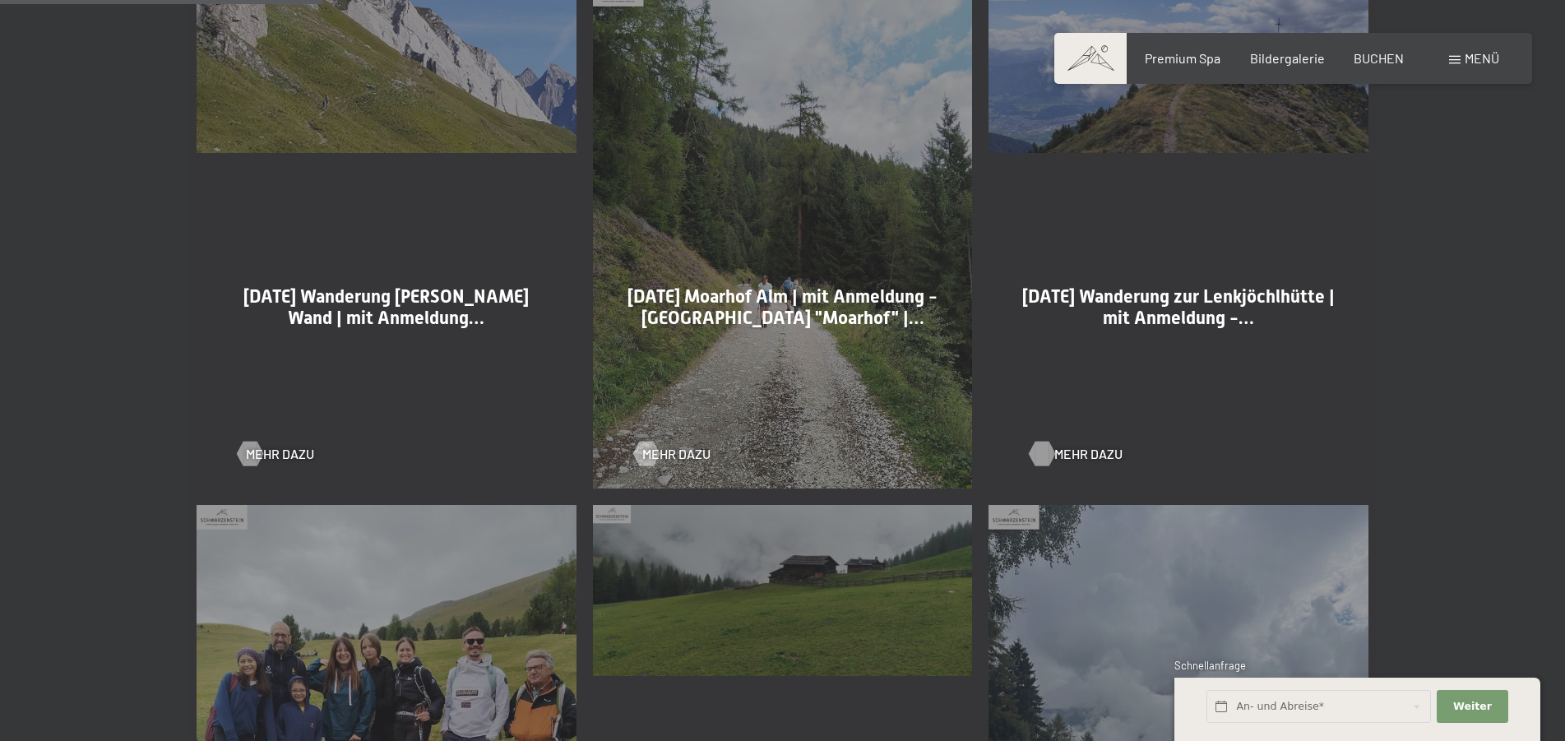
click at [1076, 453] on span "Mehr dazu" at bounding box center [1089, 454] width 68 height 18
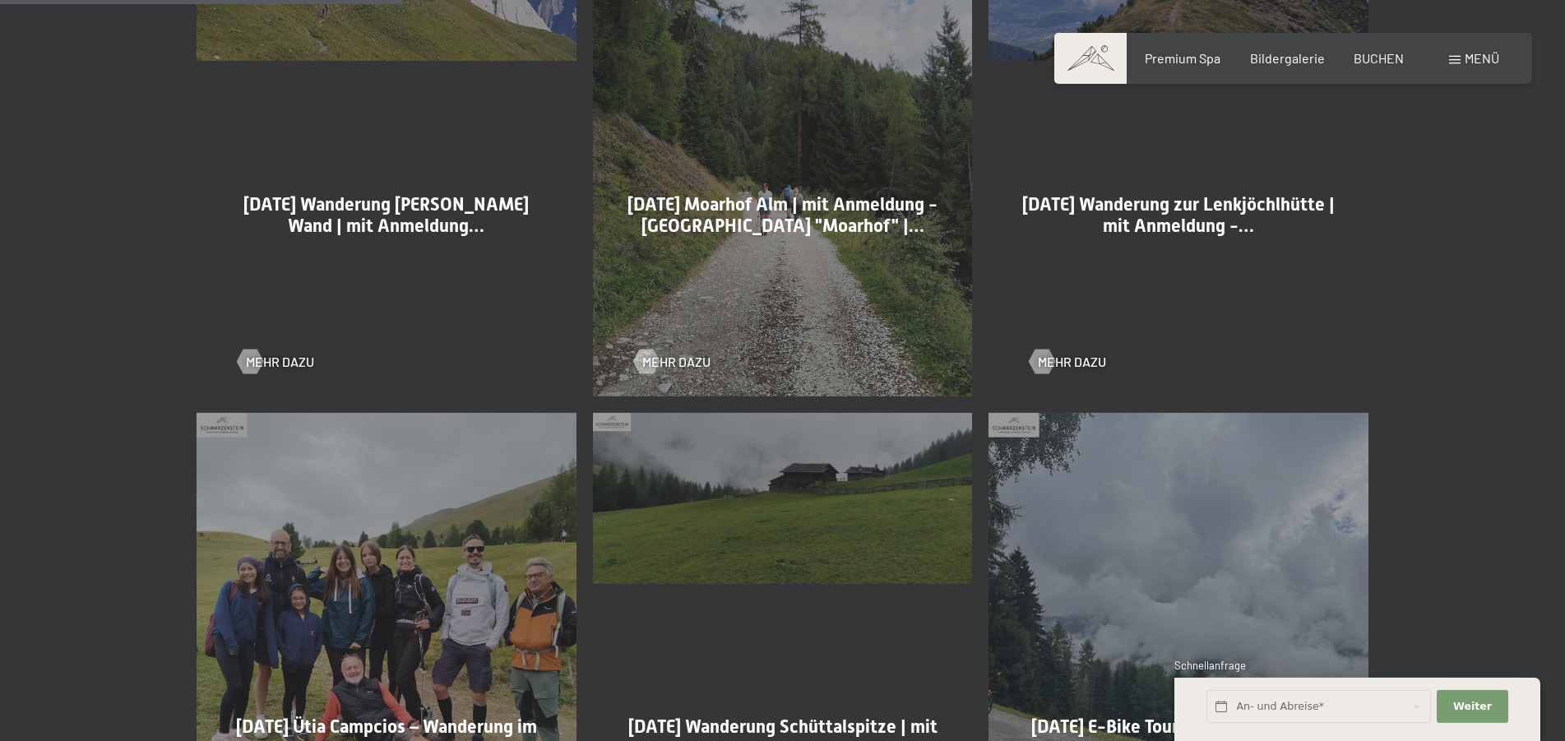
scroll to position [1342, 0]
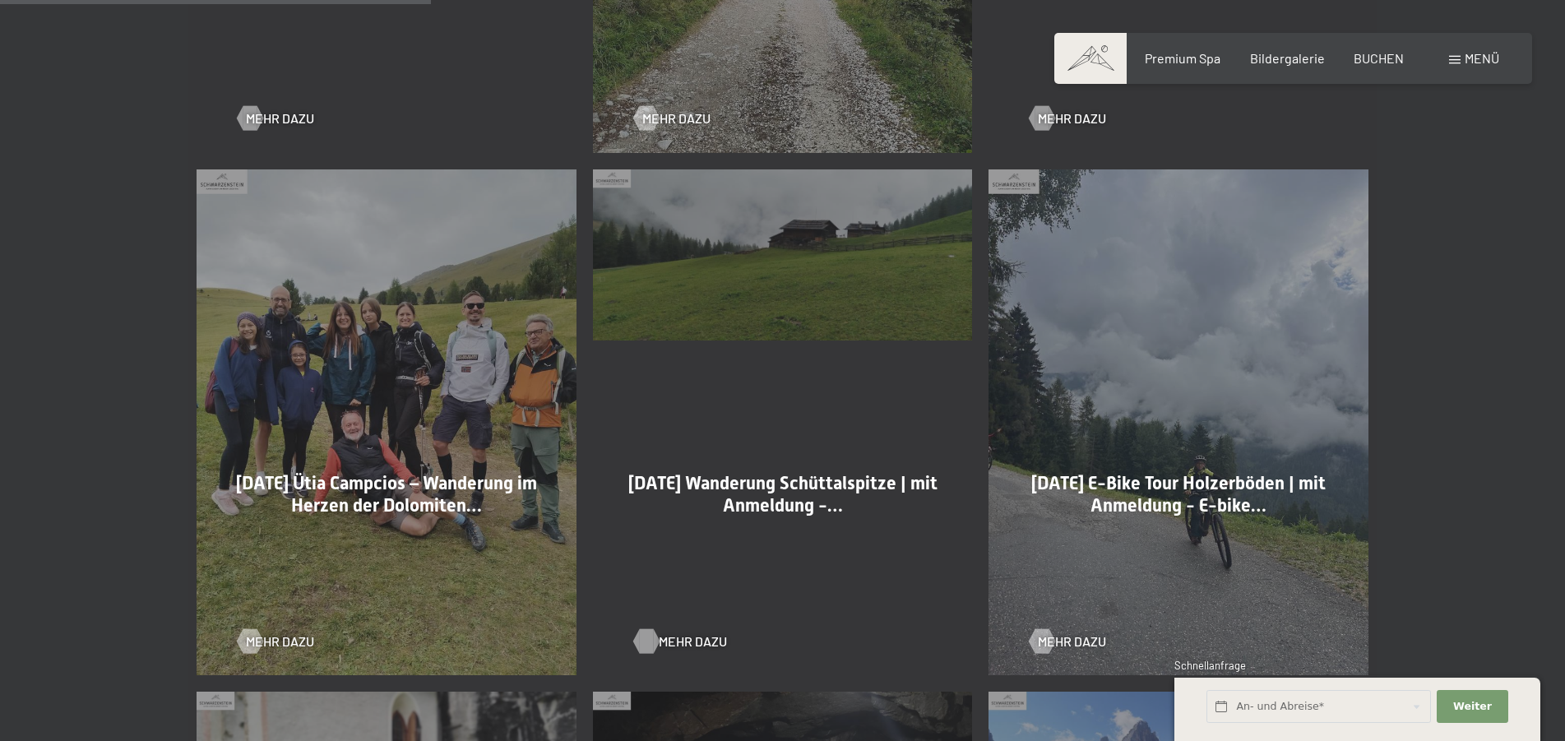
click at [682, 640] on span "Mehr dazu" at bounding box center [693, 642] width 68 height 18
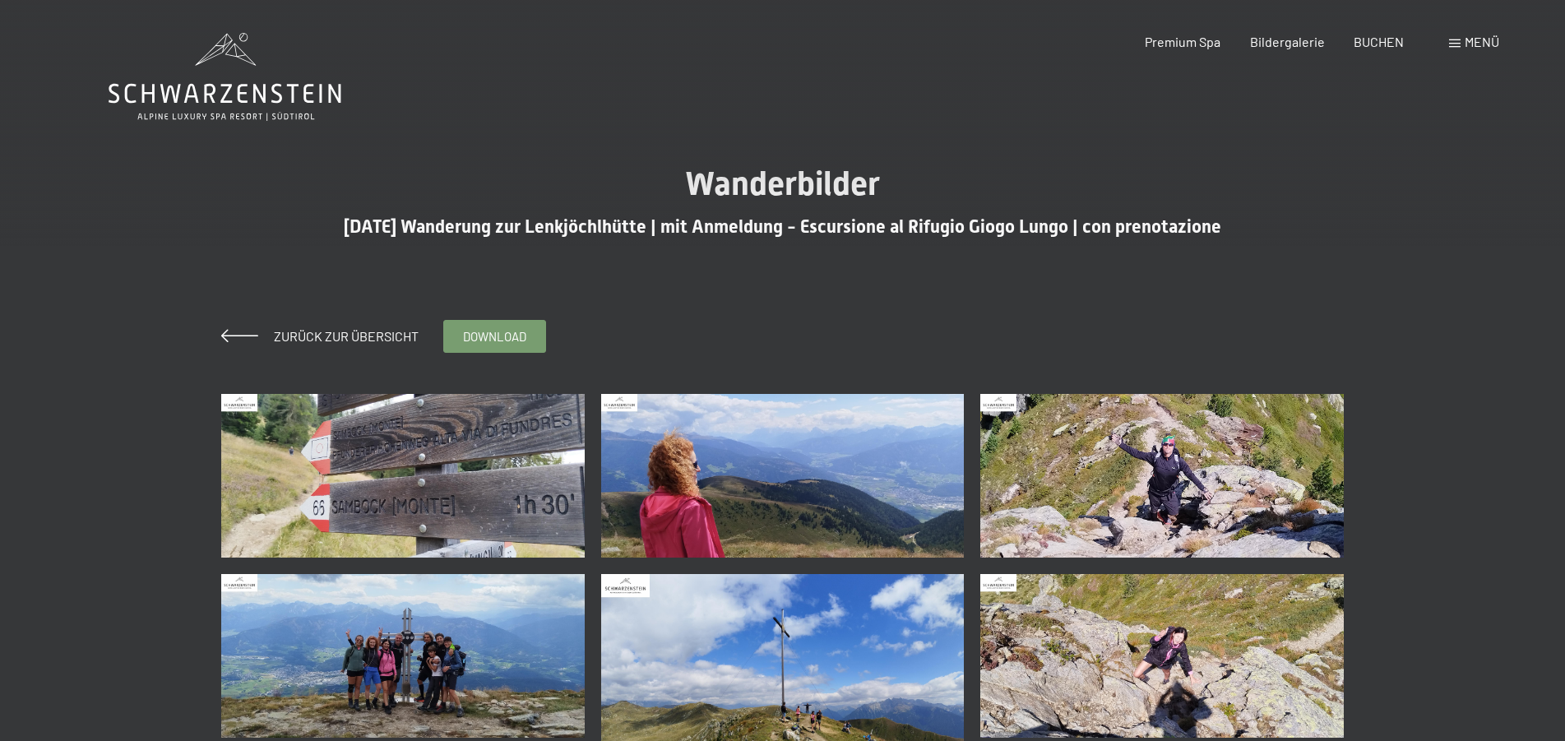
click at [447, 473] on img at bounding box center [403, 476] width 364 height 164
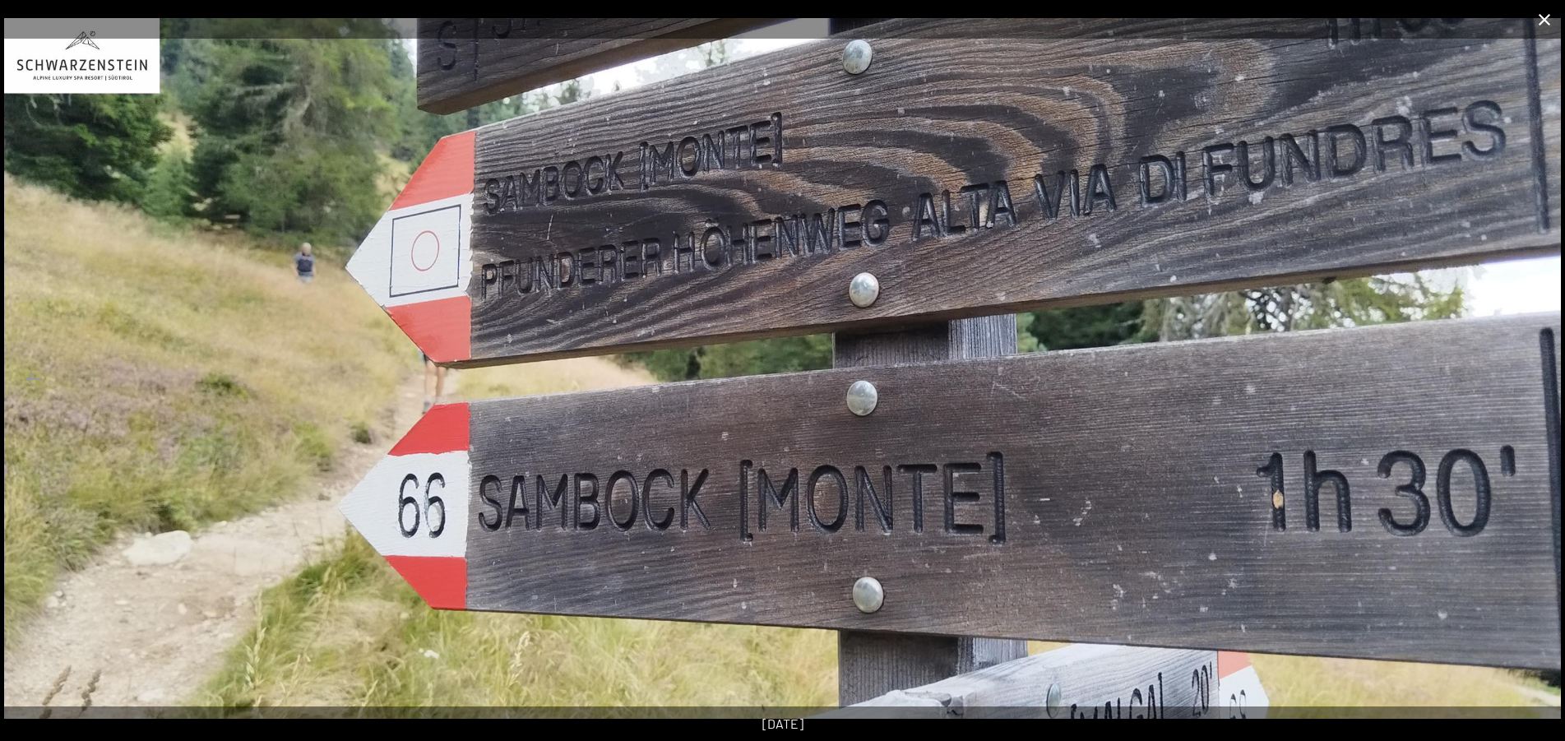
click at [1547, 18] on button "Close gallery" at bounding box center [1544, 19] width 41 height 39
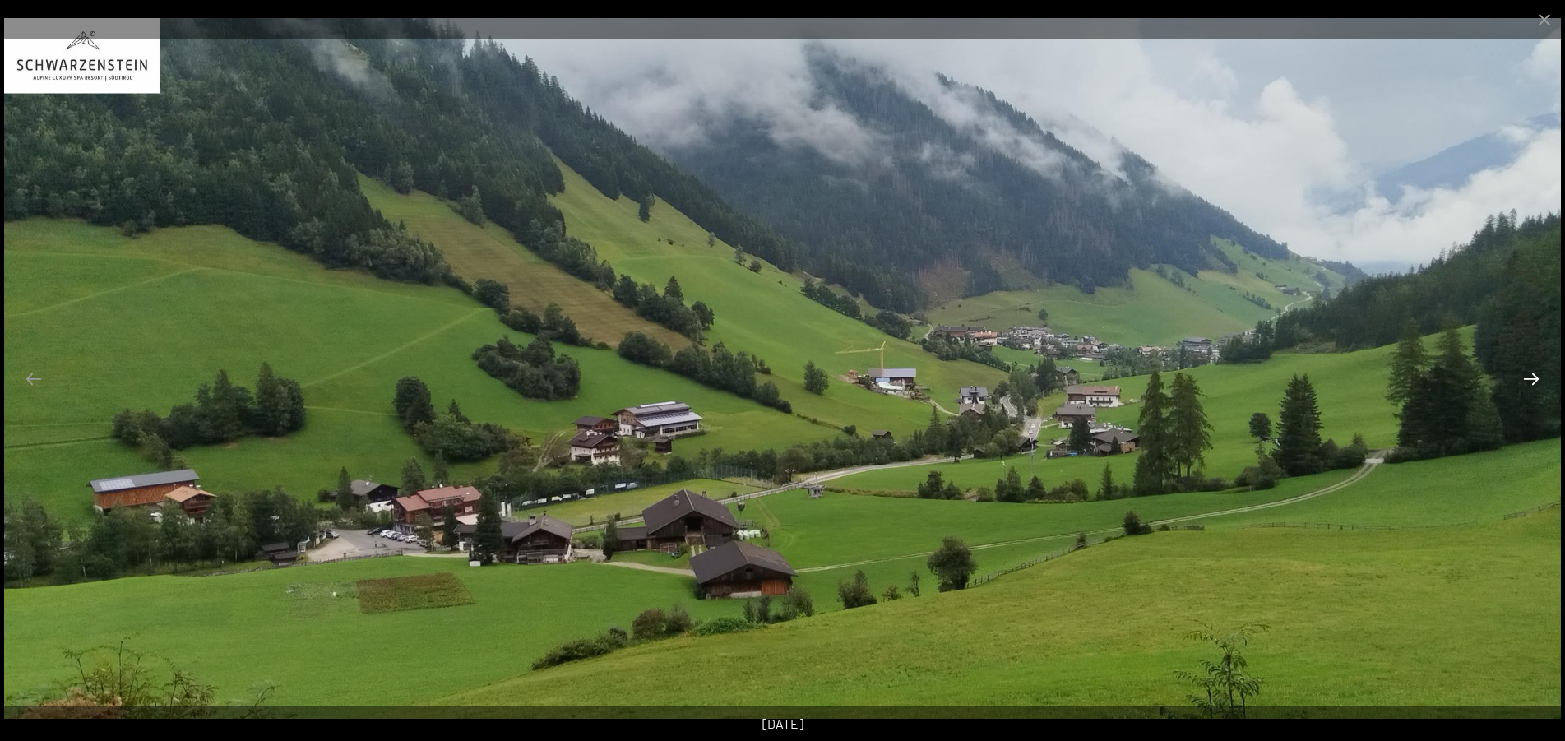
click at [1528, 383] on button "Next slide" at bounding box center [1531, 379] width 35 height 32
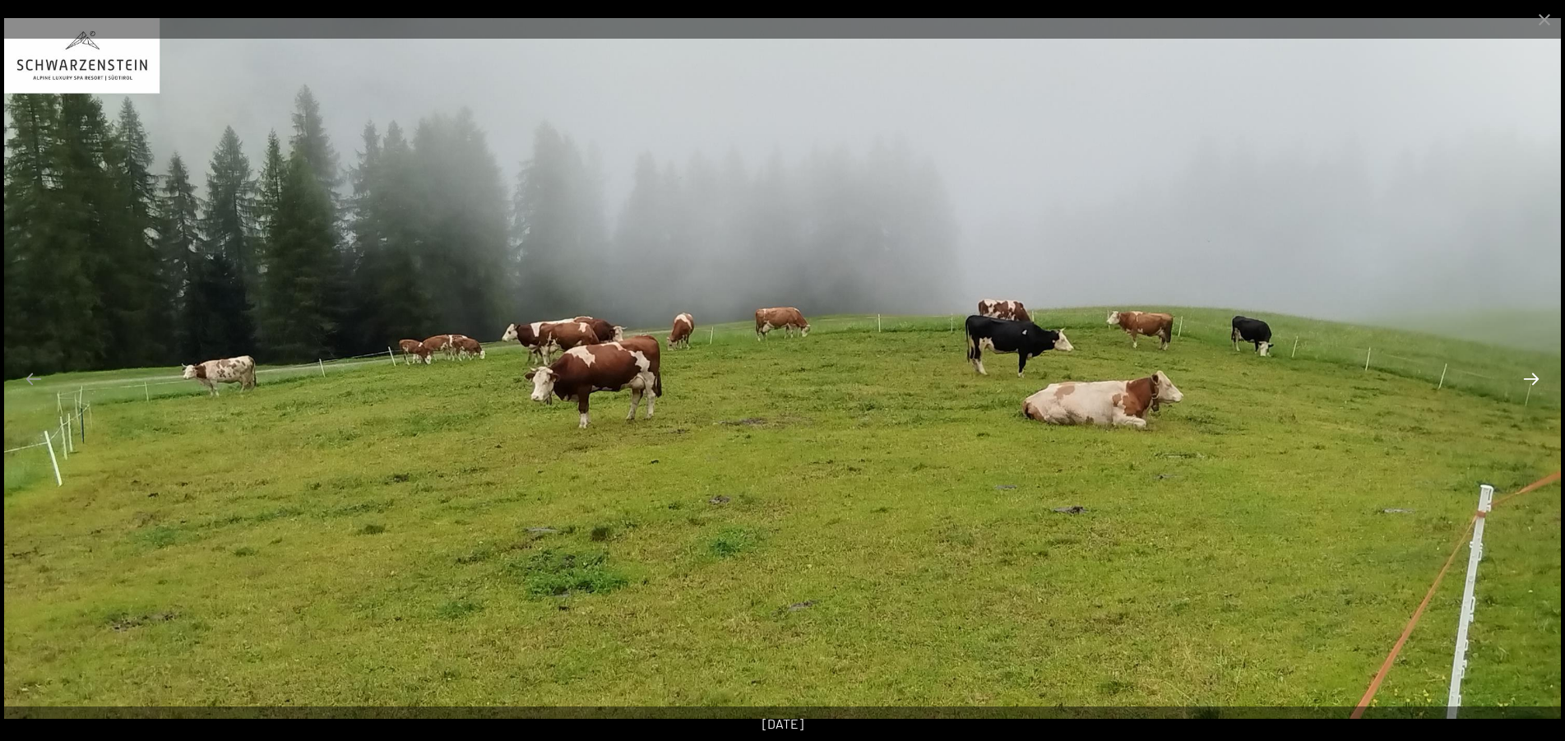
click at [1528, 383] on button "Next slide" at bounding box center [1531, 379] width 35 height 32
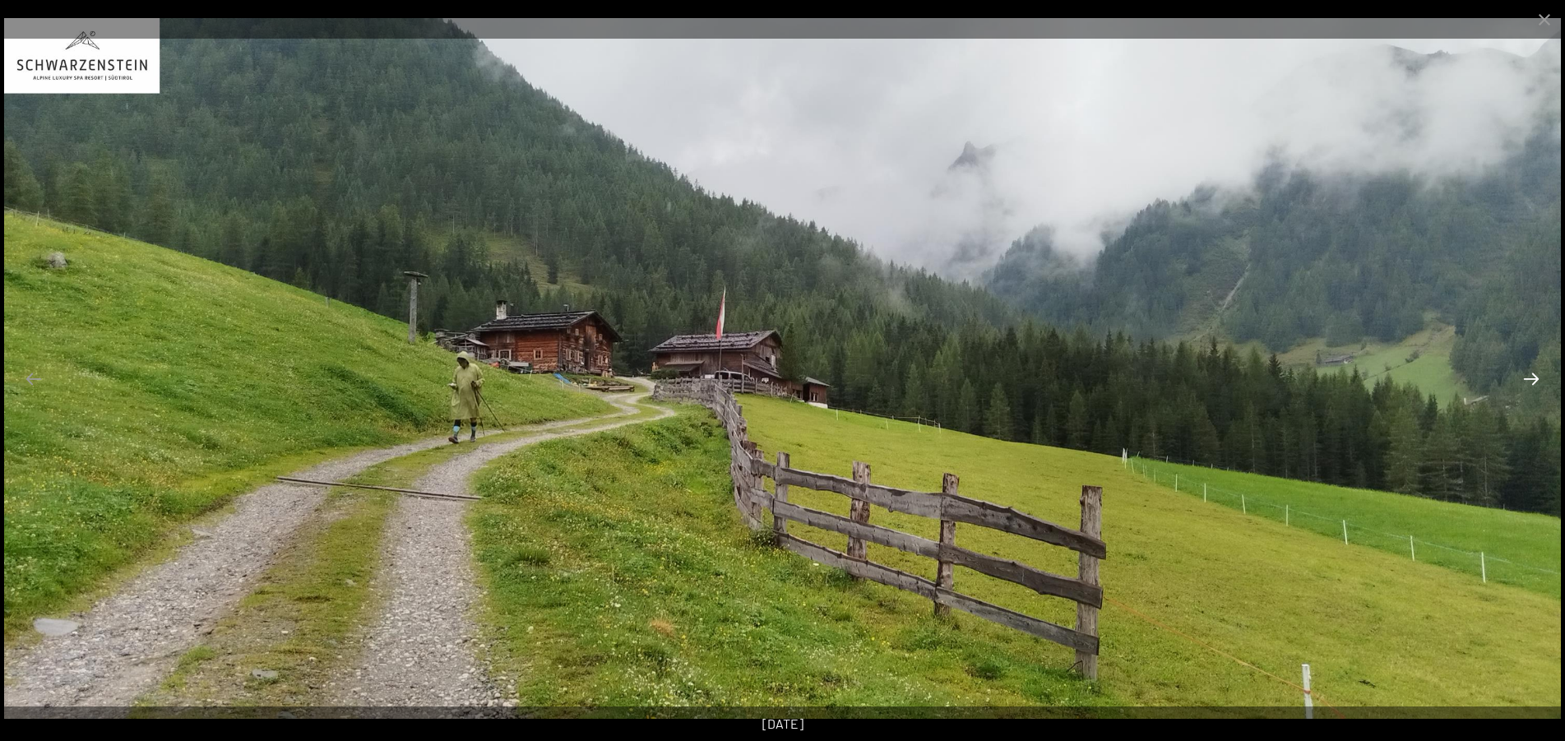
click at [1528, 383] on button "Next slide" at bounding box center [1531, 379] width 35 height 32
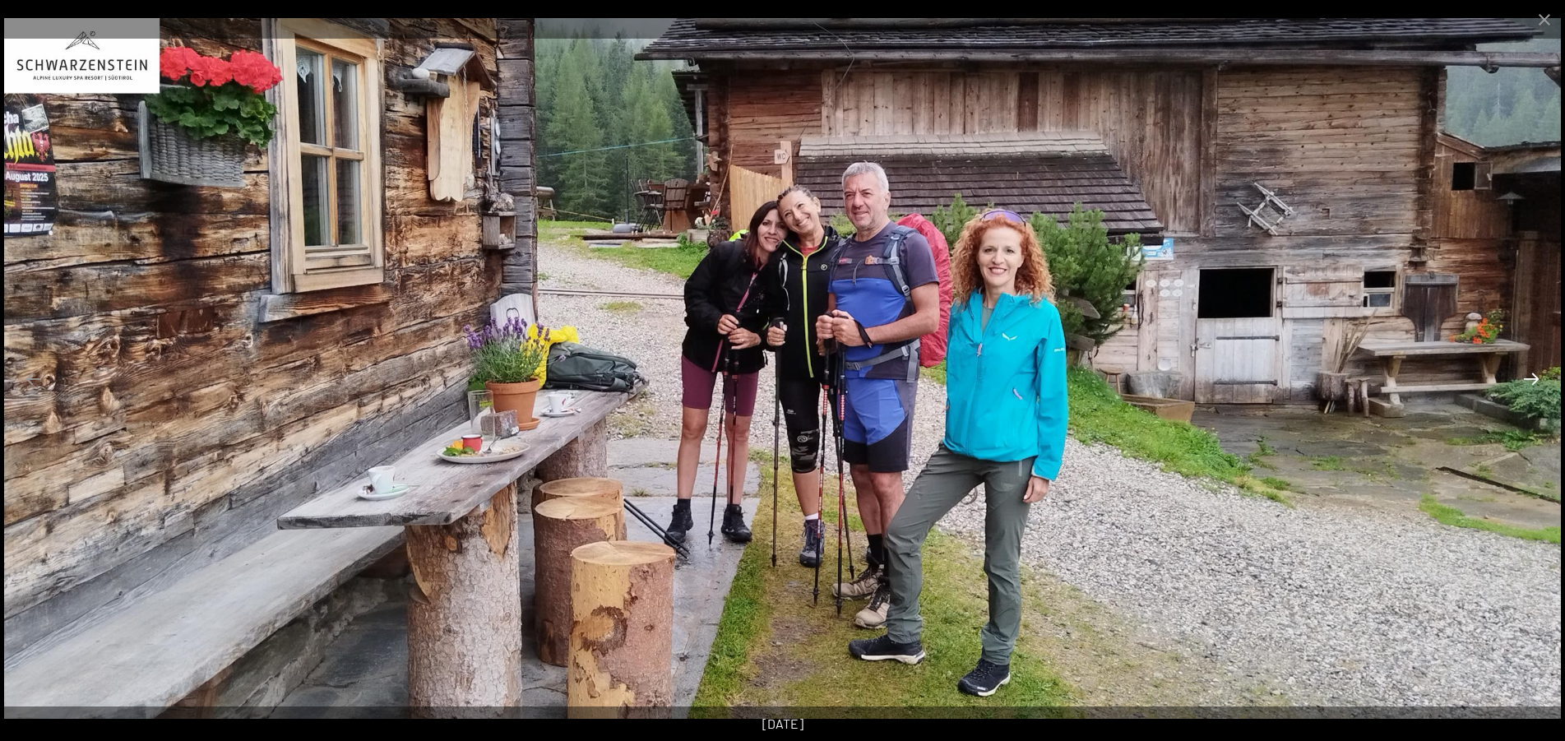
click at [1528, 383] on button "Next slide" at bounding box center [1531, 379] width 35 height 32
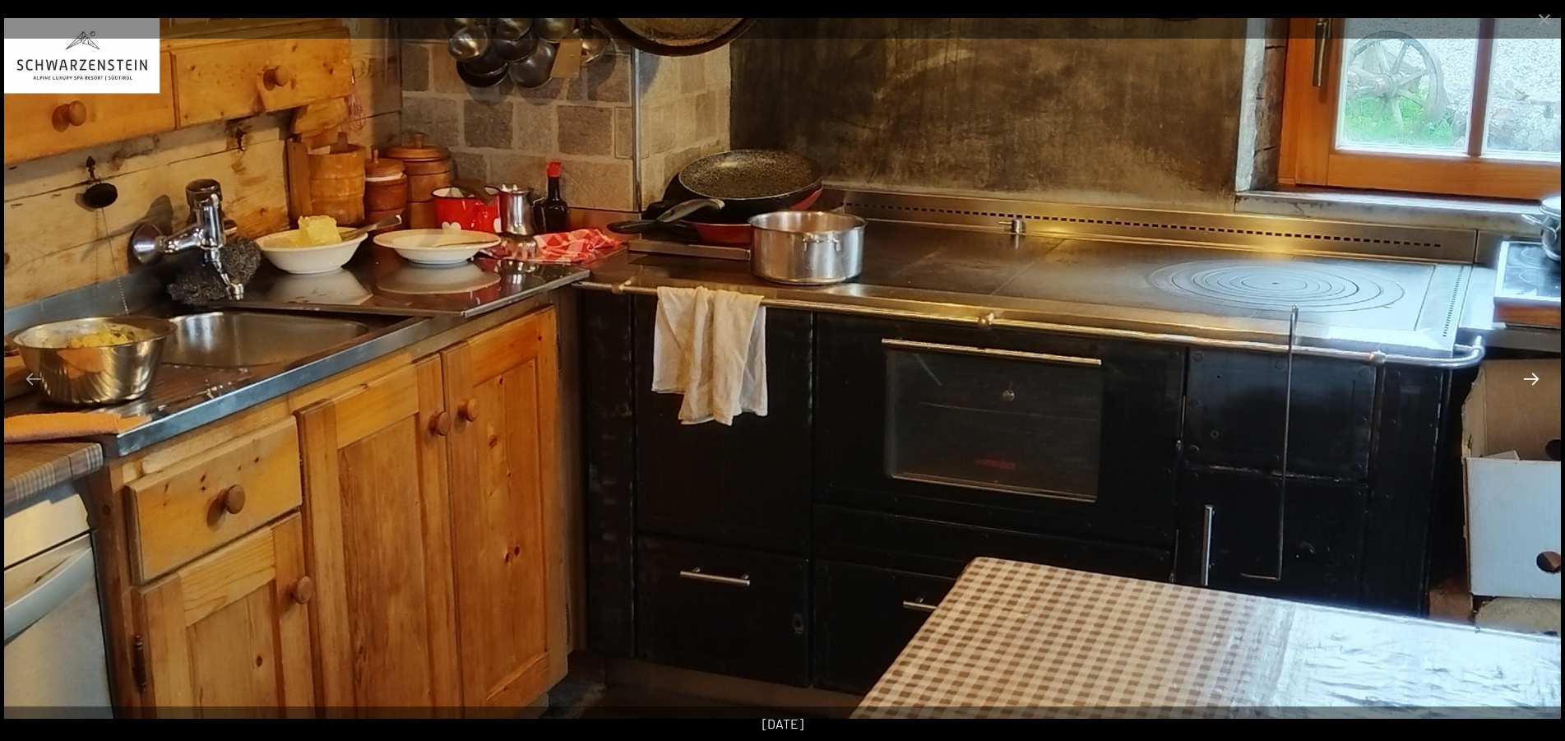
click at [1528, 383] on button "Next slide" at bounding box center [1531, 379] width 35 height 32
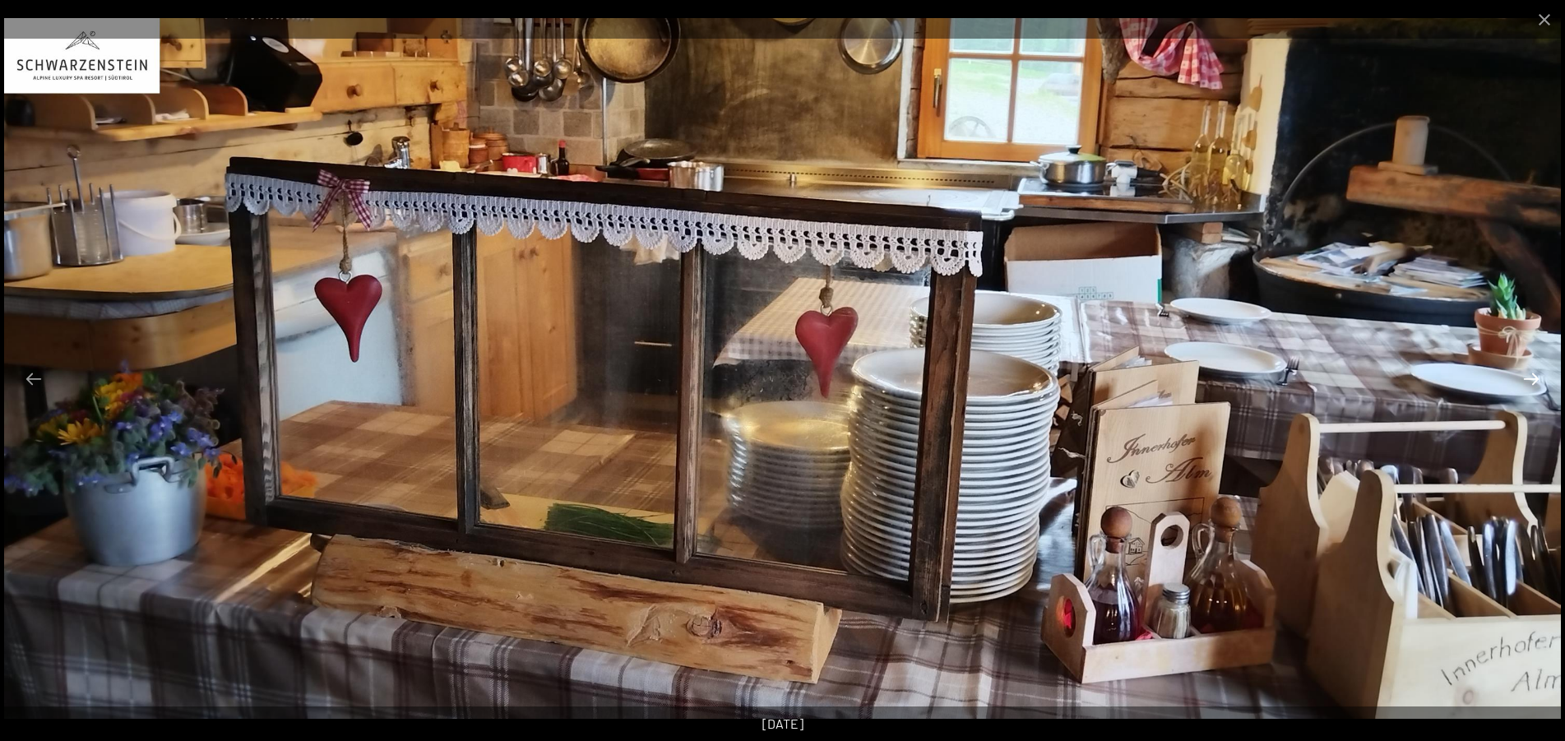
click at [1528, 382] on button "Next slide" at bounding box center [1531, 379] width 35 height 32
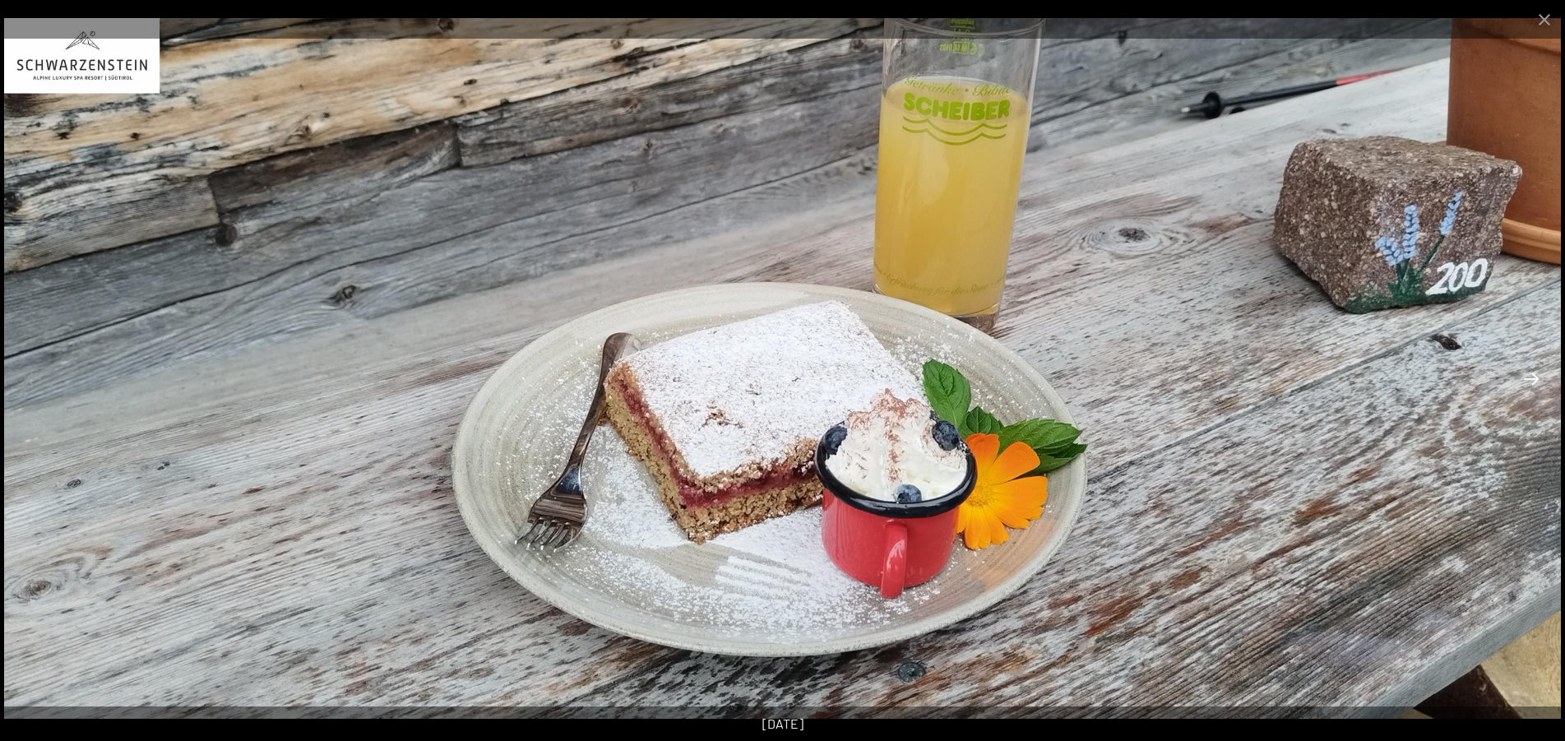
click at [1528, 382] on button "Next slide" at bounding box center [1531, 379] width 35 height 32
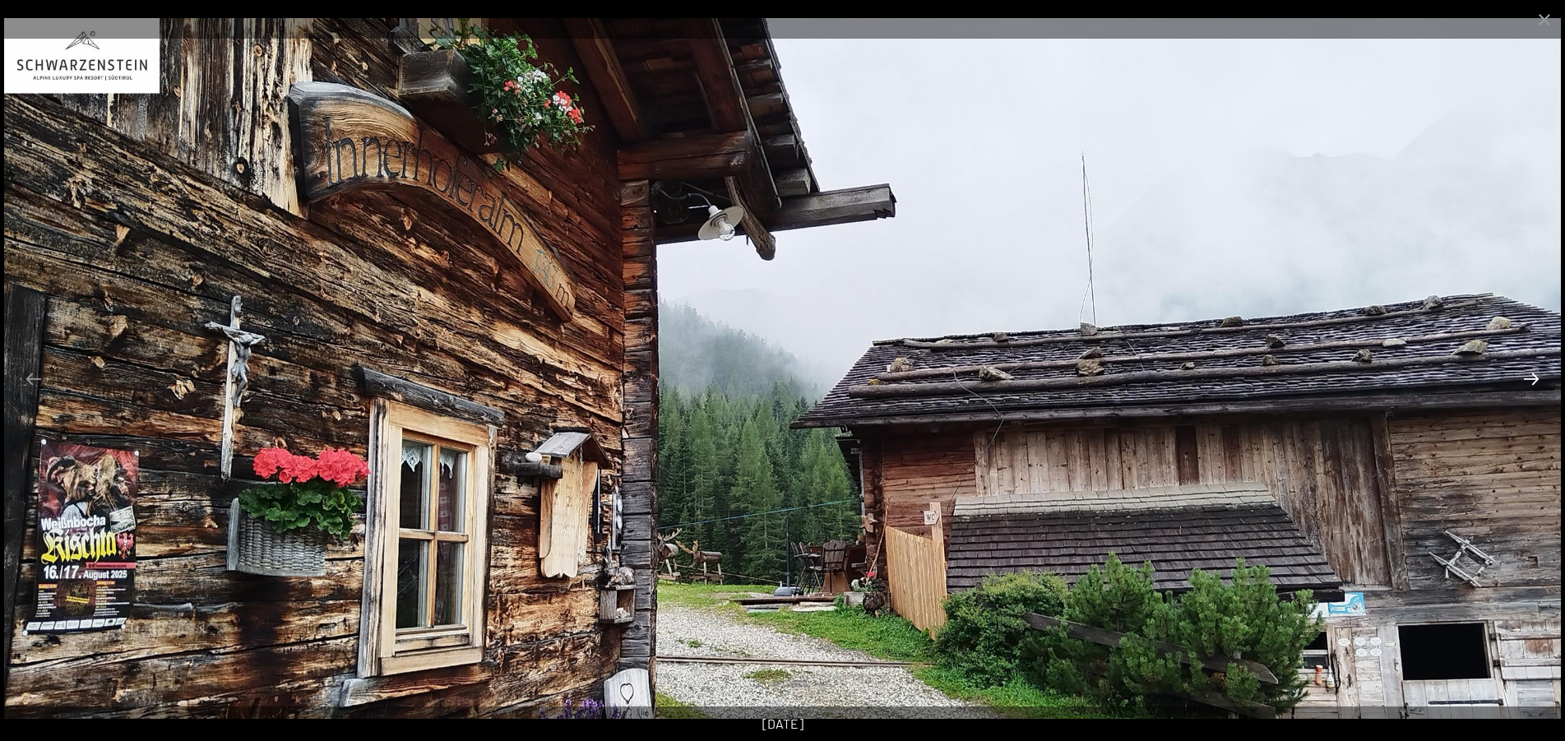
click at [1528, 382] on button "Next slide" at bounding box center [1531, 379] width 35 height 32
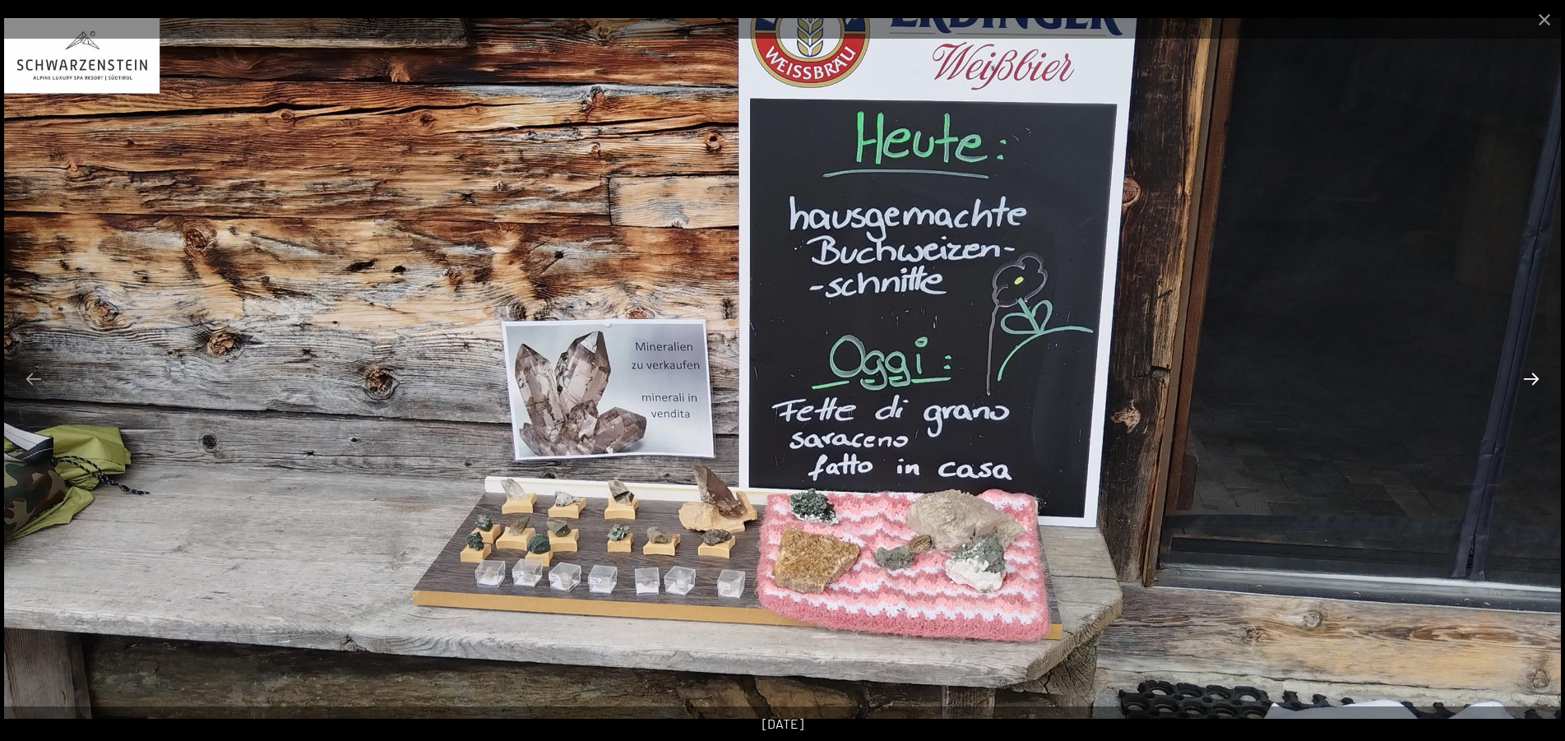
click at [1528, 382] on button "Next slide" at bounding box center [1531, 379] width 35 height 32
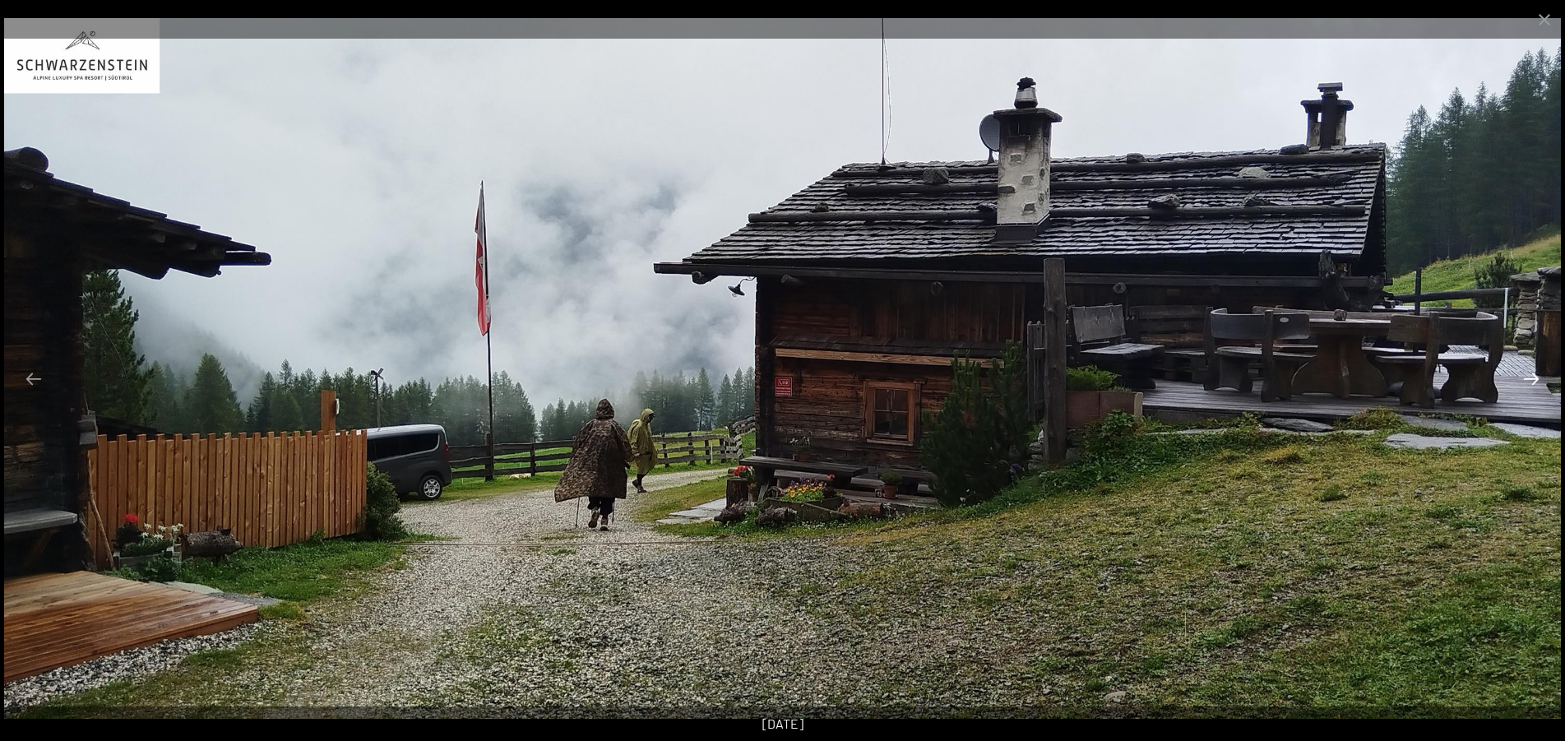
click at [1528, 382] on button "Next slide" at bounding box center [1531, 379] width 35 height 32
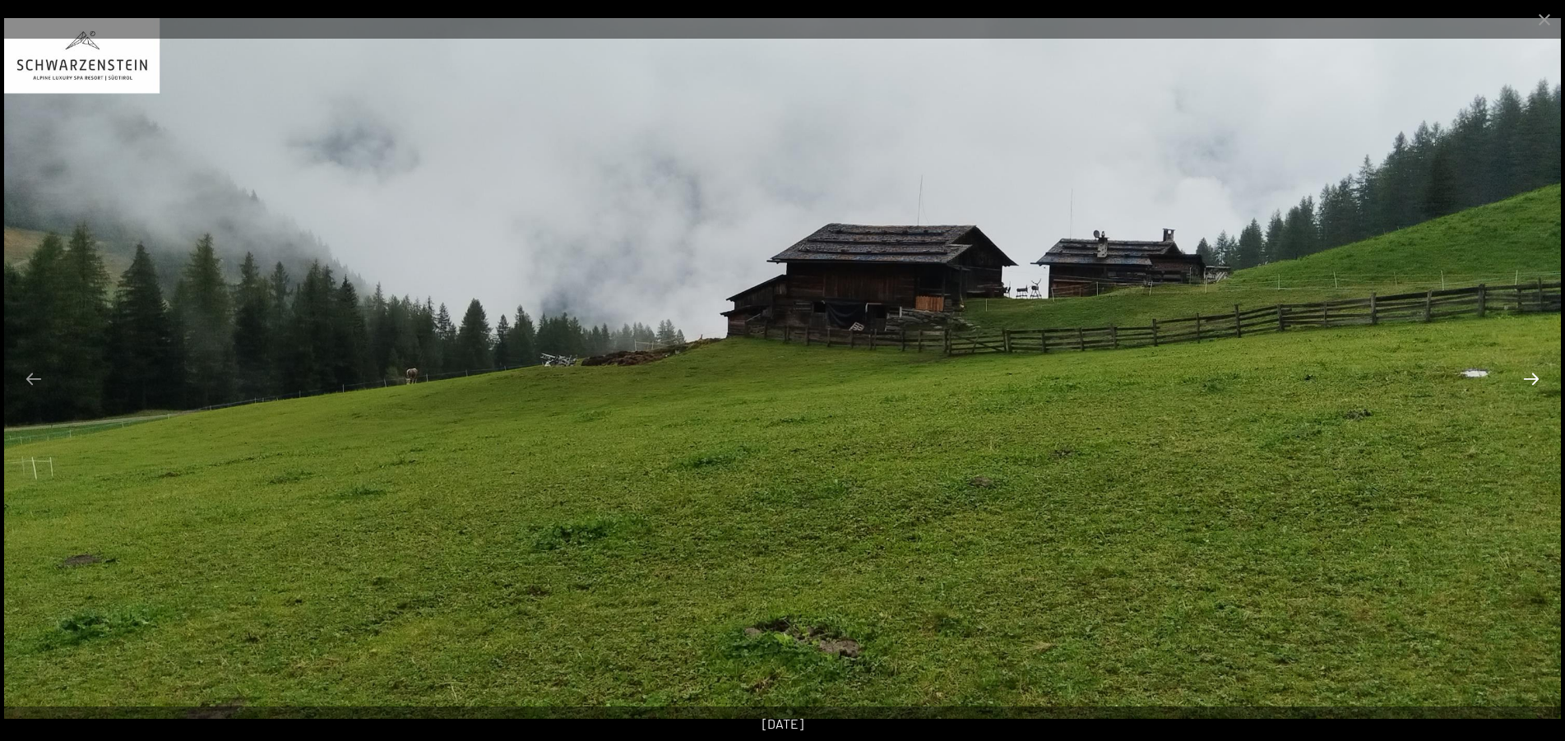
click at [1528, 382] on button "Next slide" at bounding box center [1531, 379] width 35 height 32
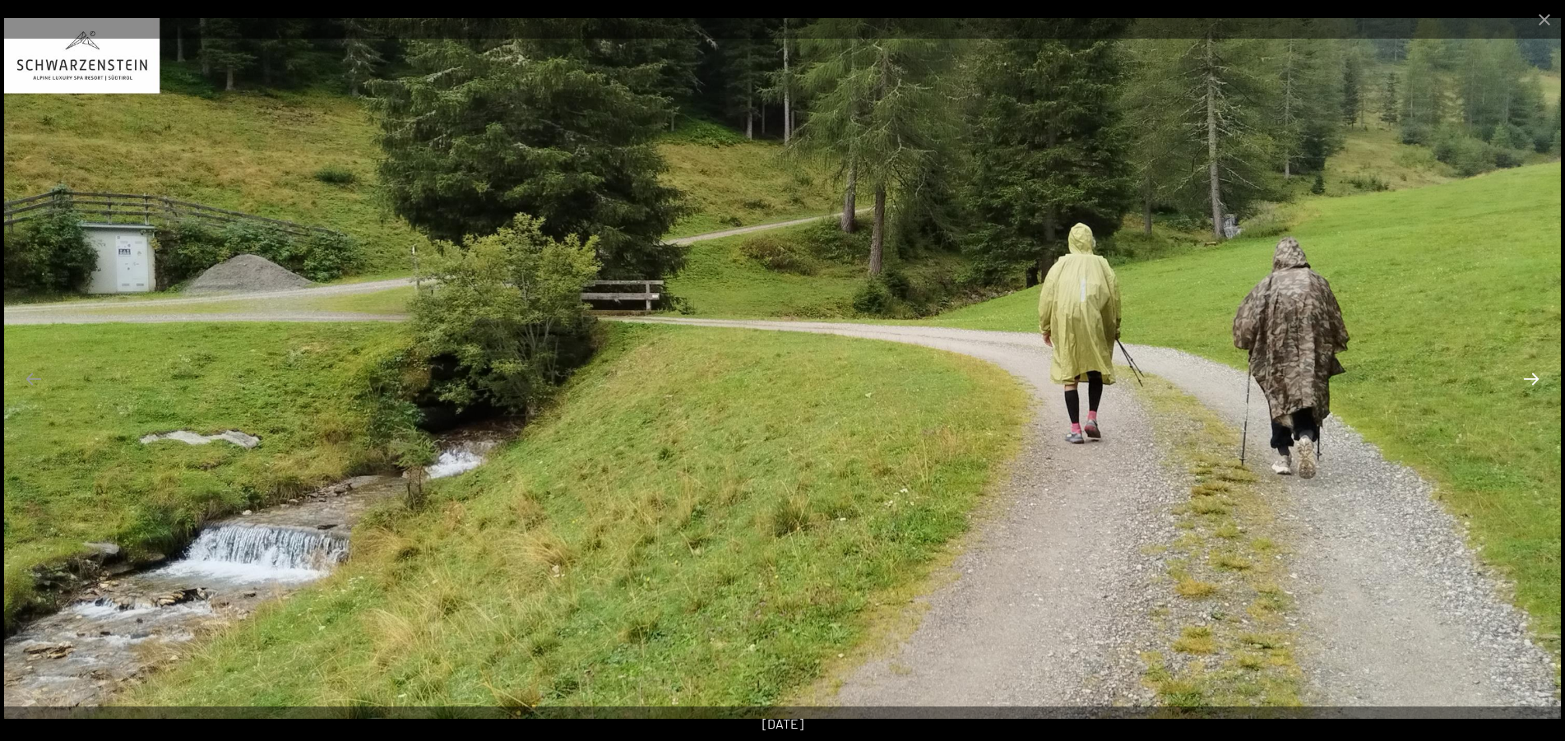
click at [1528, 382] on button "Next slide" at bounding box center [1531, 379] width 35 height 32
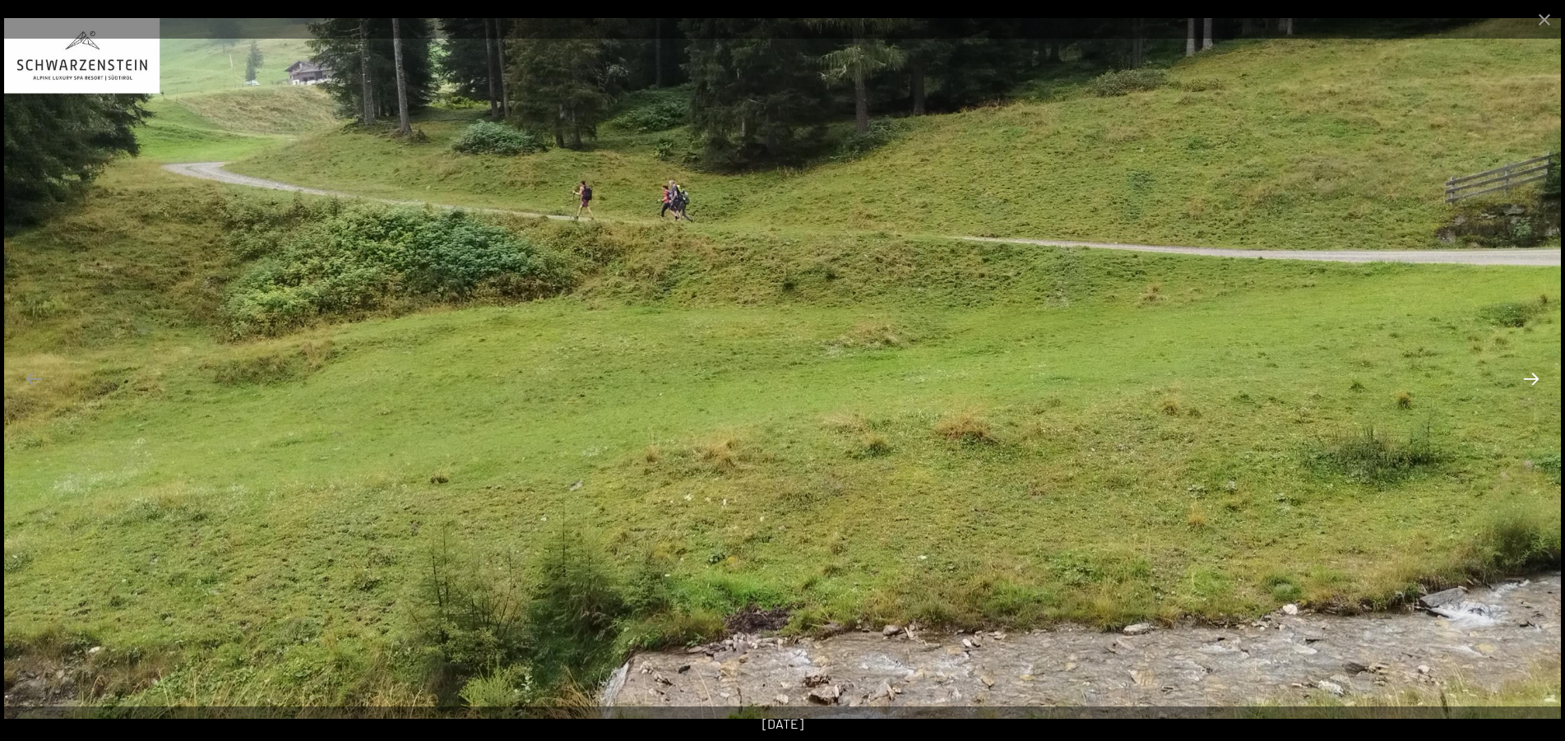
click at [1528, 382] on button "Next slide" at bounding box center [1531, 379] width 35 height 32
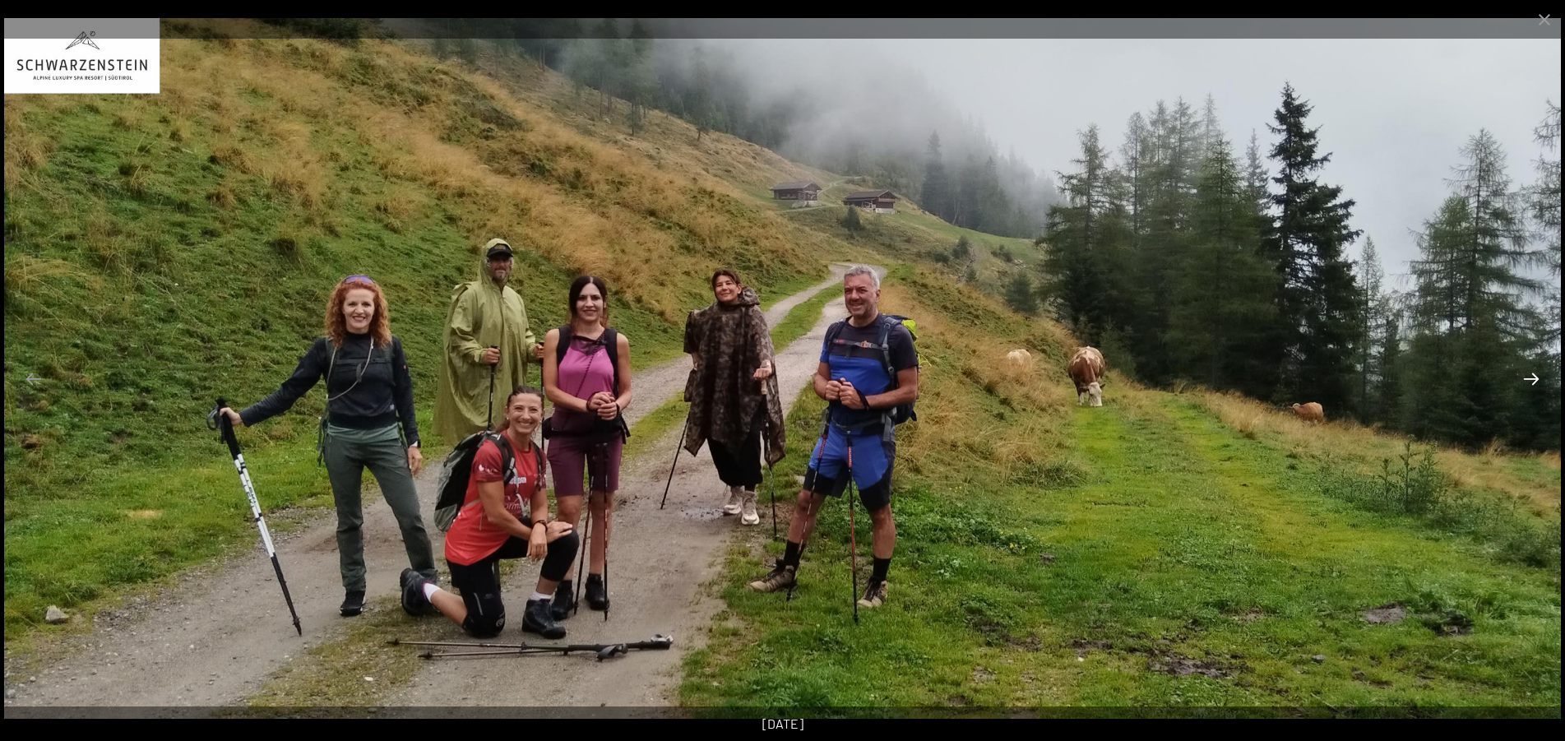
click at [1528, 382] on button "Next slide" at bounding box center [1531, 379] width 35 height 32
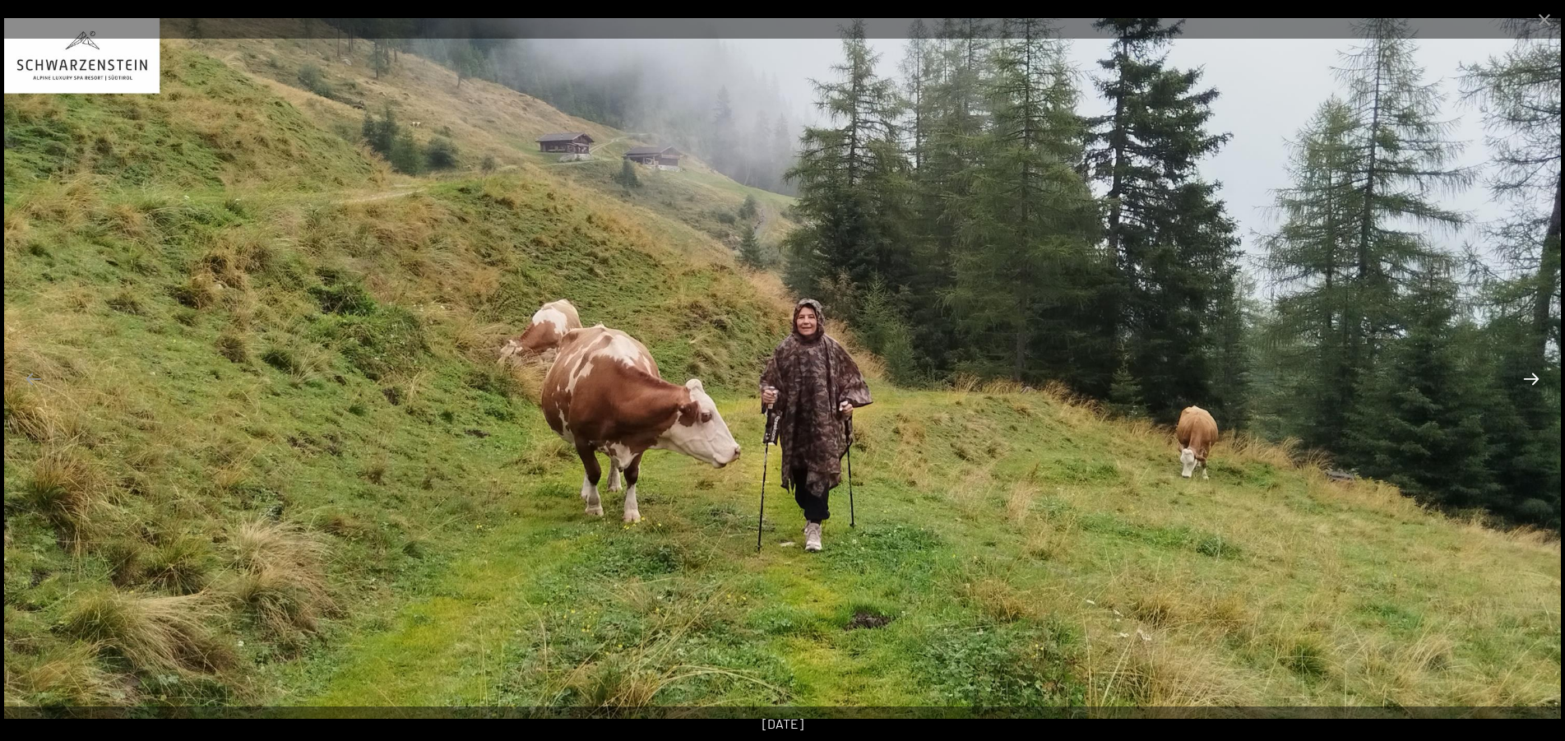
click at [1528, 382] on button "Next slide" at bounding box center [1531, 379] width 35 height 32
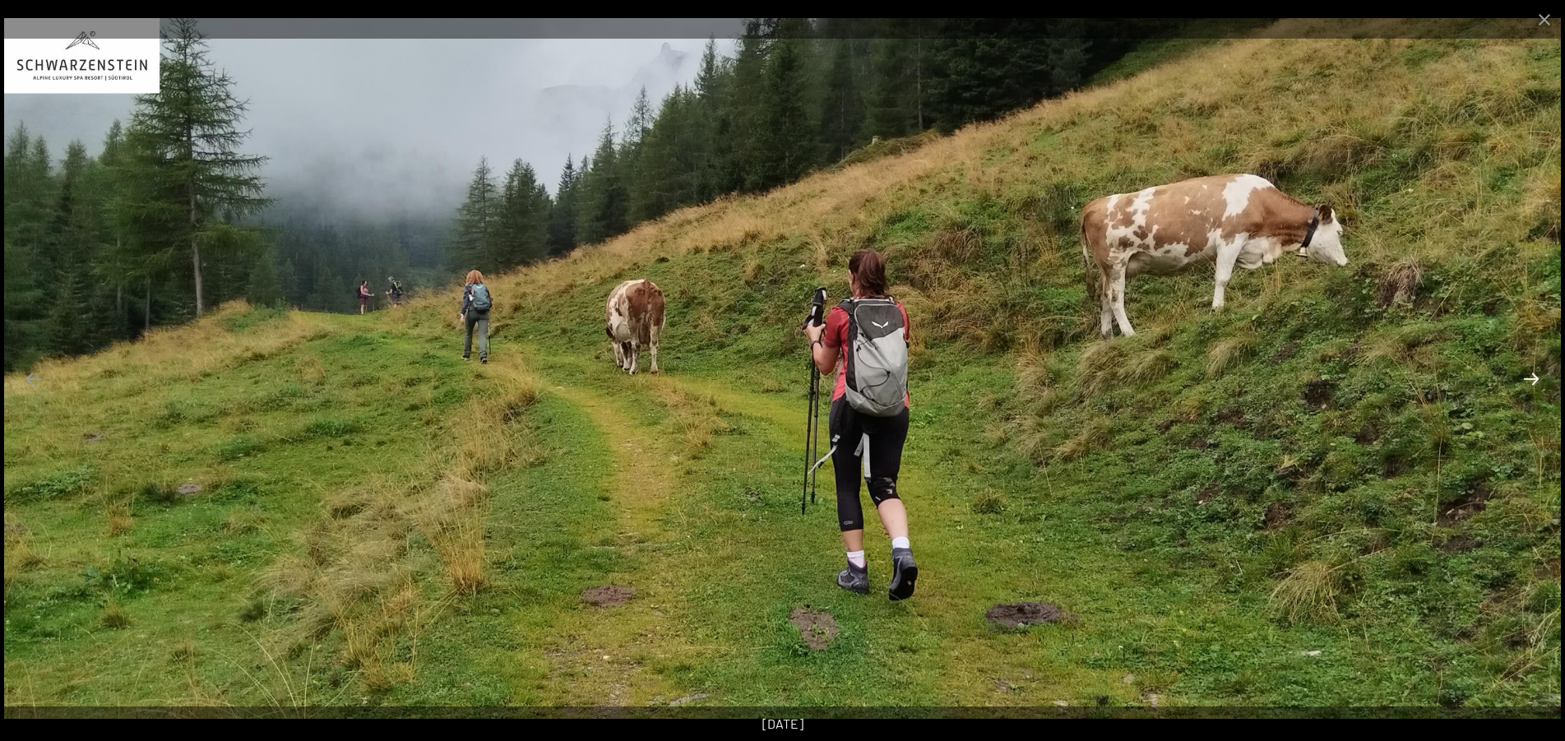
click at [1528, 382] on button "Next slide" at bounding box center [1531, 379] width 35 height 32
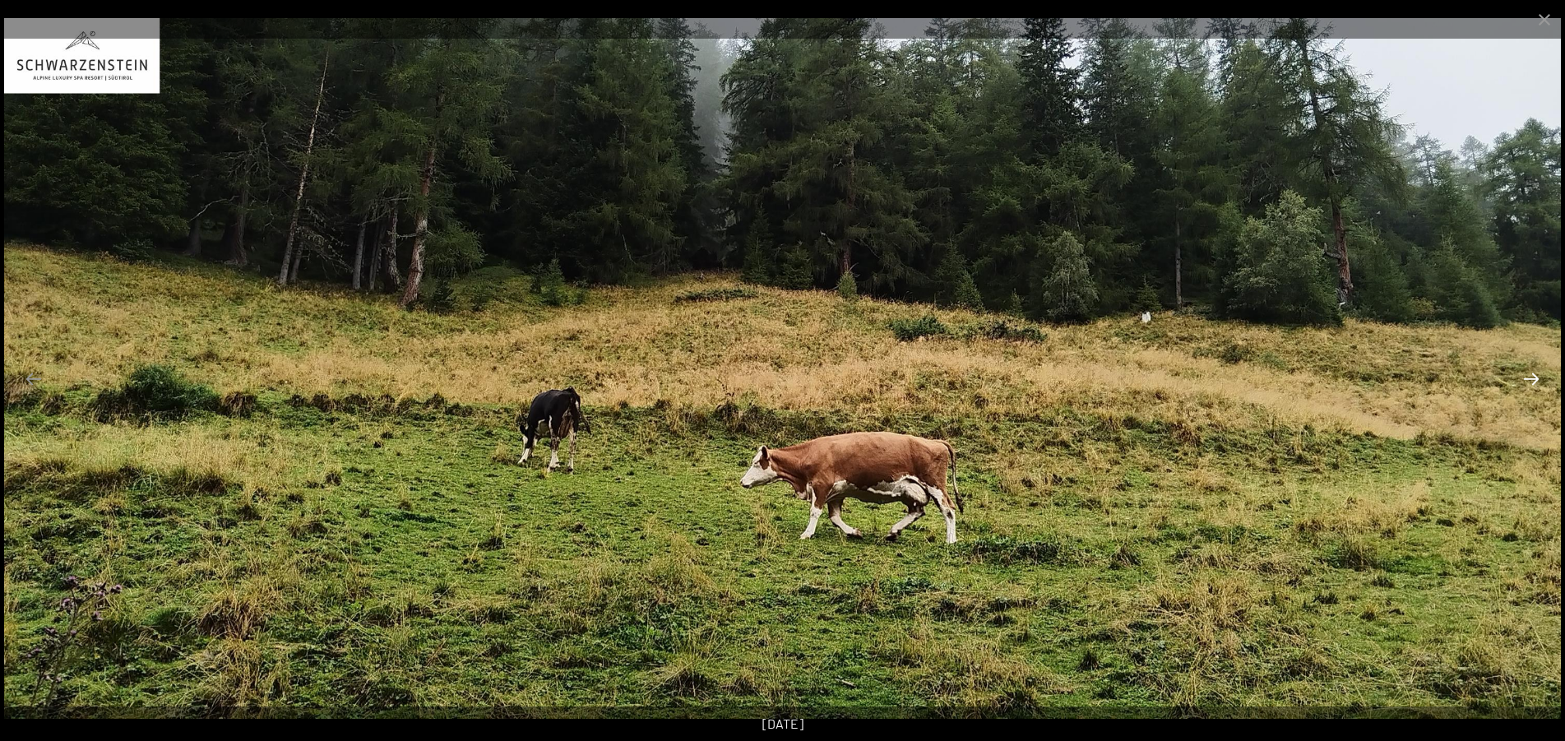
click at [1528, 382] on button "Next slide" at bounding box center [1531, 379] width 35 height 32
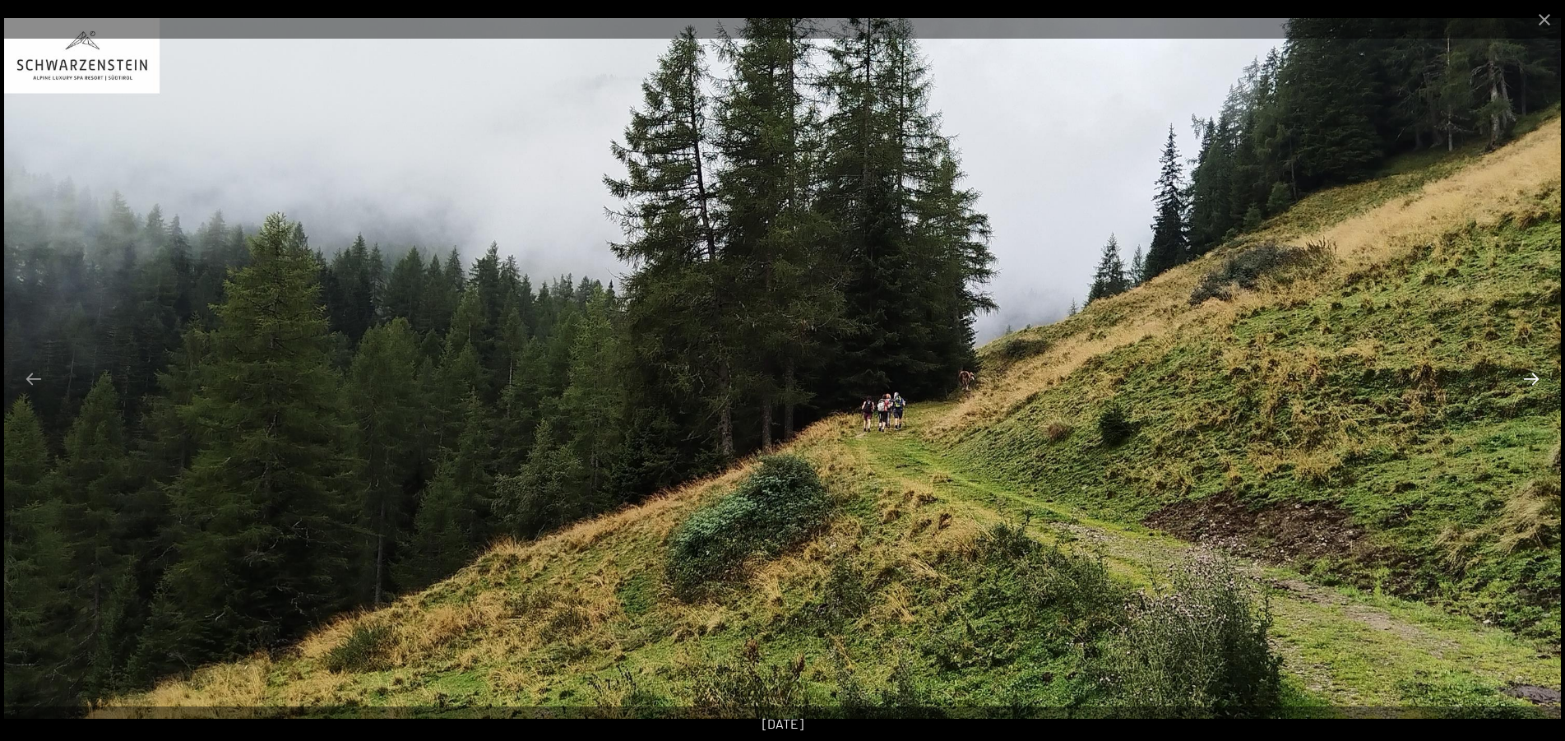
click at [1528, 382] on button "Next slide" at bounding box center [1531, 379] width 35 height 32
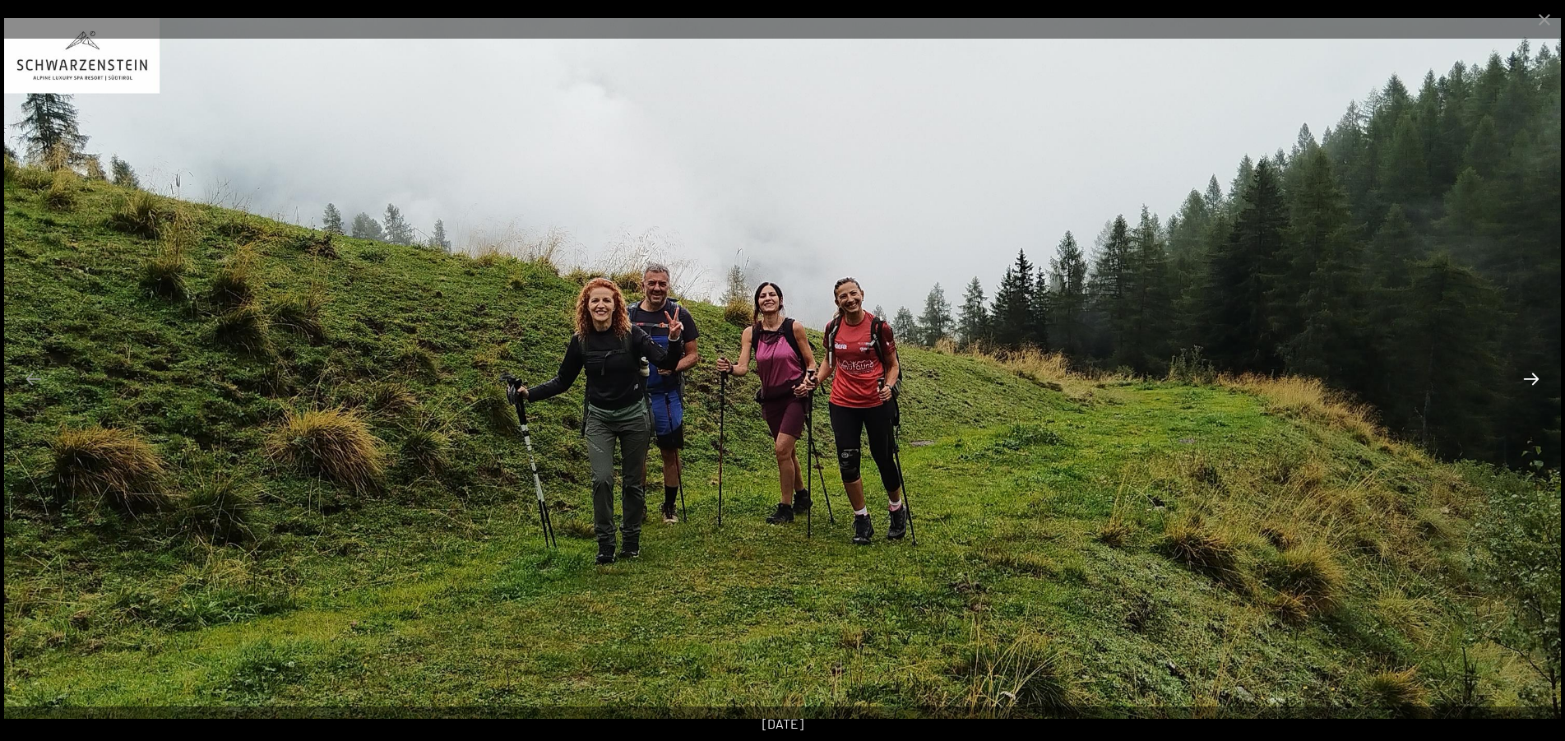
click at [1528, 382] on button "Next slide" at bounding box center [1531, 379] width 35 height 32
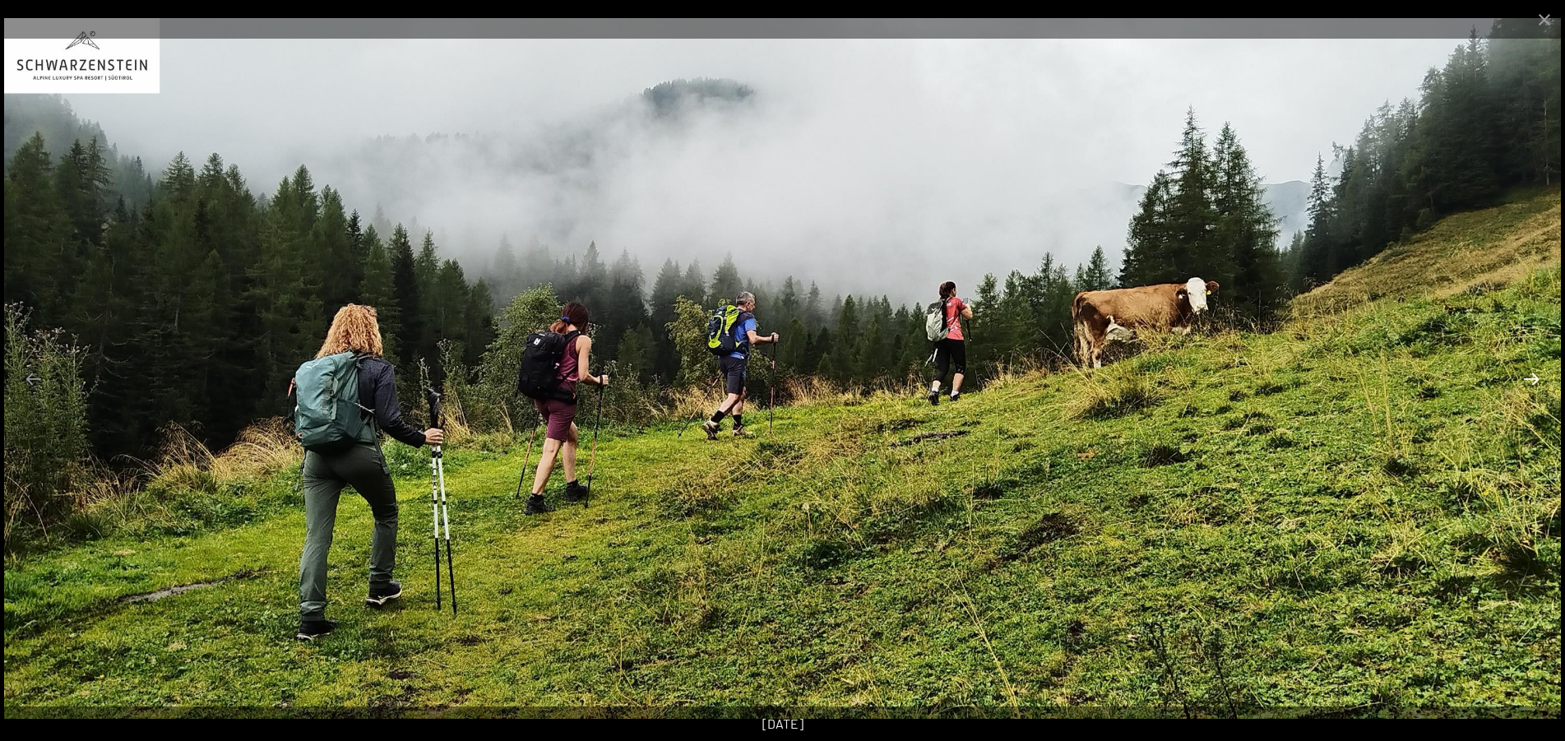
click at [1528, 382] on button "Next slide" at bounding box center [1531, 379] width 35 height 32
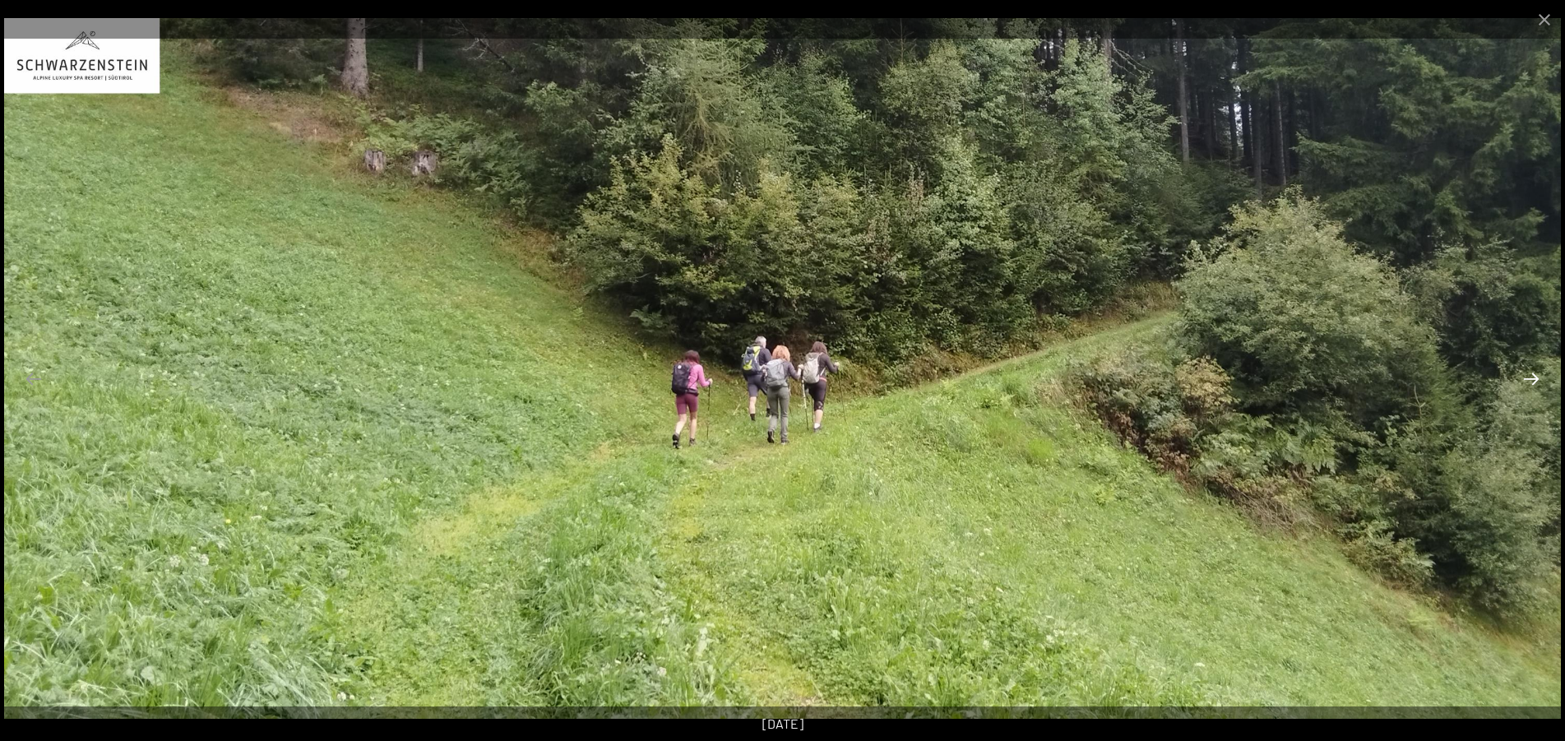
click at [1528, 382] on button "Next slide" at bounding box center [1531, 379] width 35 height 32
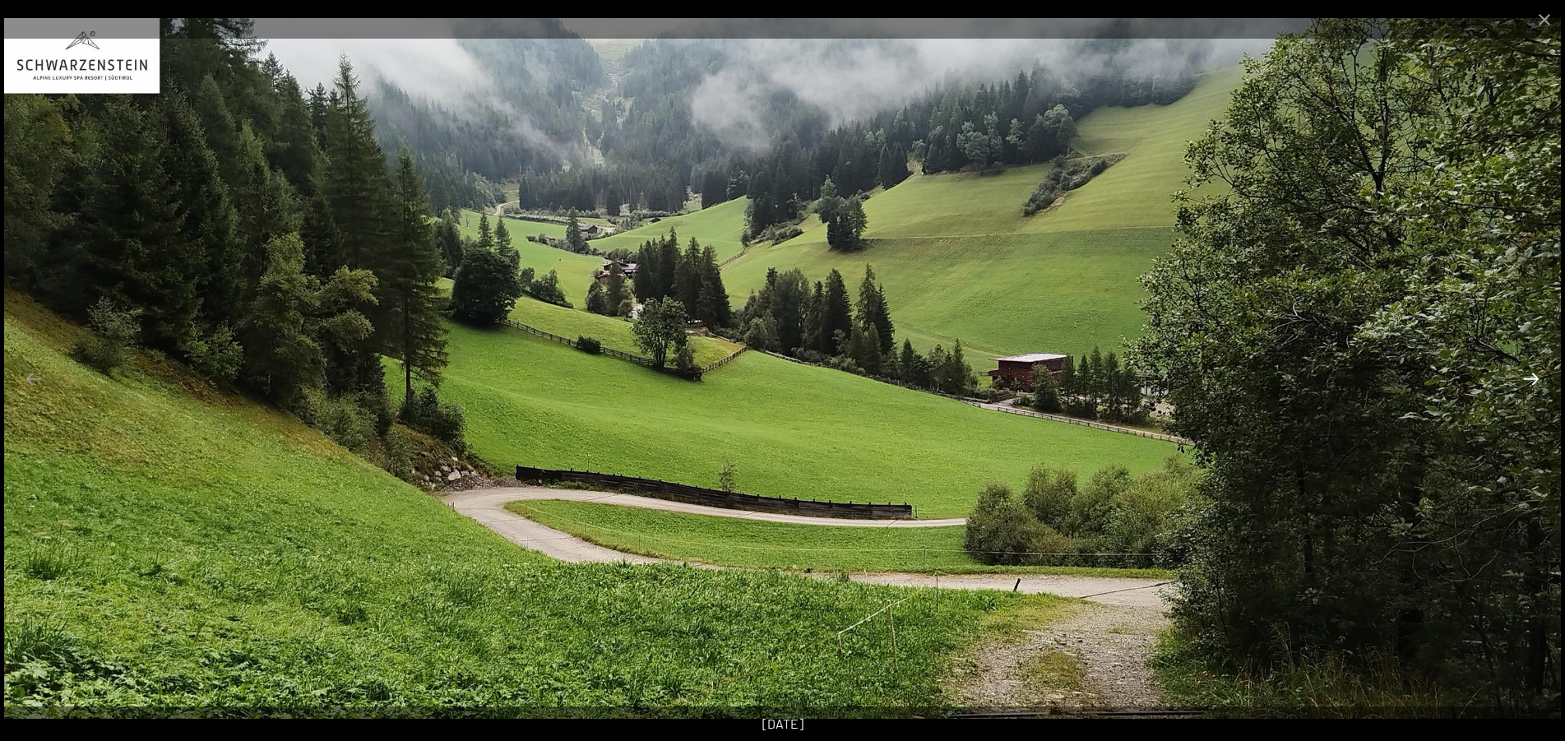
click at [1528, 382] on button "Next slide" at bounding box center [1531, 379] width 35 height 32
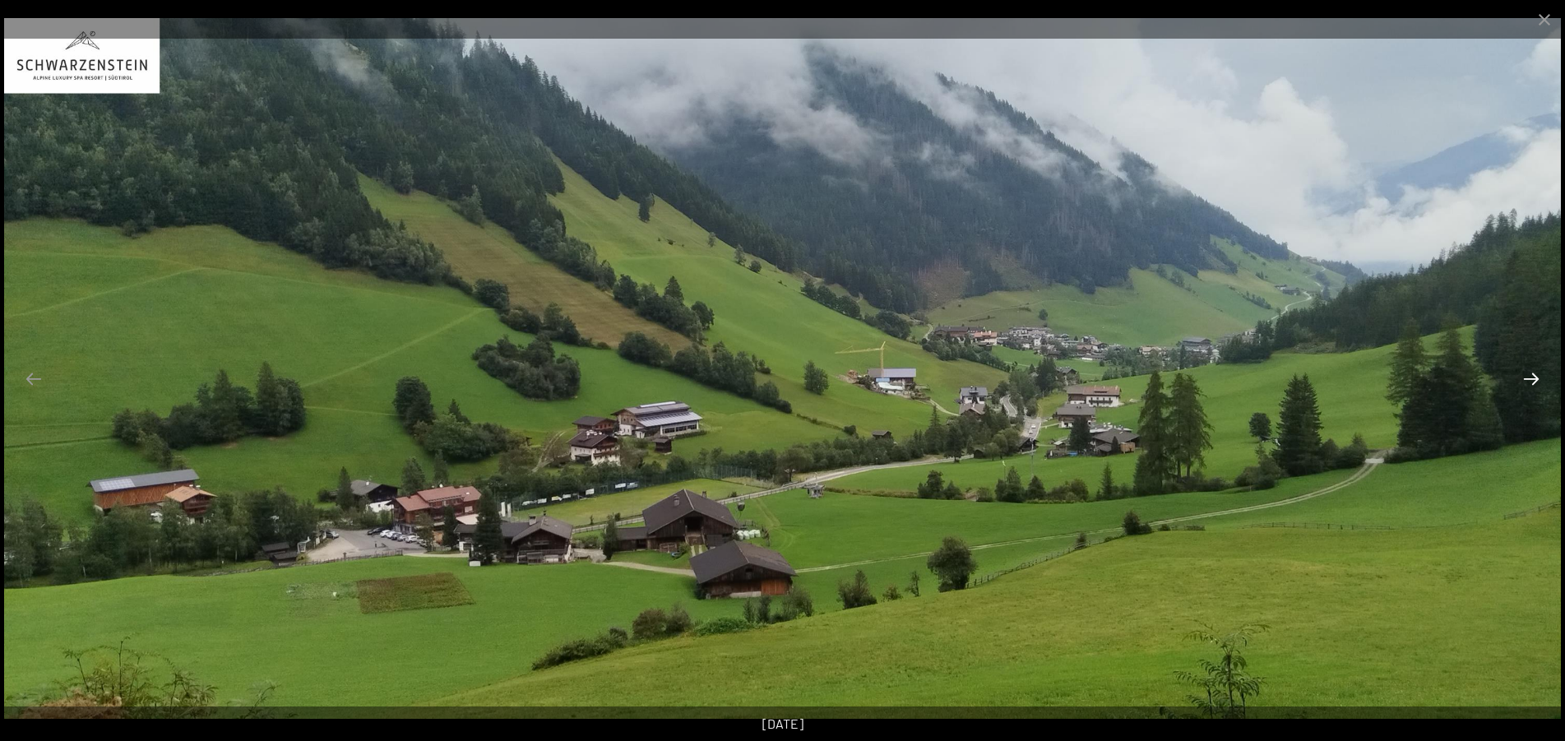
click at [1528, 382] on button "Next slide" at bounding box center [1531, 379] width 35 height 32
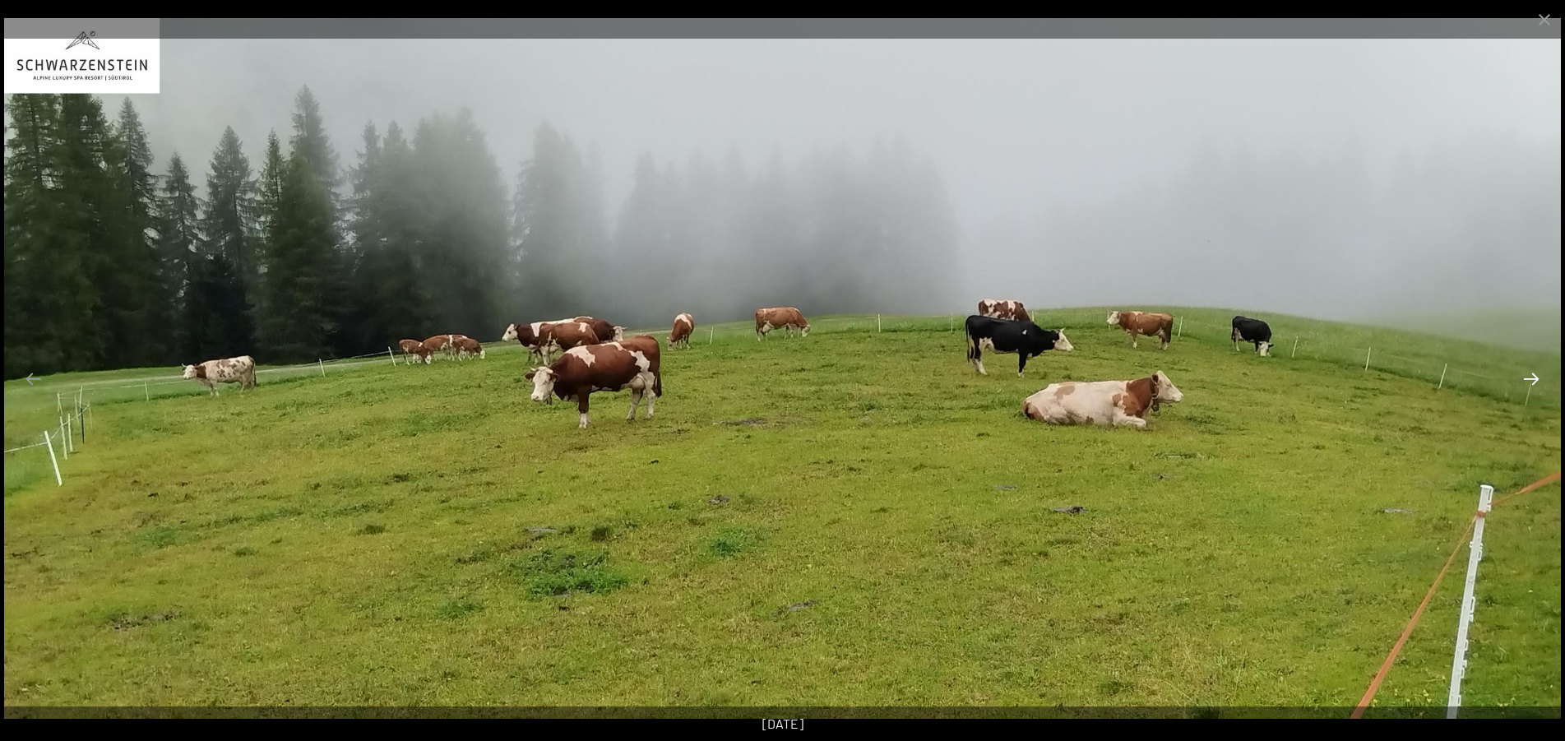
click at [1528, 382] on button "Next slide" at bounding box center [1531, 379] width 35 height 32
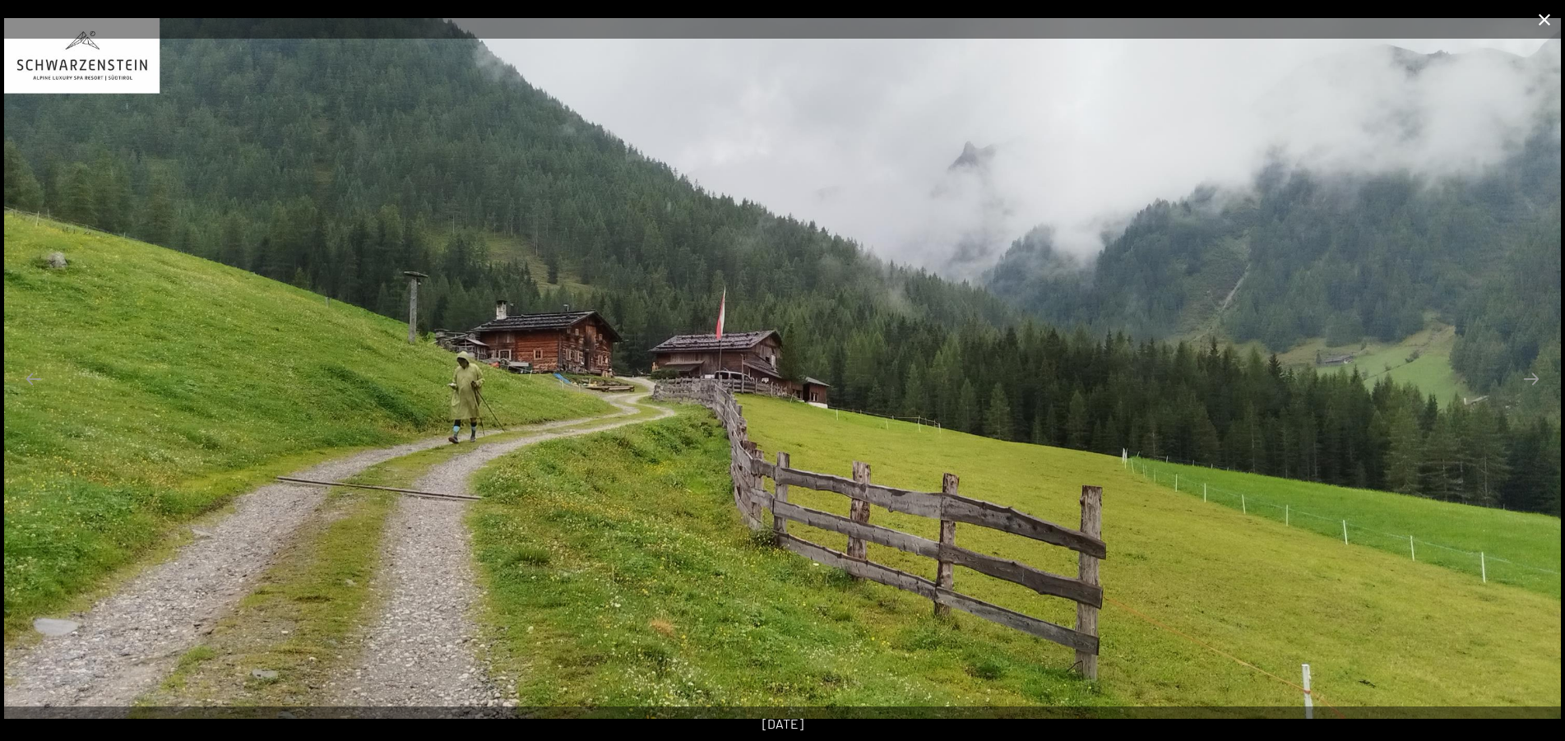
click at [1540, 15] on button "Close gallery" at bounding box center [1544, 19] width 41 height 39
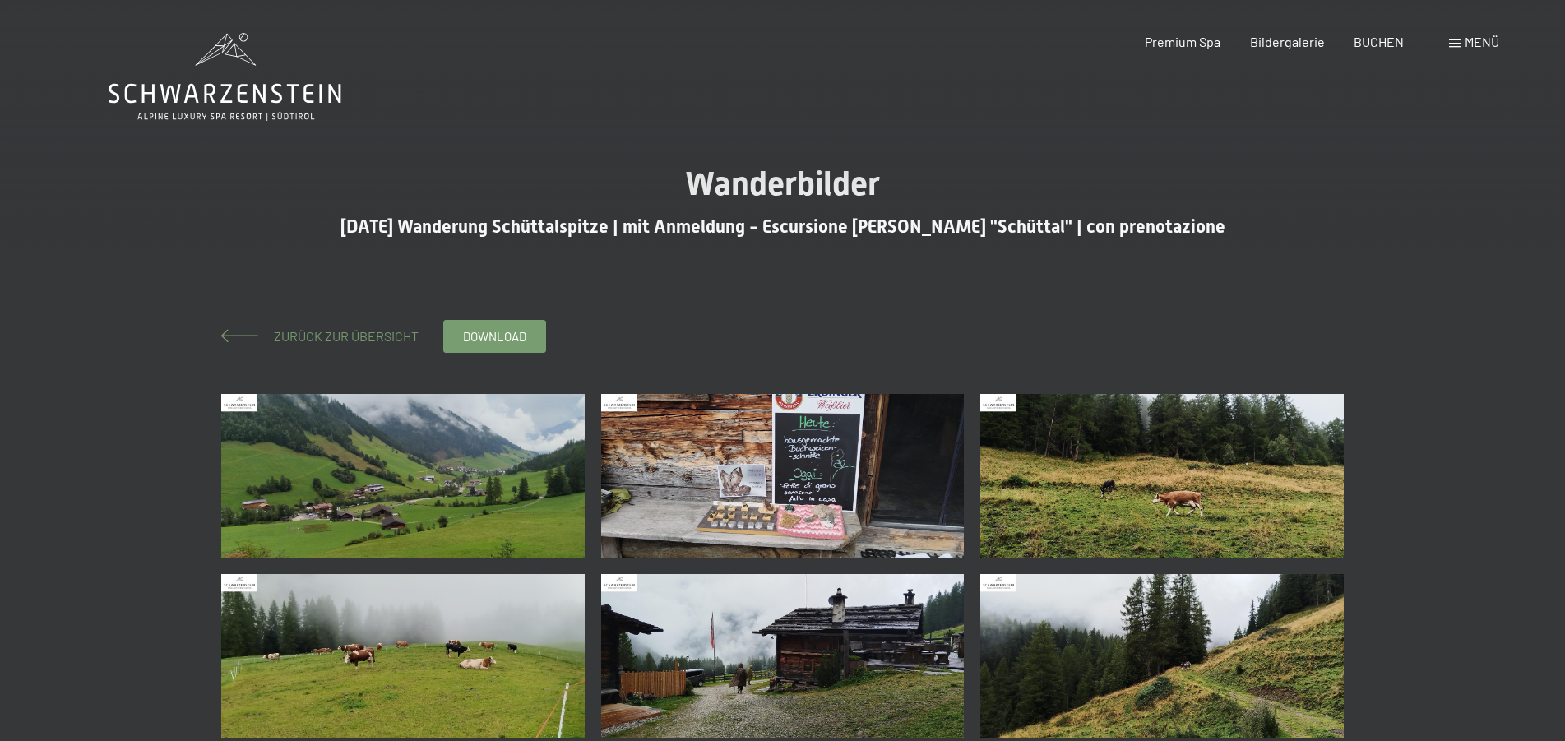
click at [290, 336] on span "Zurück zur Übersicht" at bounding box center [340, 336] width 158 height 16
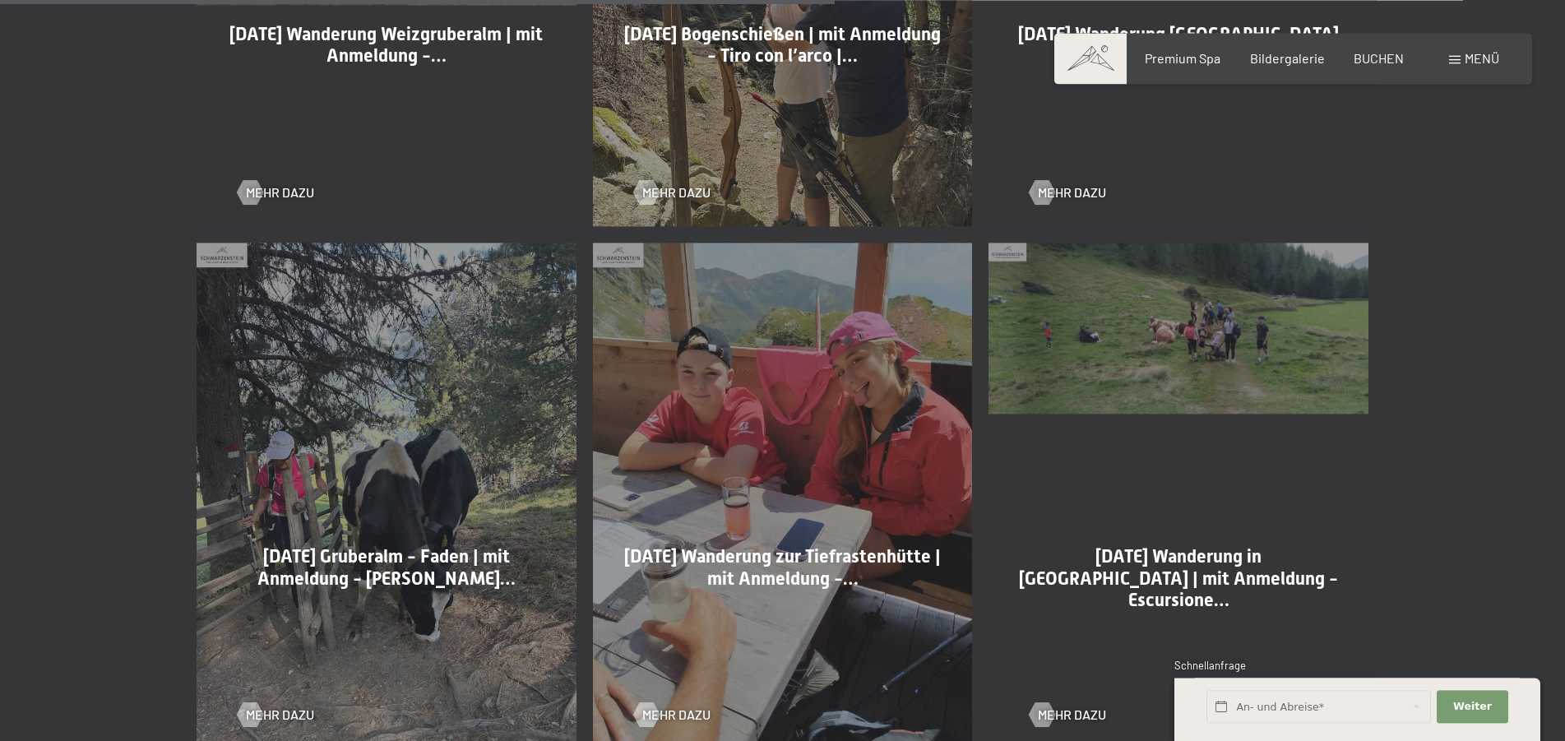
scroll to position [2685, 0]
